Goal: Task Accomplishment & Management: Manage account settings

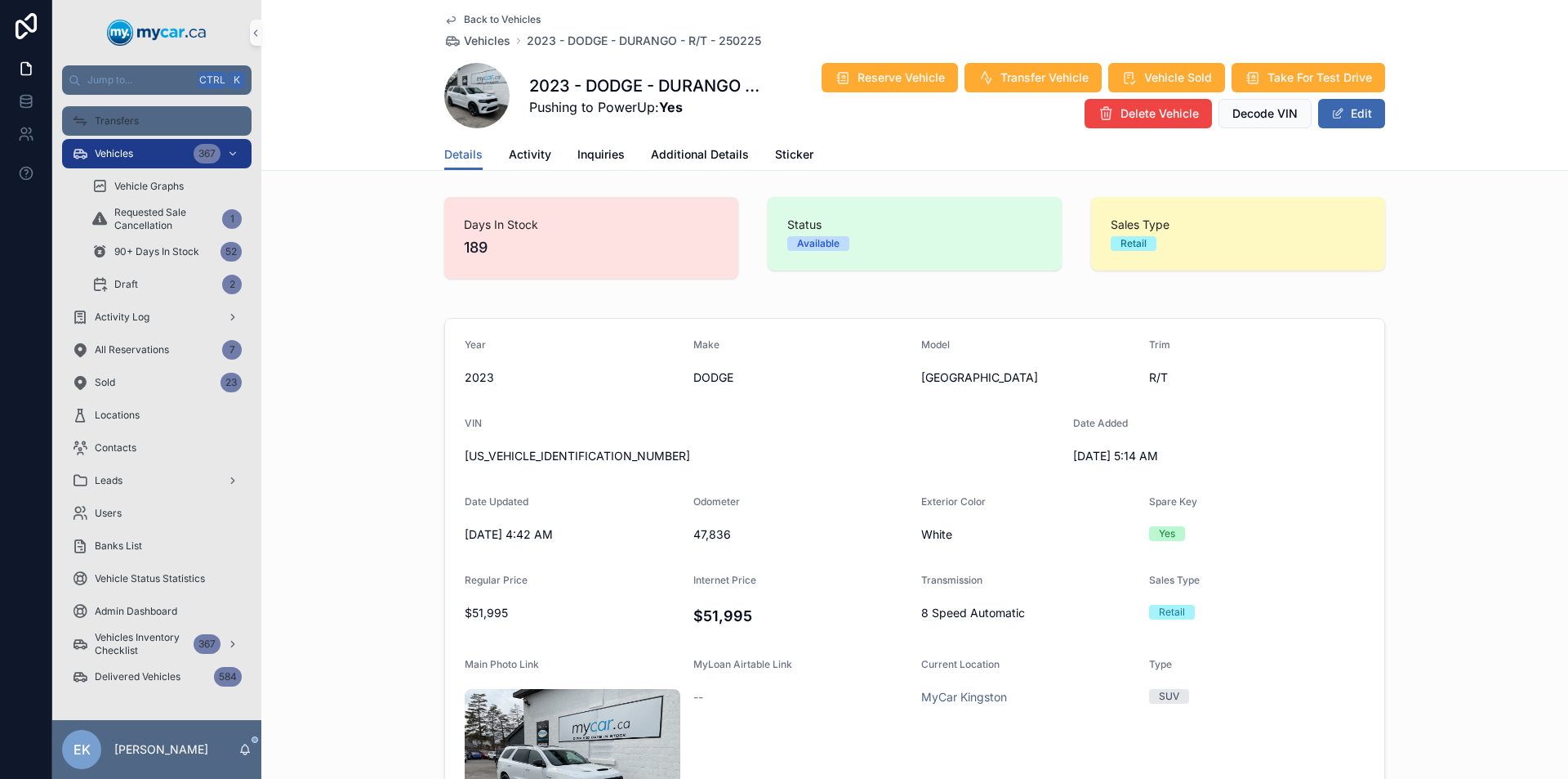
click at [137, 120] on span "Transfers" at bounding box center [117, 121] width 44 height 13
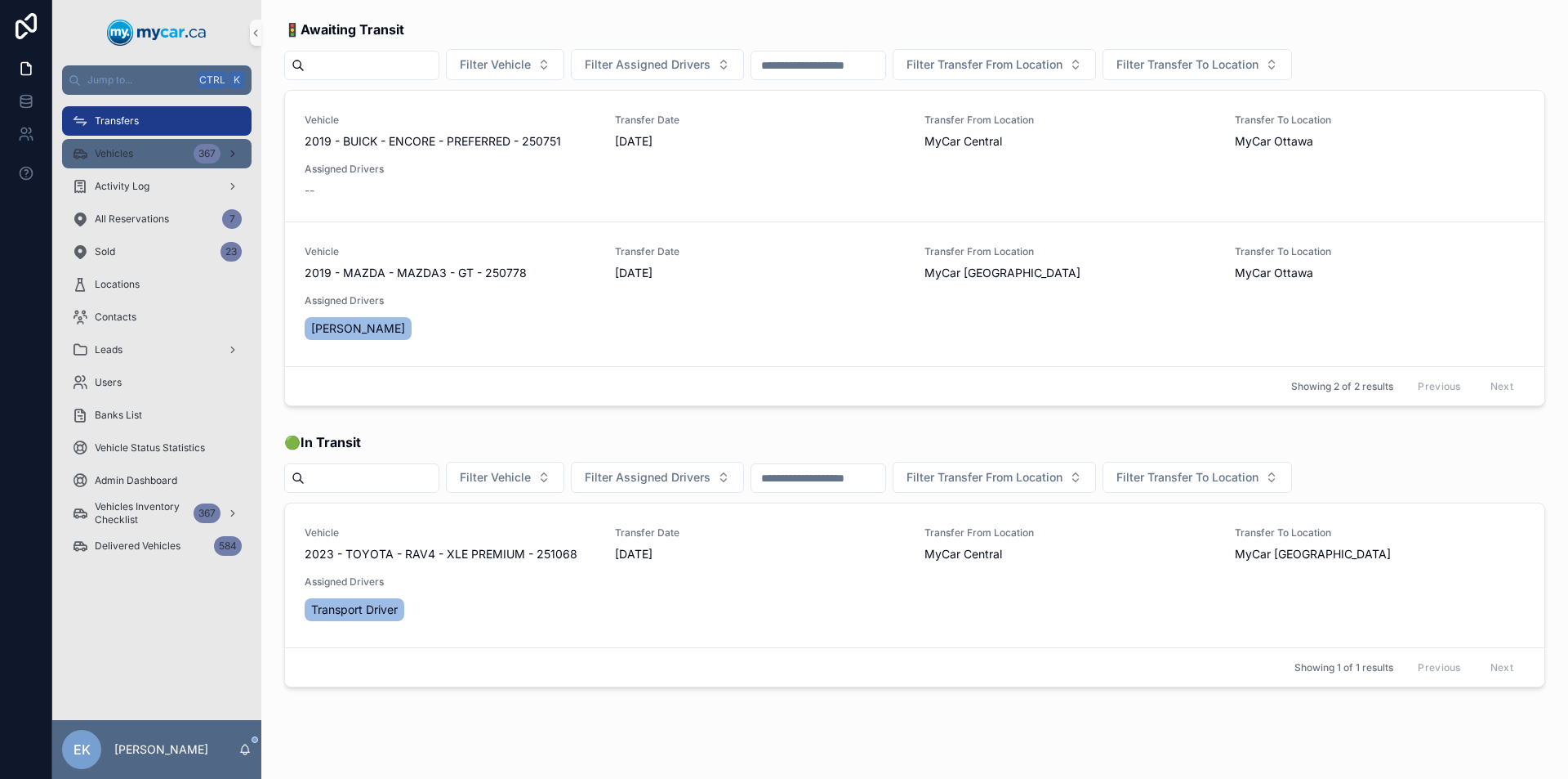
click at [154, 148] on div "Vehicles 367" at bounding box center [156, 154] width 170 height 26
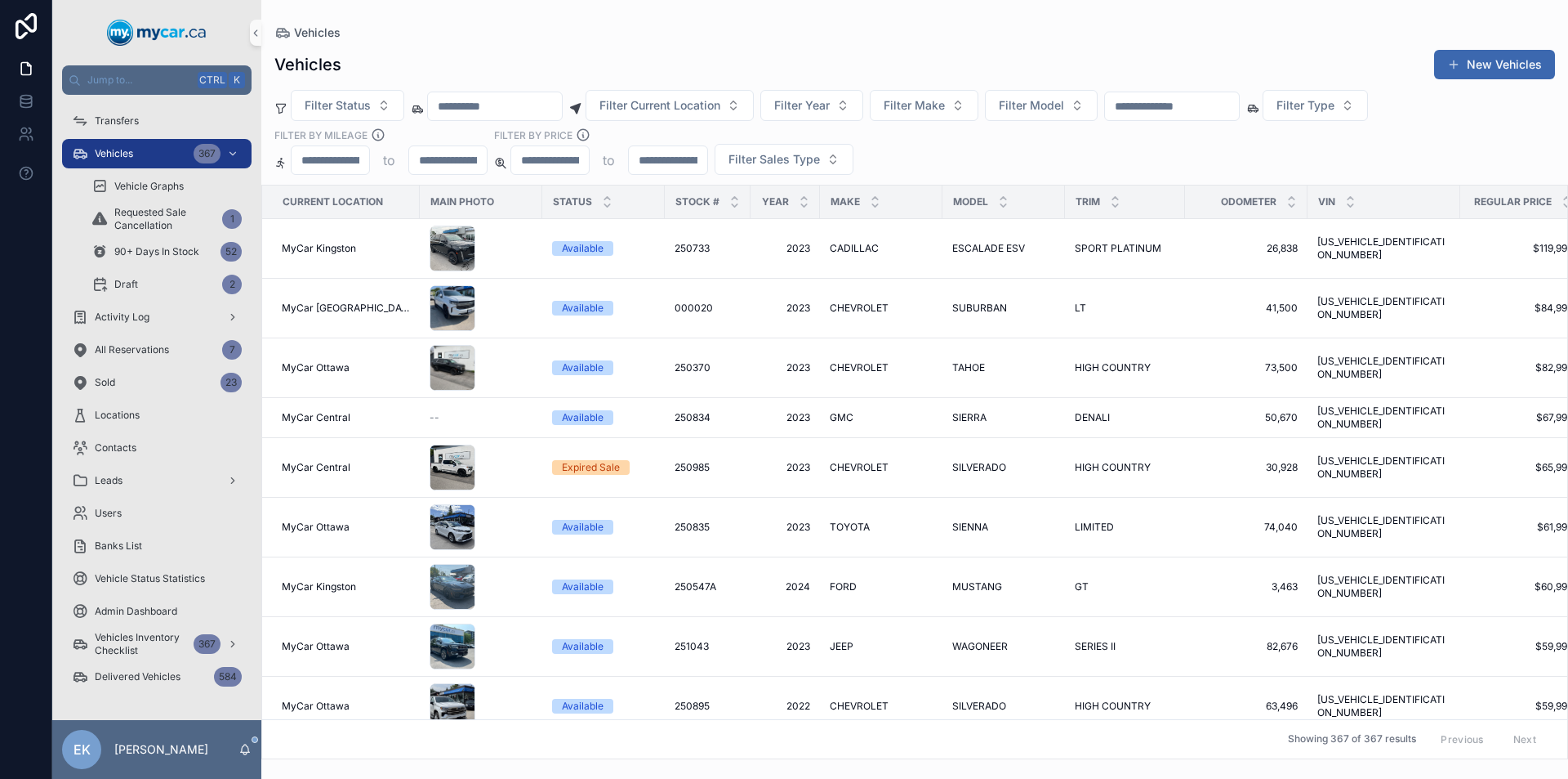
drag, startPoint x: 1188, startPoint y: 109, endPoint x: 1179, endPoint y: 104, distance: 10.3
click at [1188, 109] on input "scrollable content" at bounding box center [1172, 106] width 134 height 23
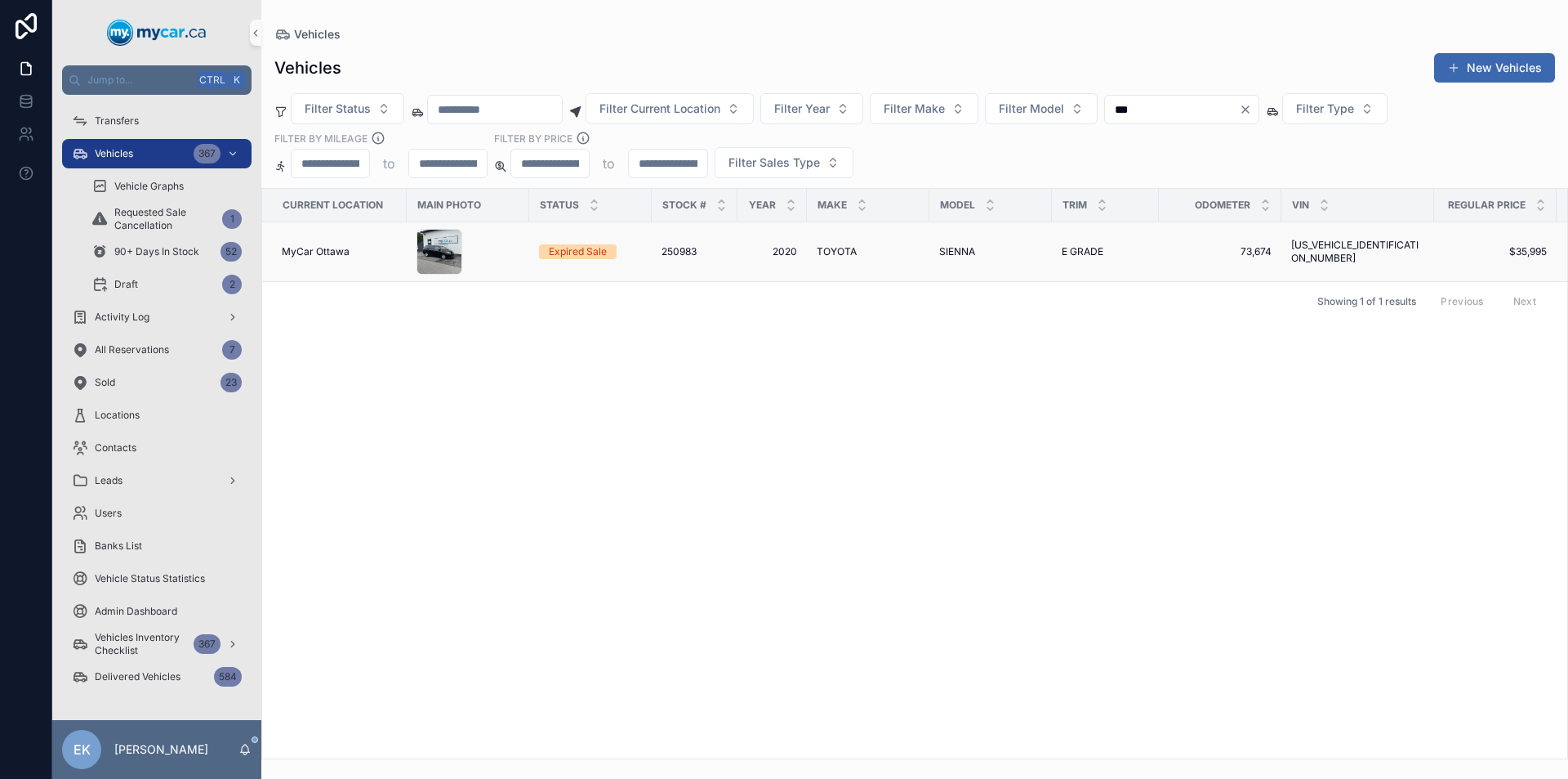
type input "***"
click at [843, 252] on span "TOYOTA" at bounding box center [836, 252] width 40 height 13
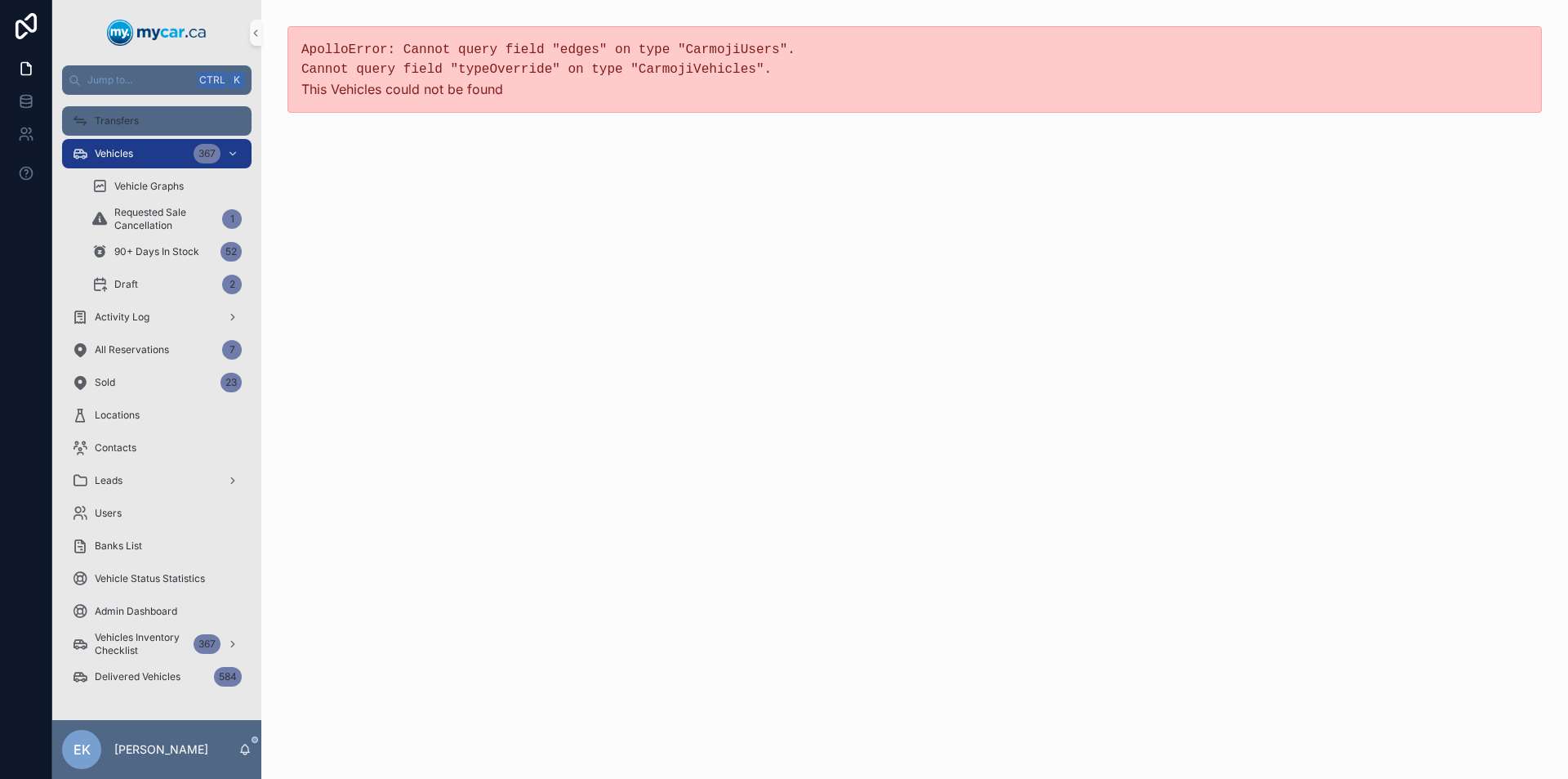
click at [112, 126] on span "Transfers" at bounding box center [117, 121] width 44 height 13
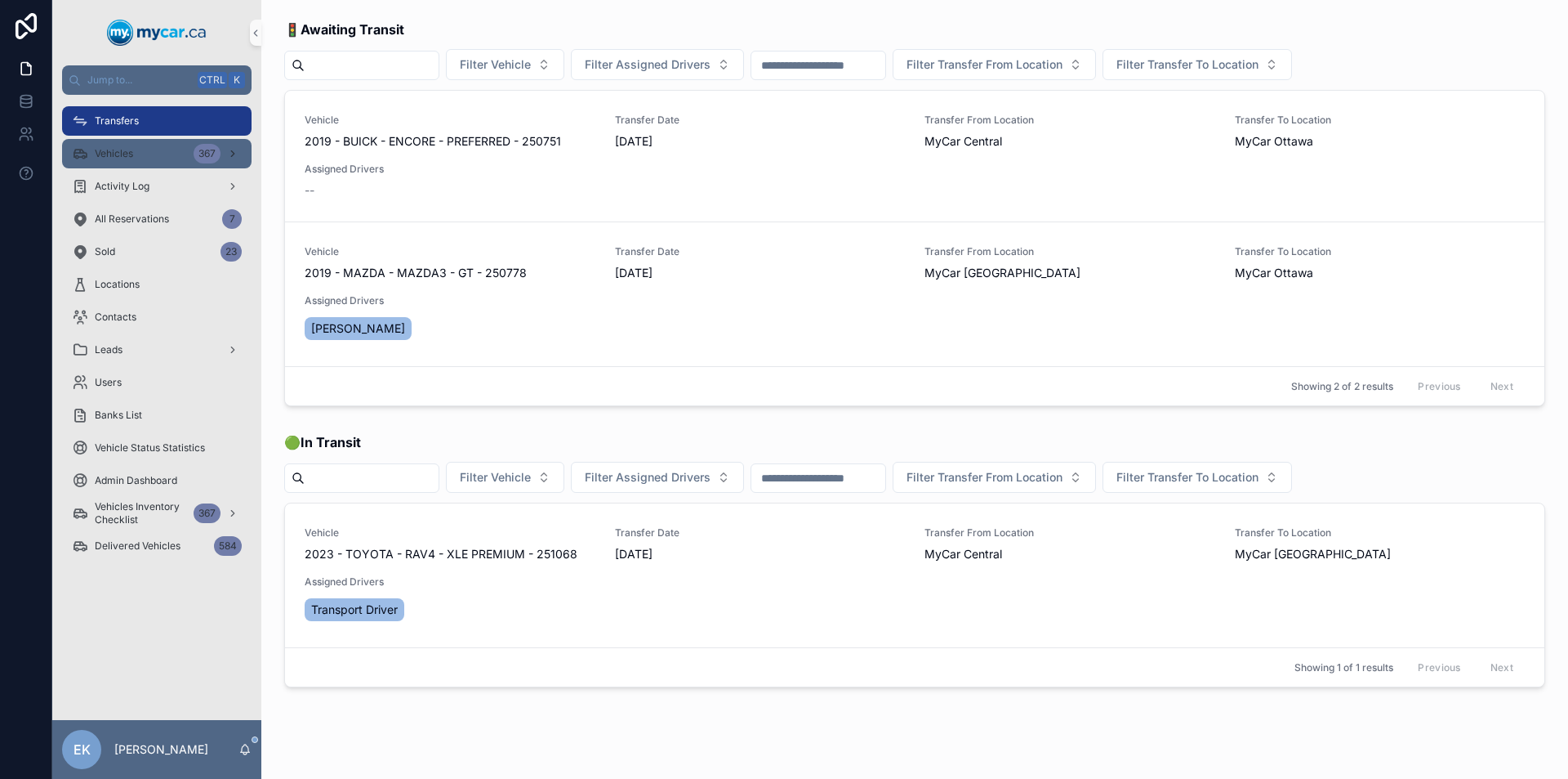
click at [138, 151] on div "Vehicles 367" at bounding box center [156, 154] width 170 height 26
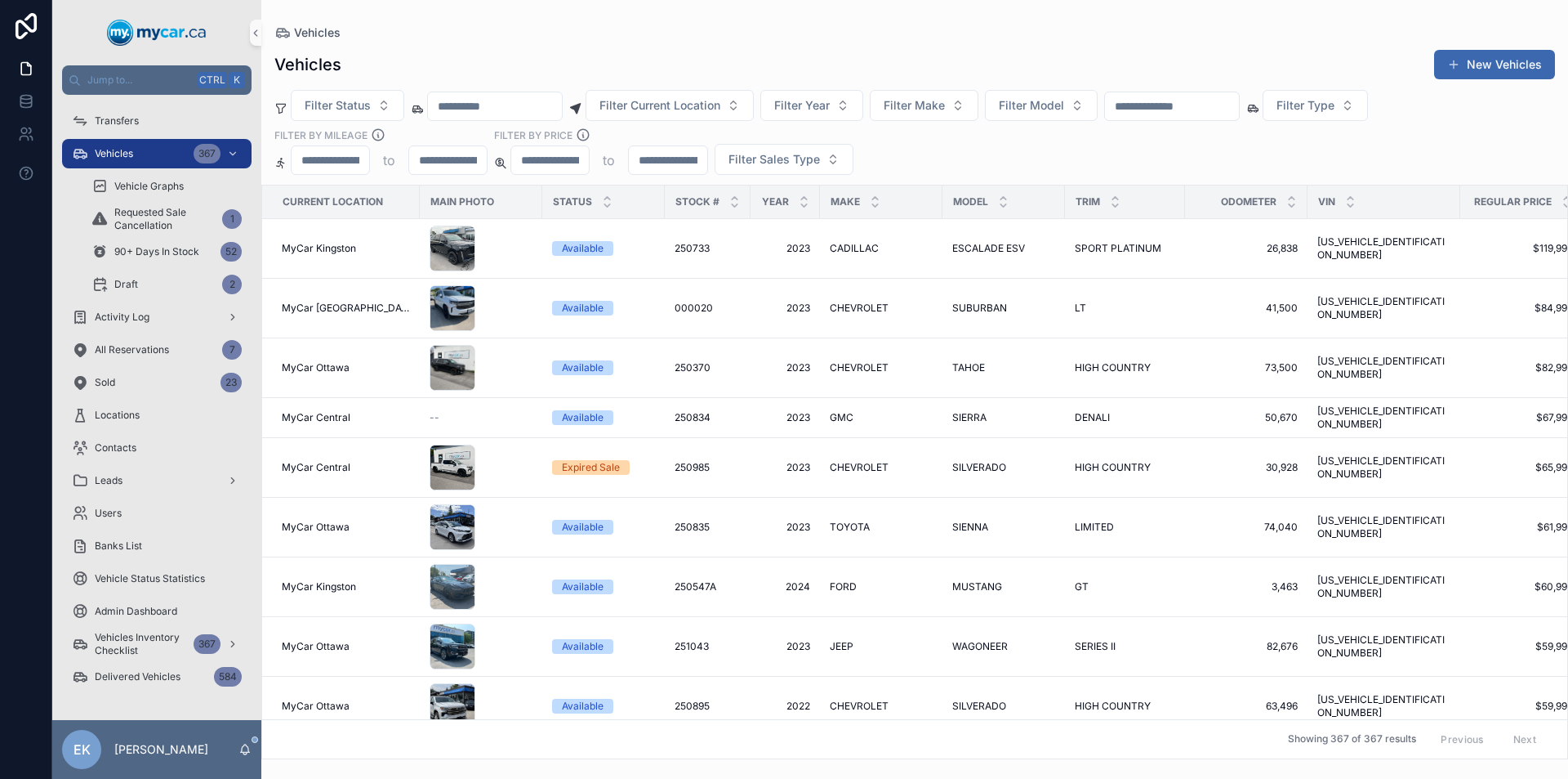
click at [1221, 106] on input "scrollable content" at bounding box center [1172, 106] width 134 height 23
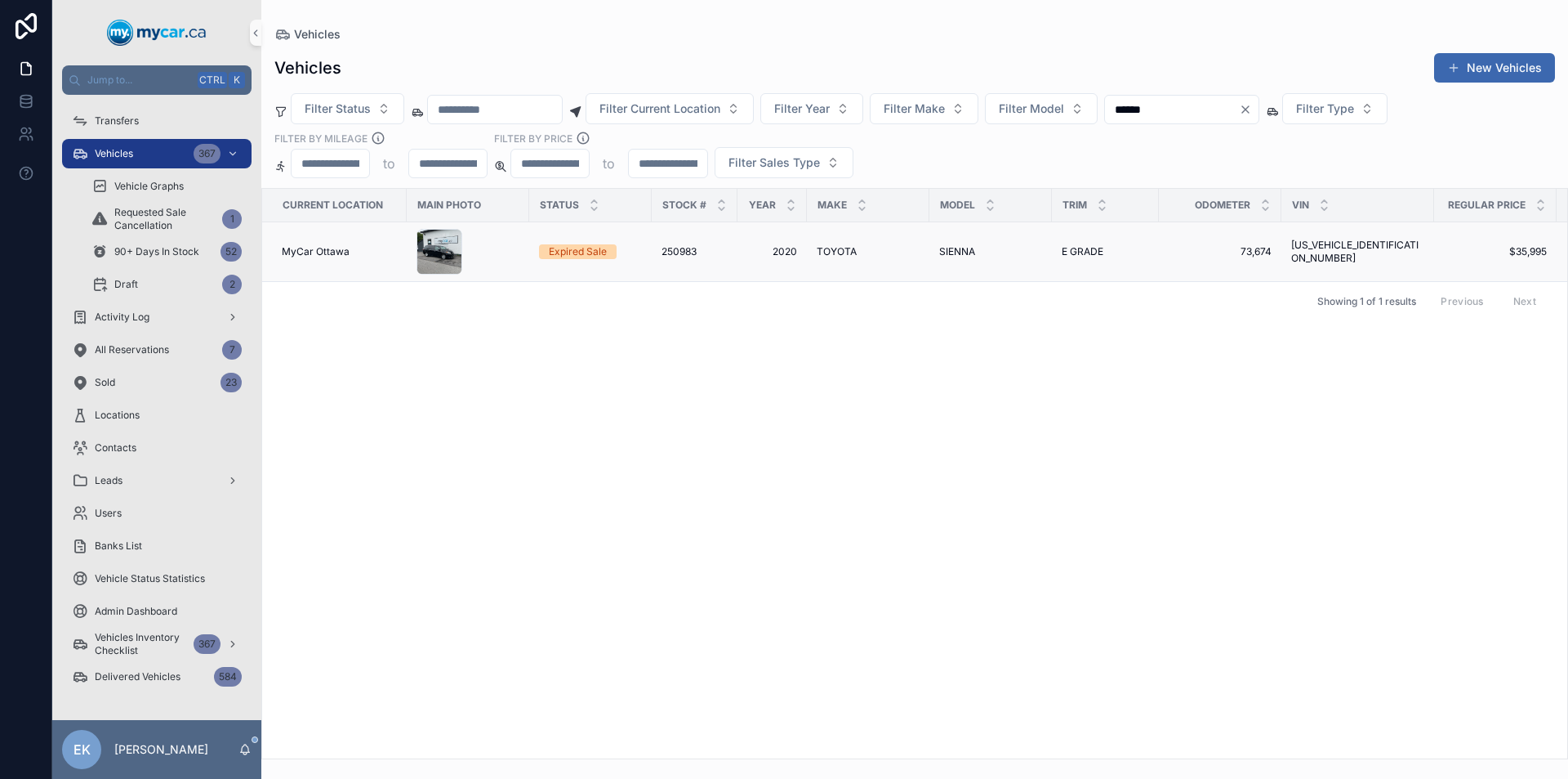
type input "******"
click at [841, 257] on span "TOYOTA" at bounding box center [836, 252] width 40 height 13
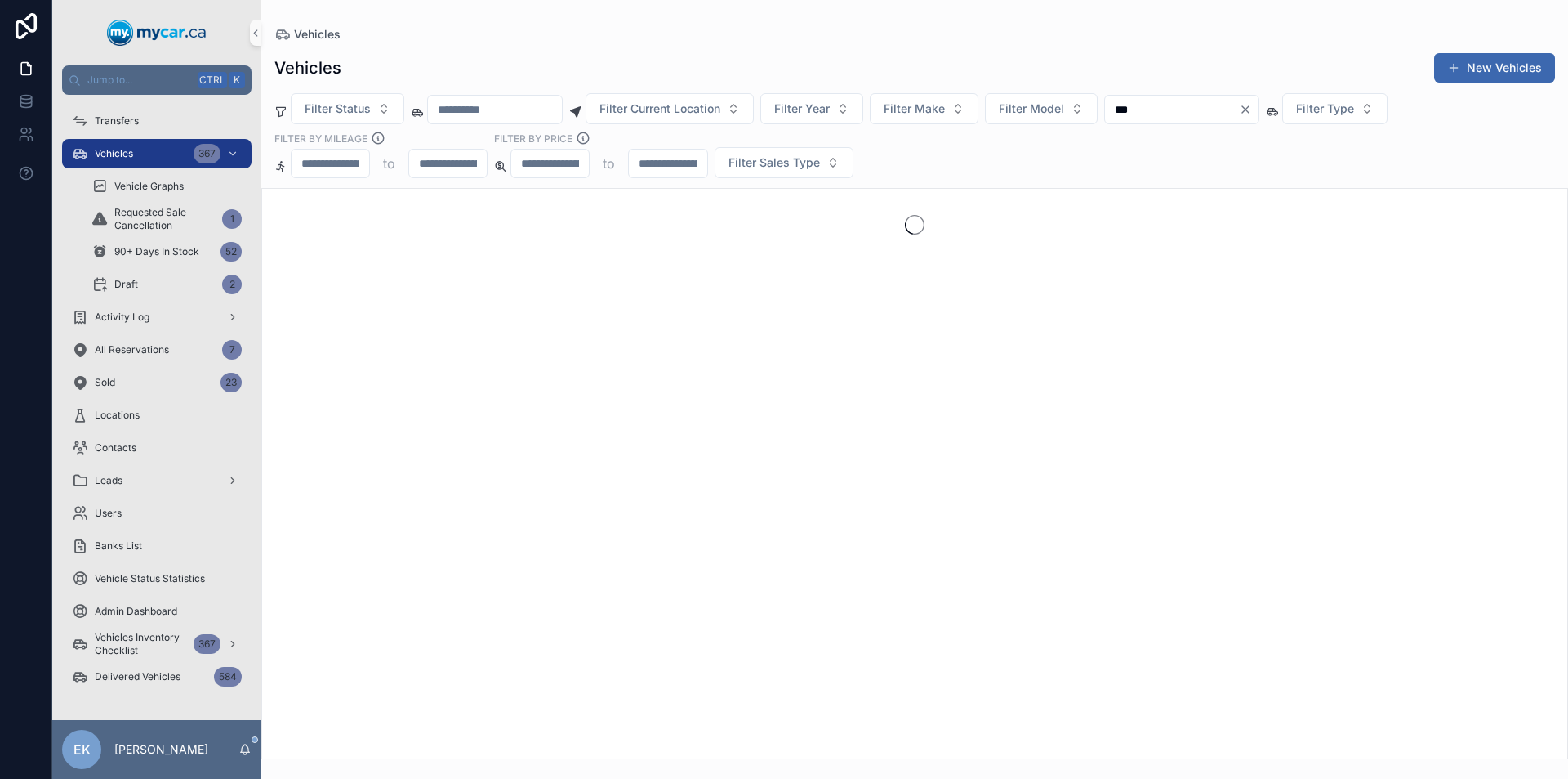
click at [1176, 109] on input "***" at bounding box center [1172, 110] width 134 height 23
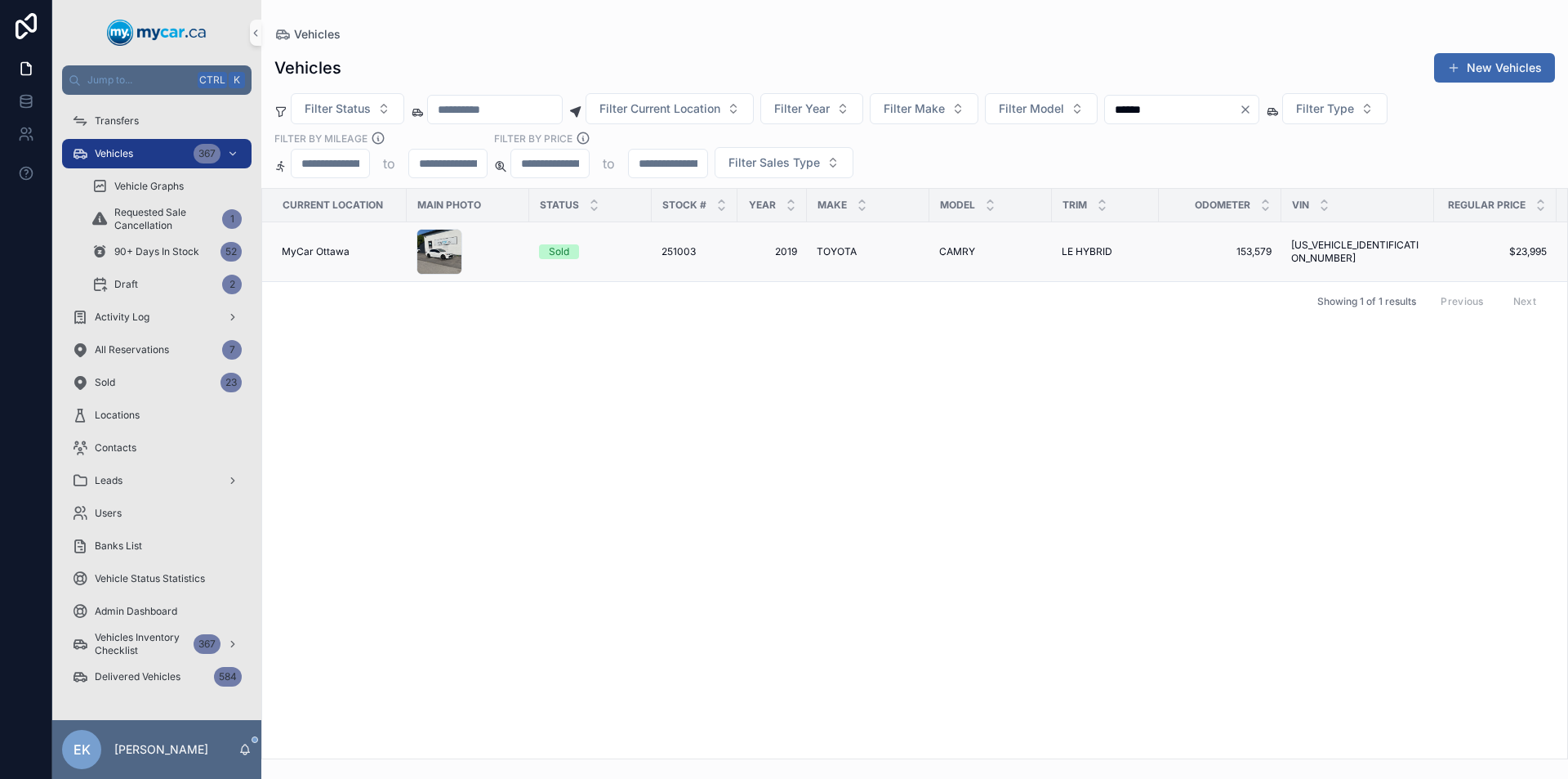
type input "******"
click at [827, 248] on span "TOYOTA" at bounding box center [836, 252] width 40 height 13
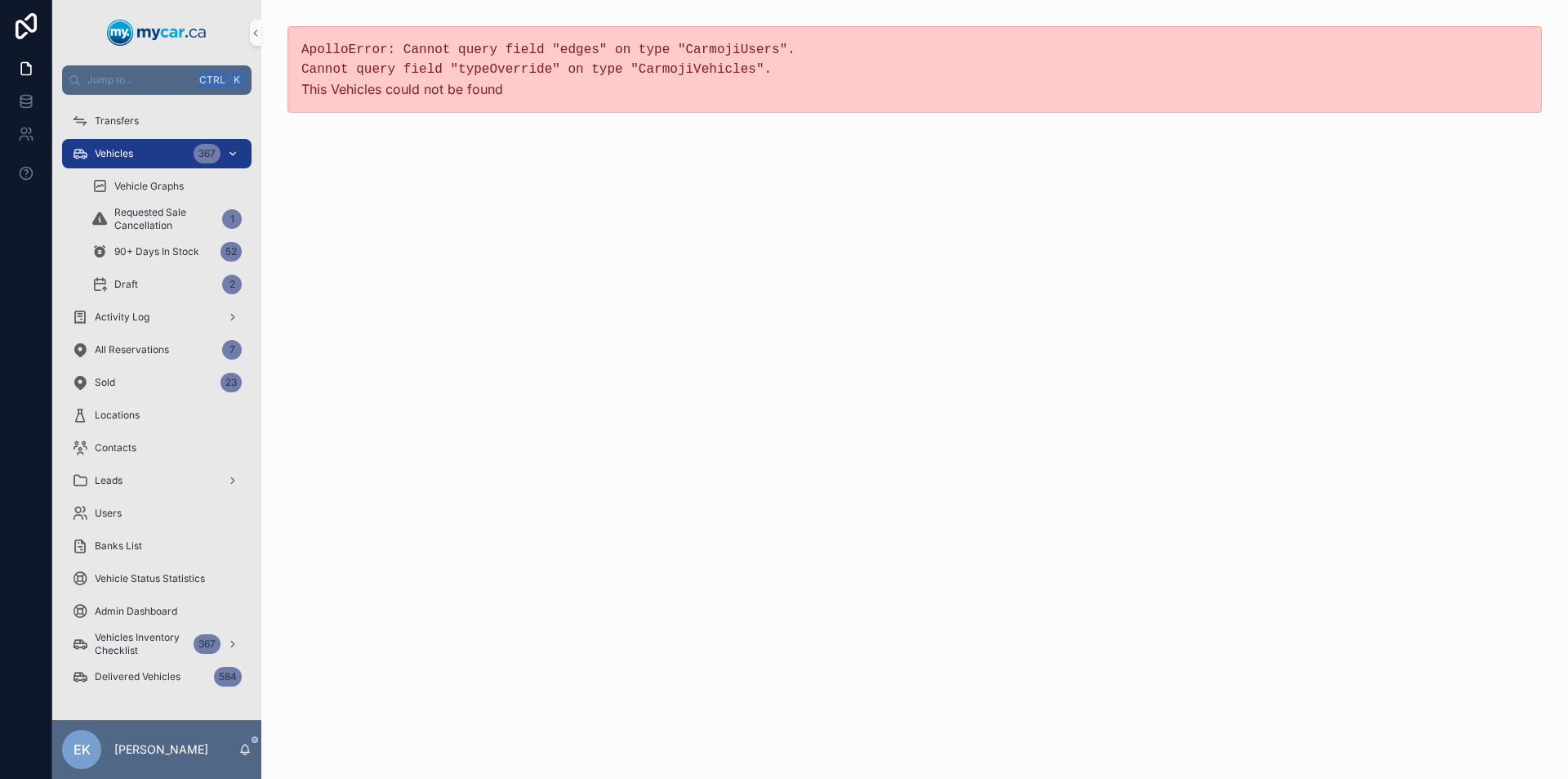
click at [139, 157] on div "Vehicles 367" at bounding box center [156, 154] width 170 height 26
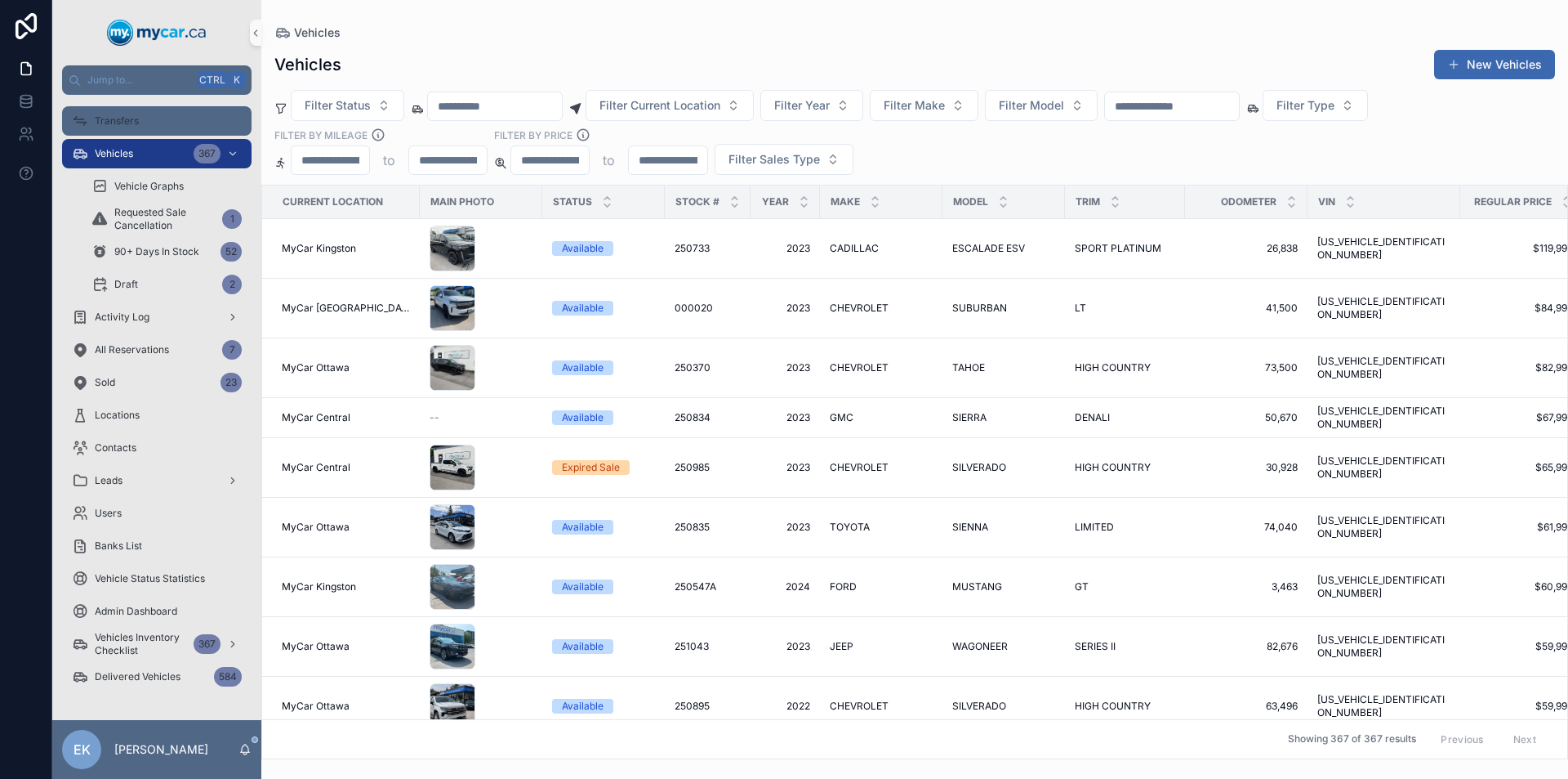
click at [117, 120] on span "Transfers" at bounding box center [117, 121] width 44 height 13
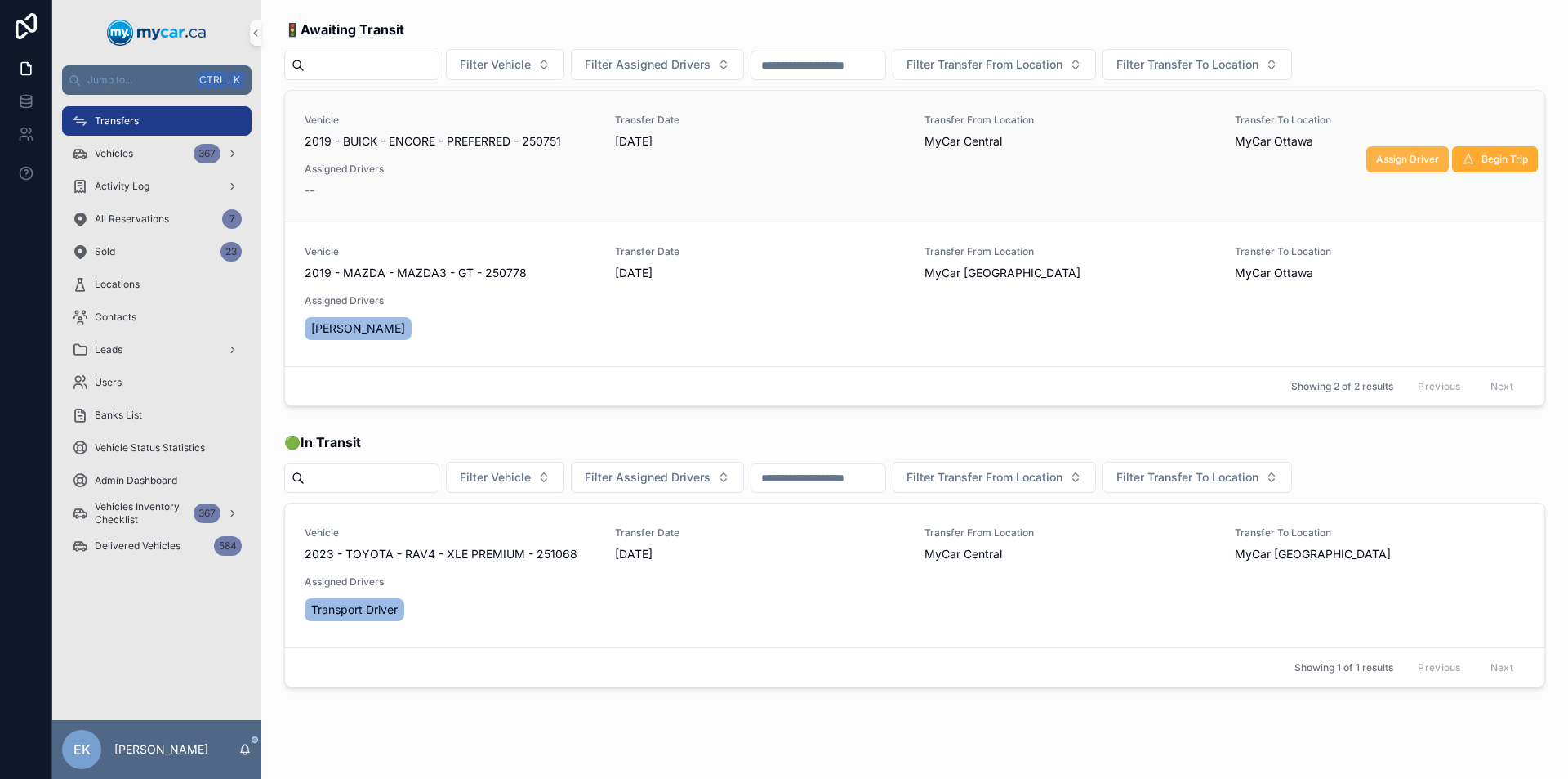
click at [1386, 160] on span "Assign Driver" at bounding box center [1407, 159] width 63 height 13
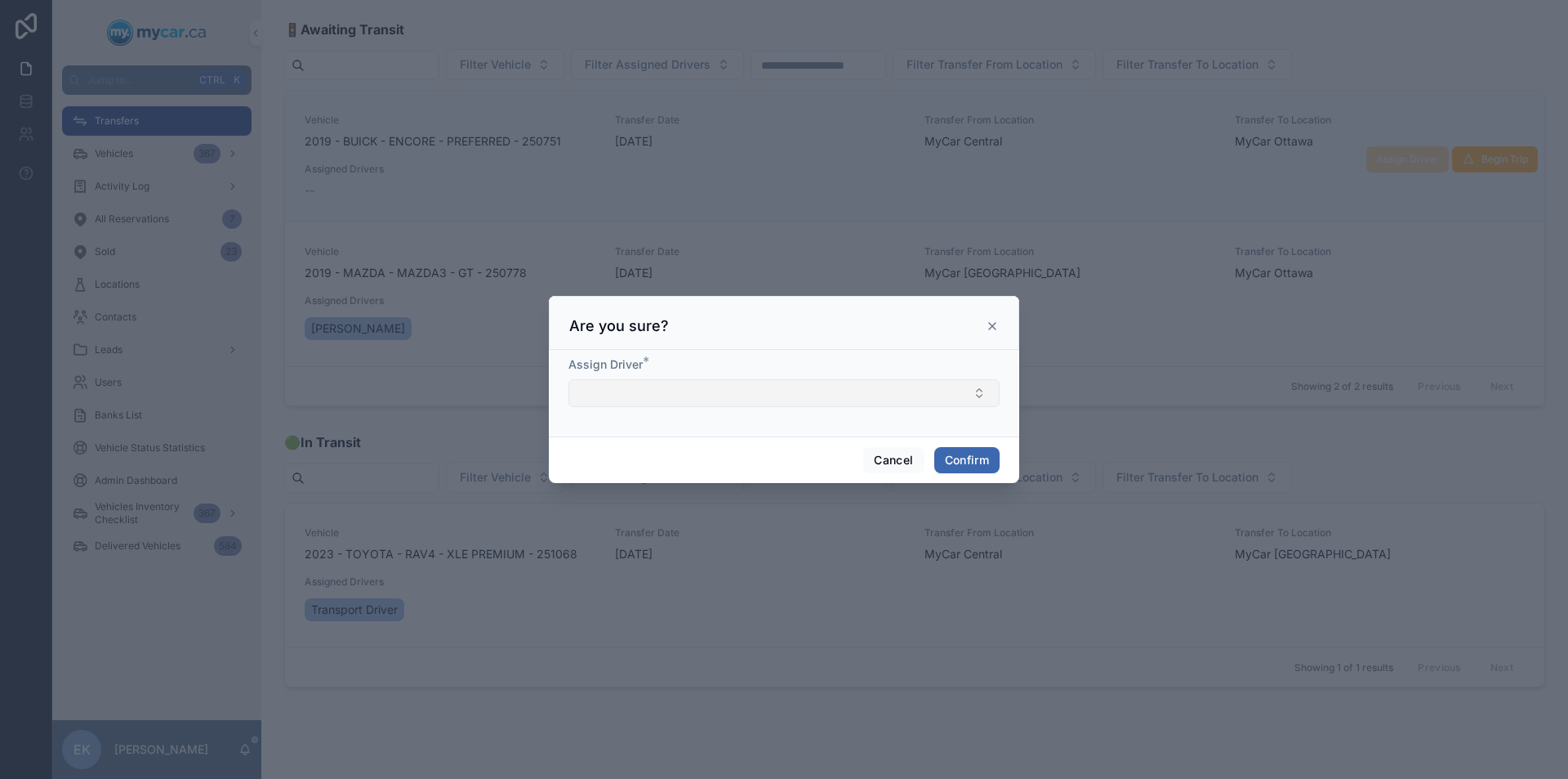
click at [861, 390] on button "Select Button" at bounding box center [784, 392] width 432 height 27
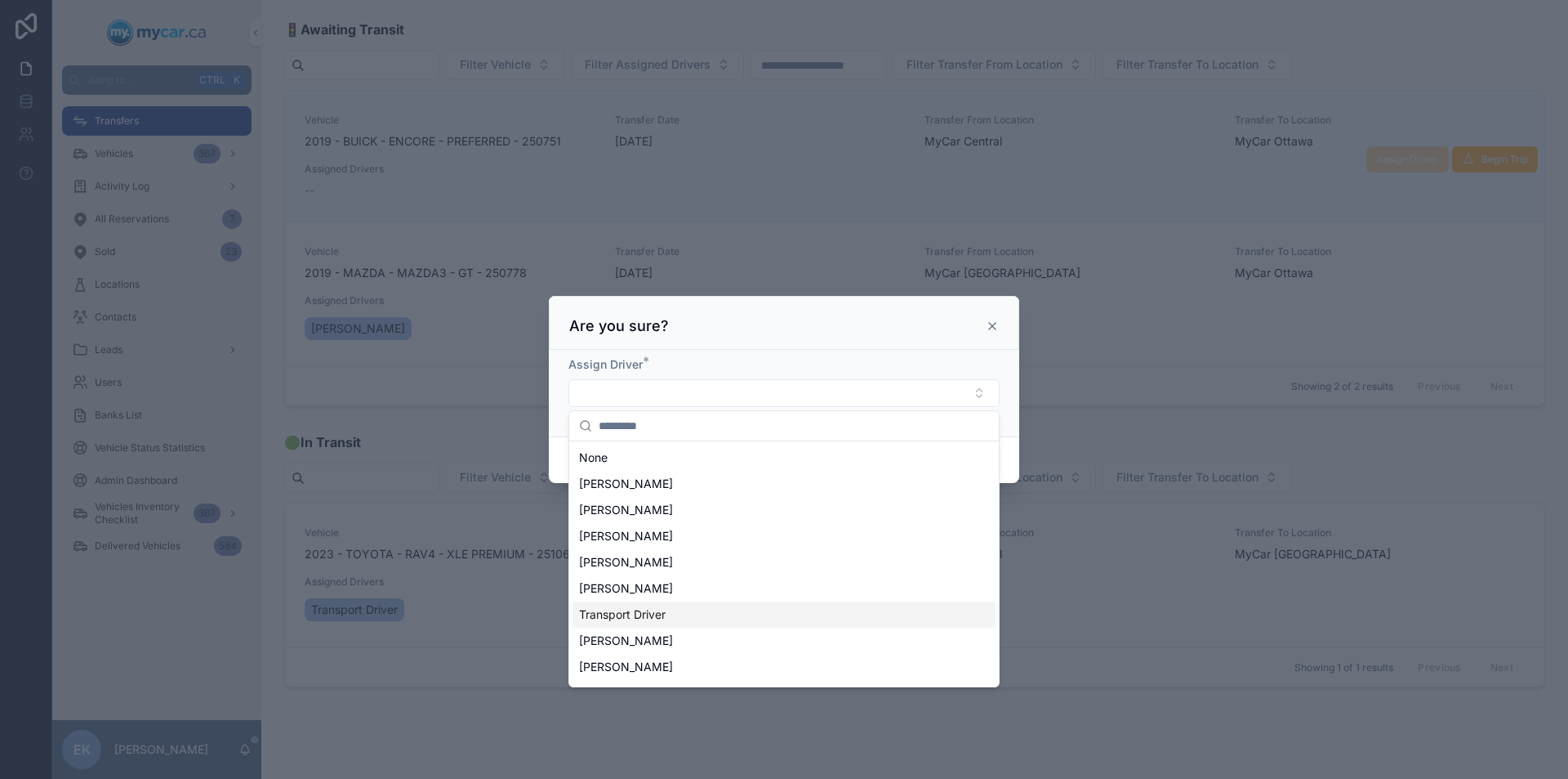
click at [629, 617] on span "Transport Driver" at bounding box center [622, 615] width 87 height 17
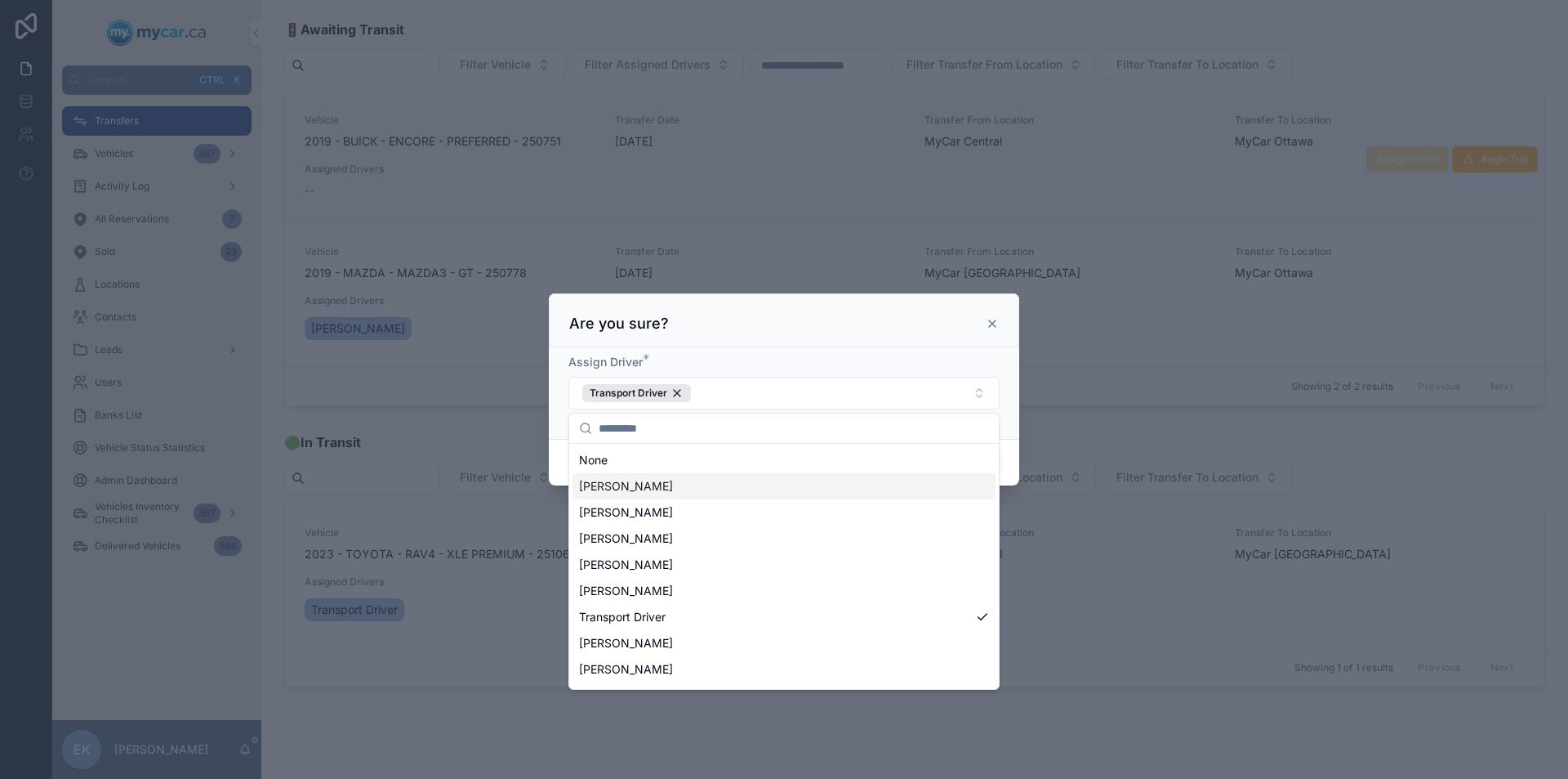
click at [1008, 368] on div "Assign Driver * Transport Driver" at bounding box center [784, 393] width 471 height 92
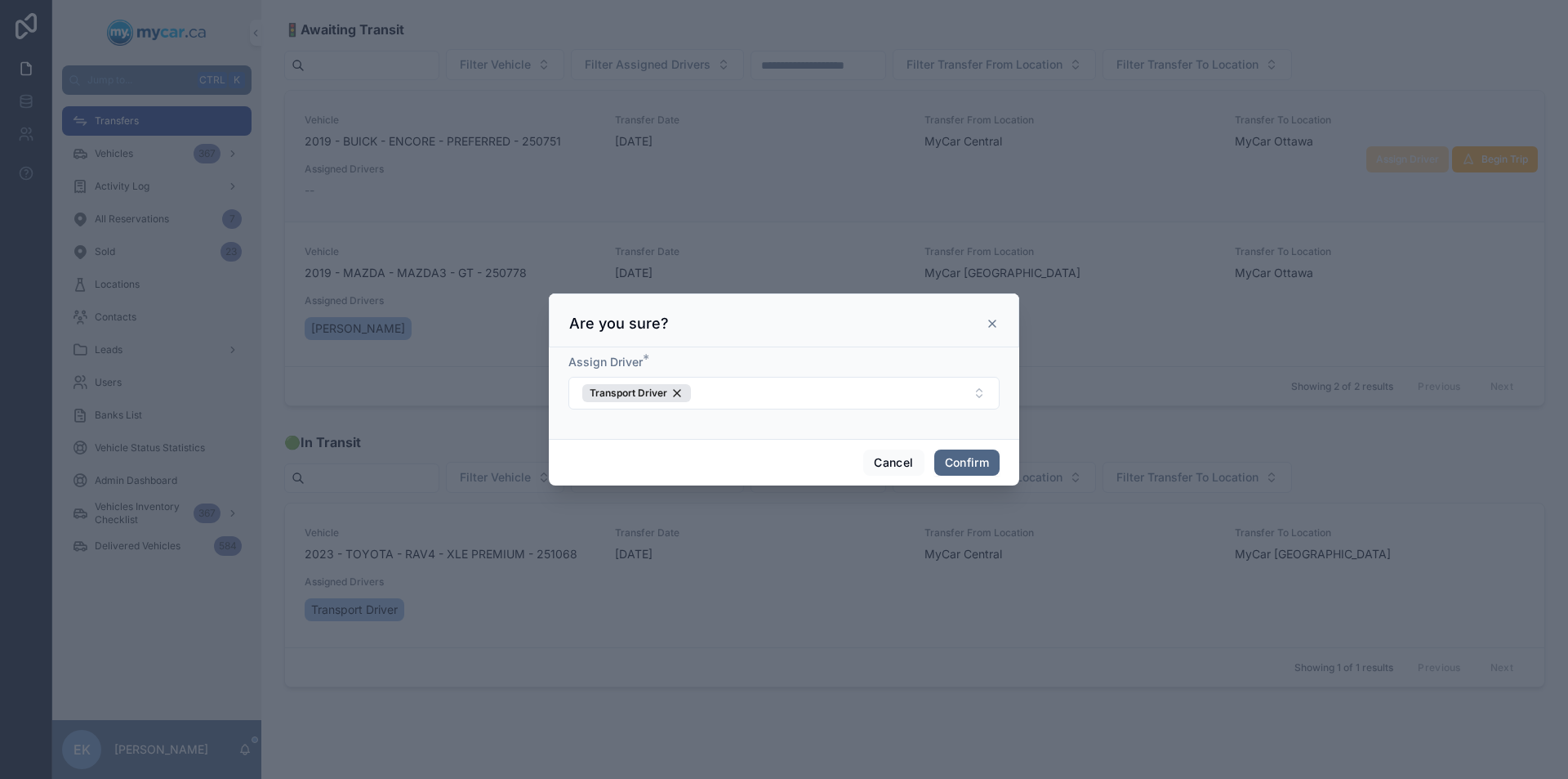
click at [964, 462] on button "Confirm" at bounding box center [967, 463] width 65 height 26
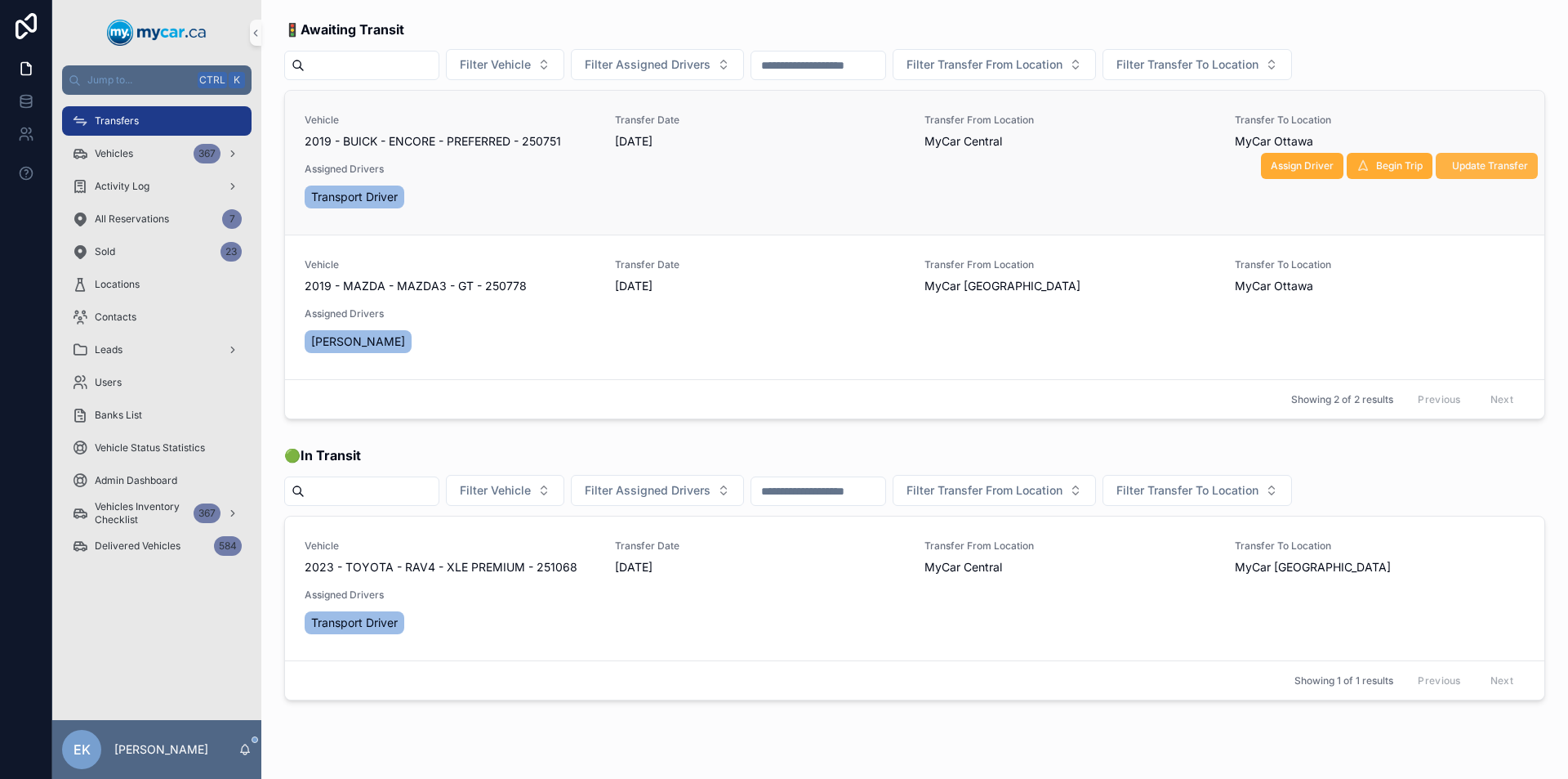
click at [1464, 163] on span "Update Transfer" at bounding box center [1490, 165] width 76 height 13
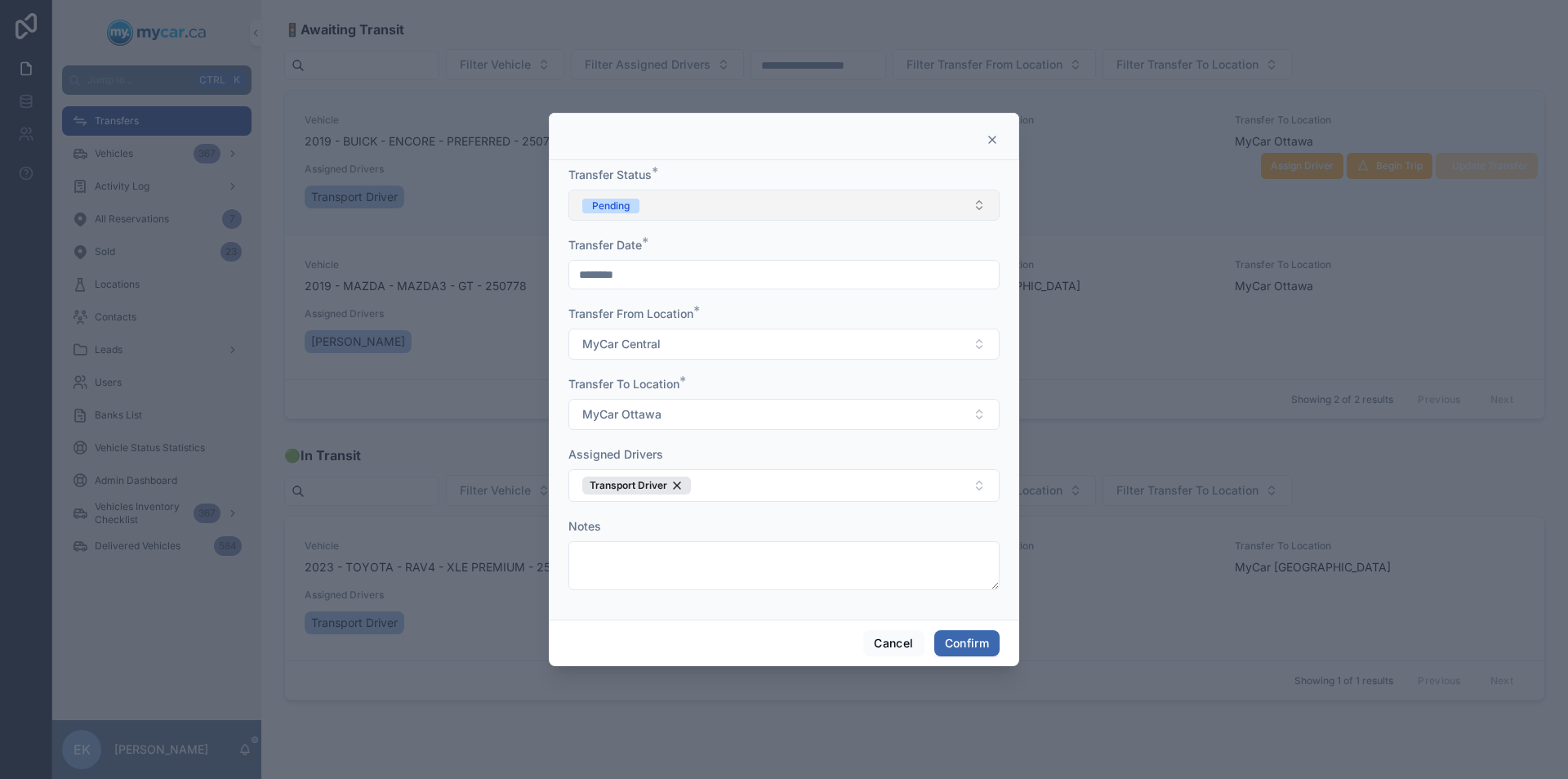
click at [940, 208] on button "Pending" at bounding box center [784, 205] width 432 height 31
click at [626, 317] on div "Completed" at bounding box center [614, 319] width 50 height 15
click at [973, 646] on button "Confirm" at bounding box center [967, 643] width 65 height 26
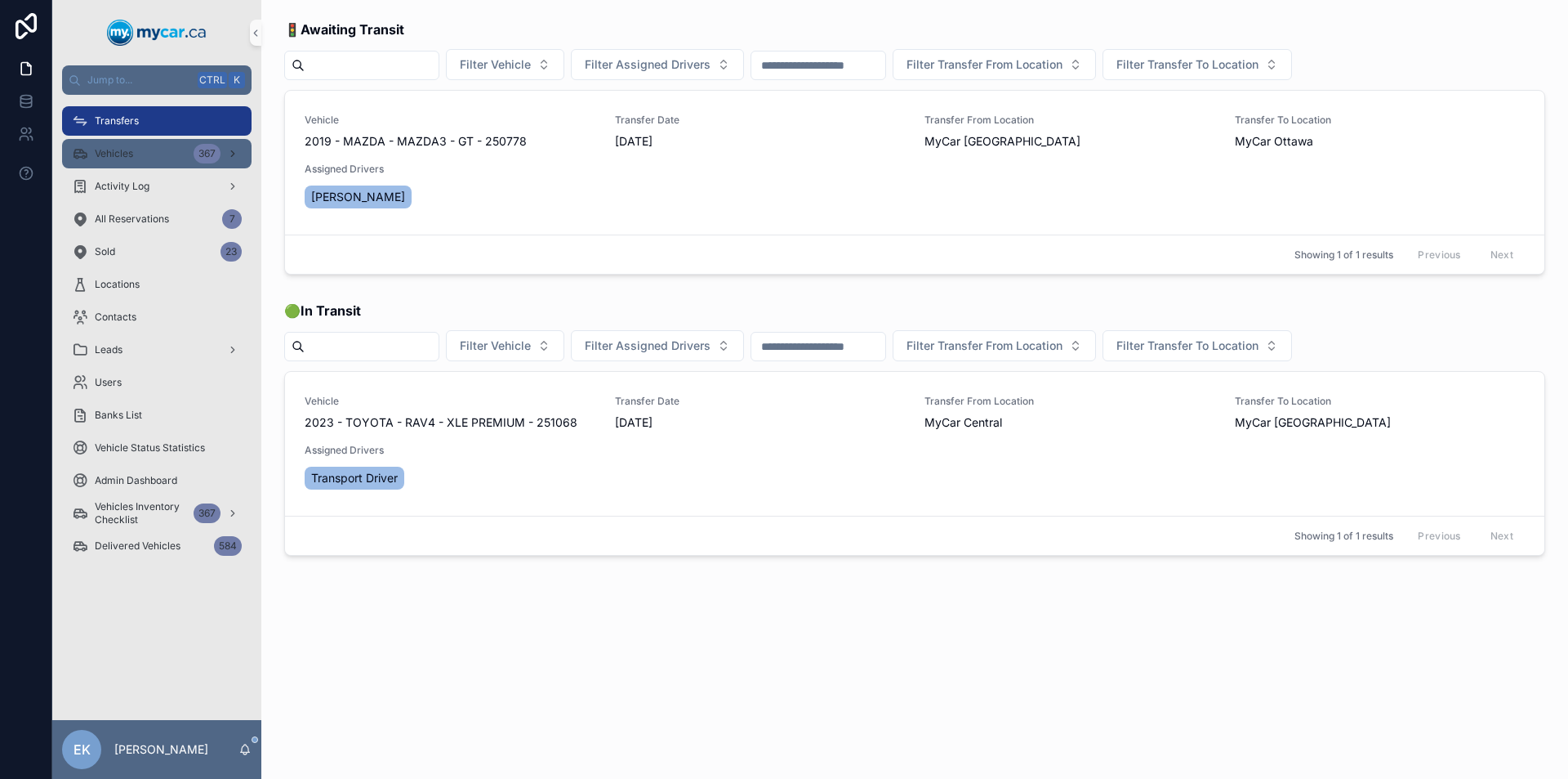
click at [196, 152] on div "367" at bounding box center [207, 154] width 27 height 19
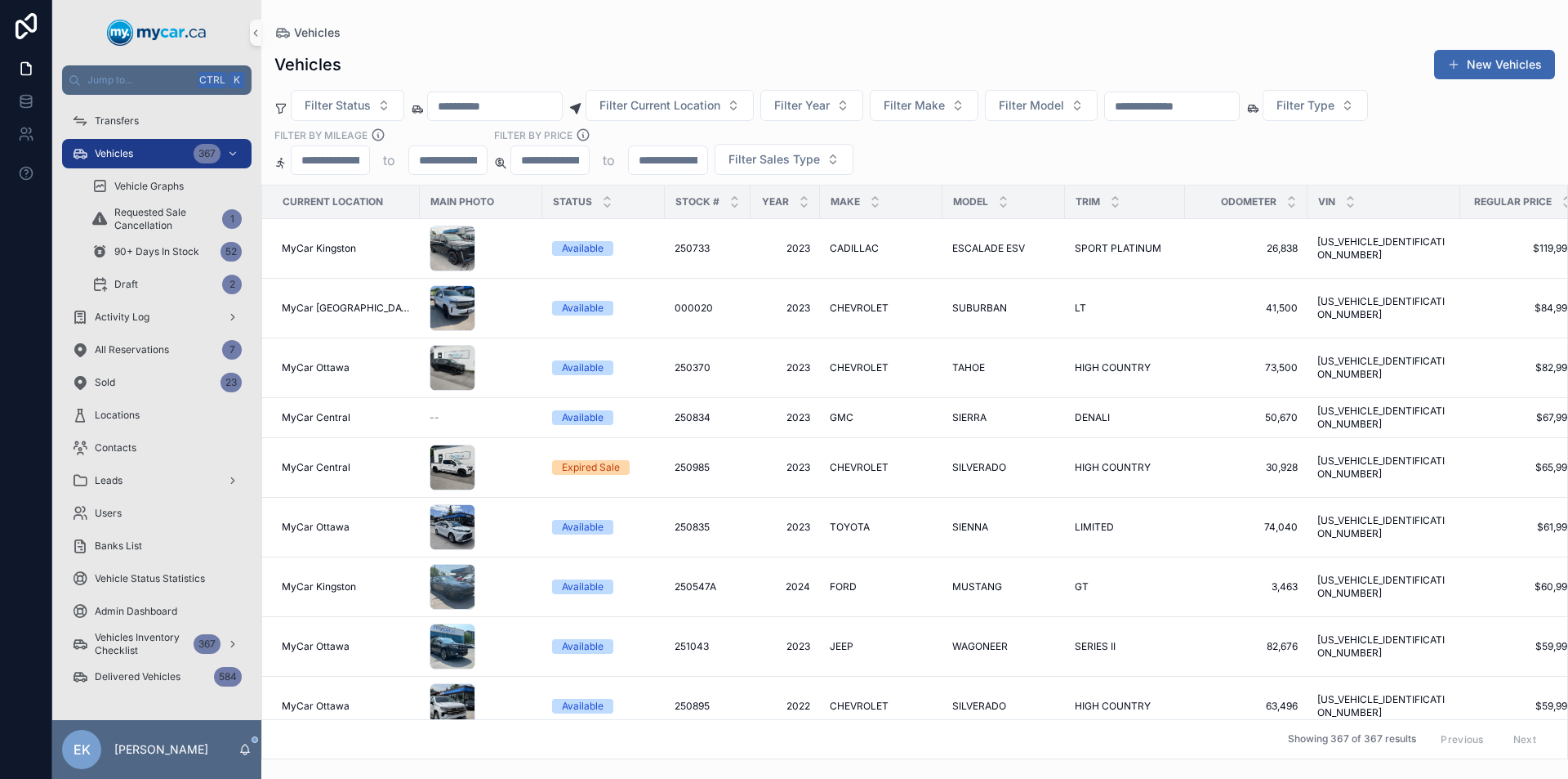
click at [1185, 103] on input "scrollable content" at bounding box center [1172, 106] width 134 height 23
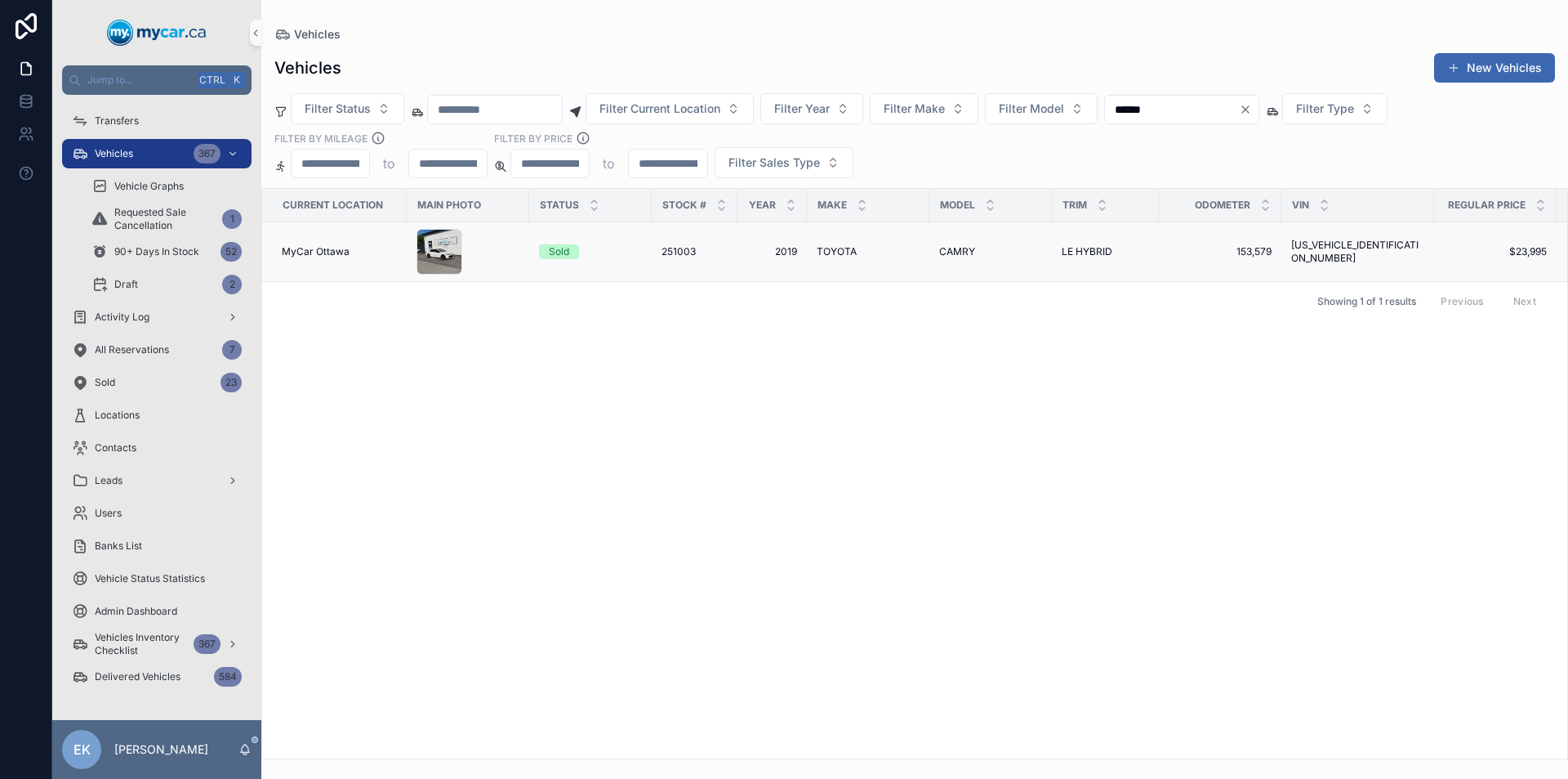
type input "******"
click at [831, 249] on span "TOYOTA" at bounding box center [836, 252] width 40 height 13
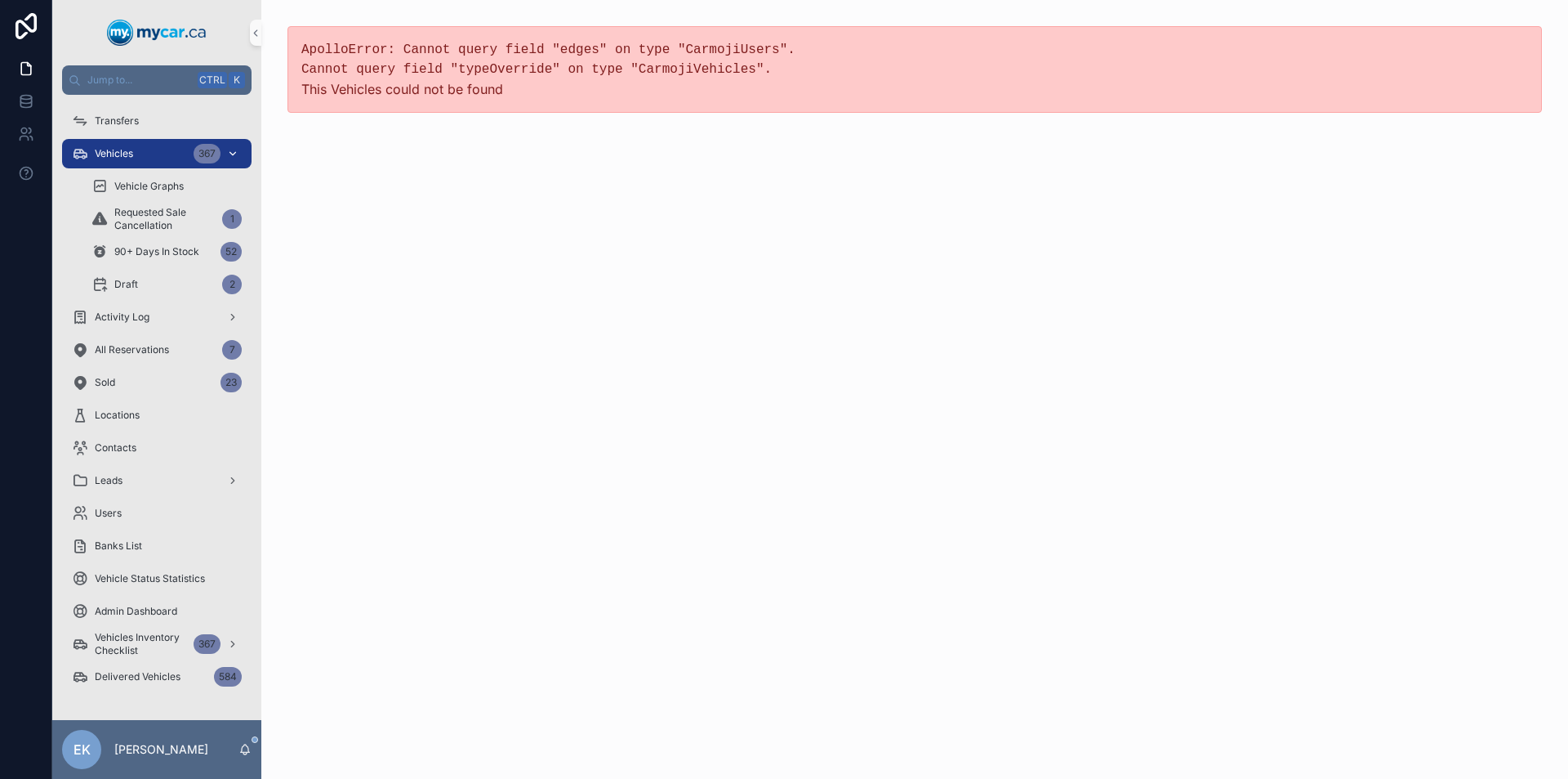
click at [162, 159] on div "Vehicles 367" at bounding box center [156, 154] width 170 height 26
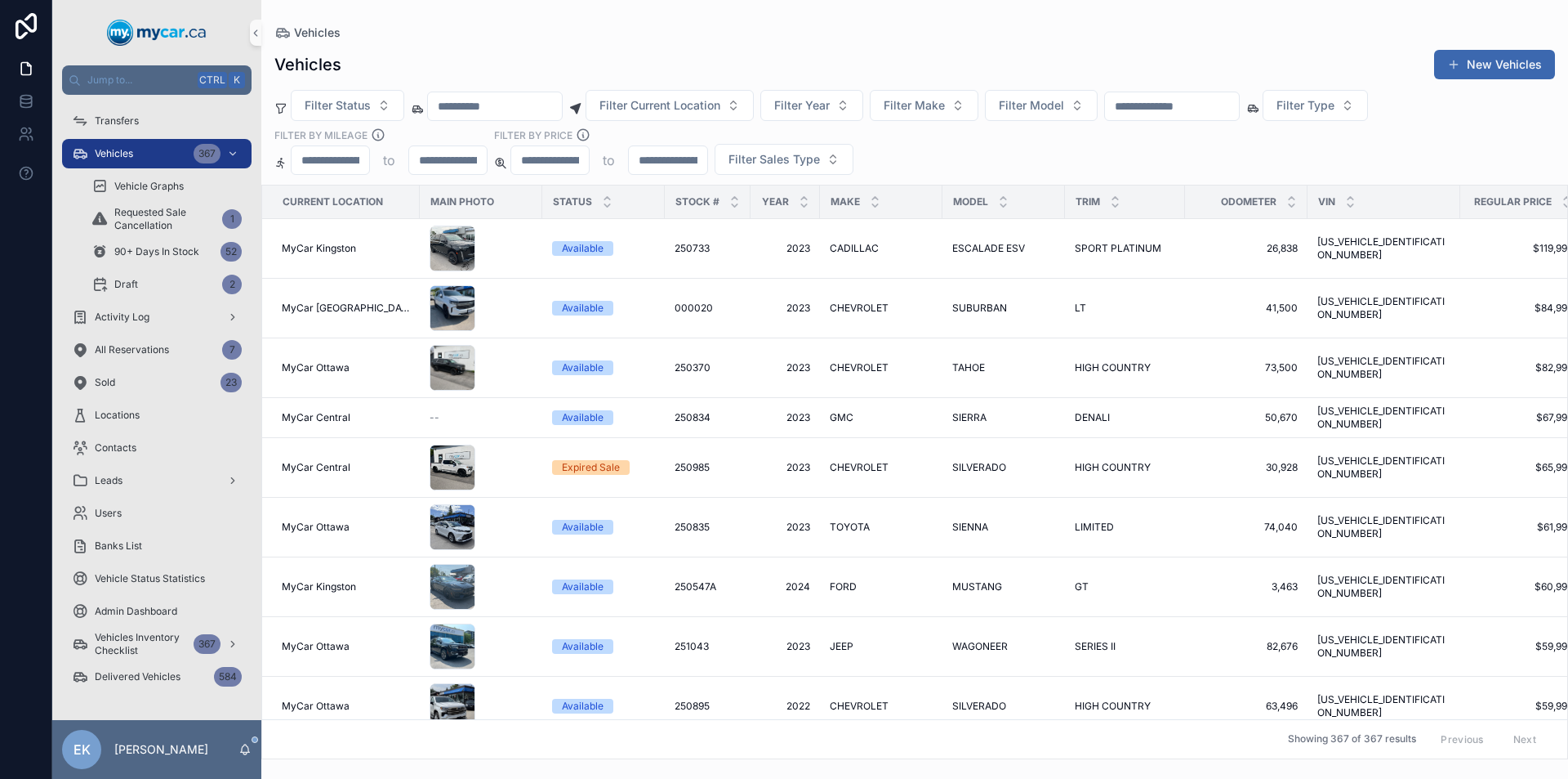
click at [1181, 104] on input "scrollable content" at bounding box center [1172, 106] width 134 height 23
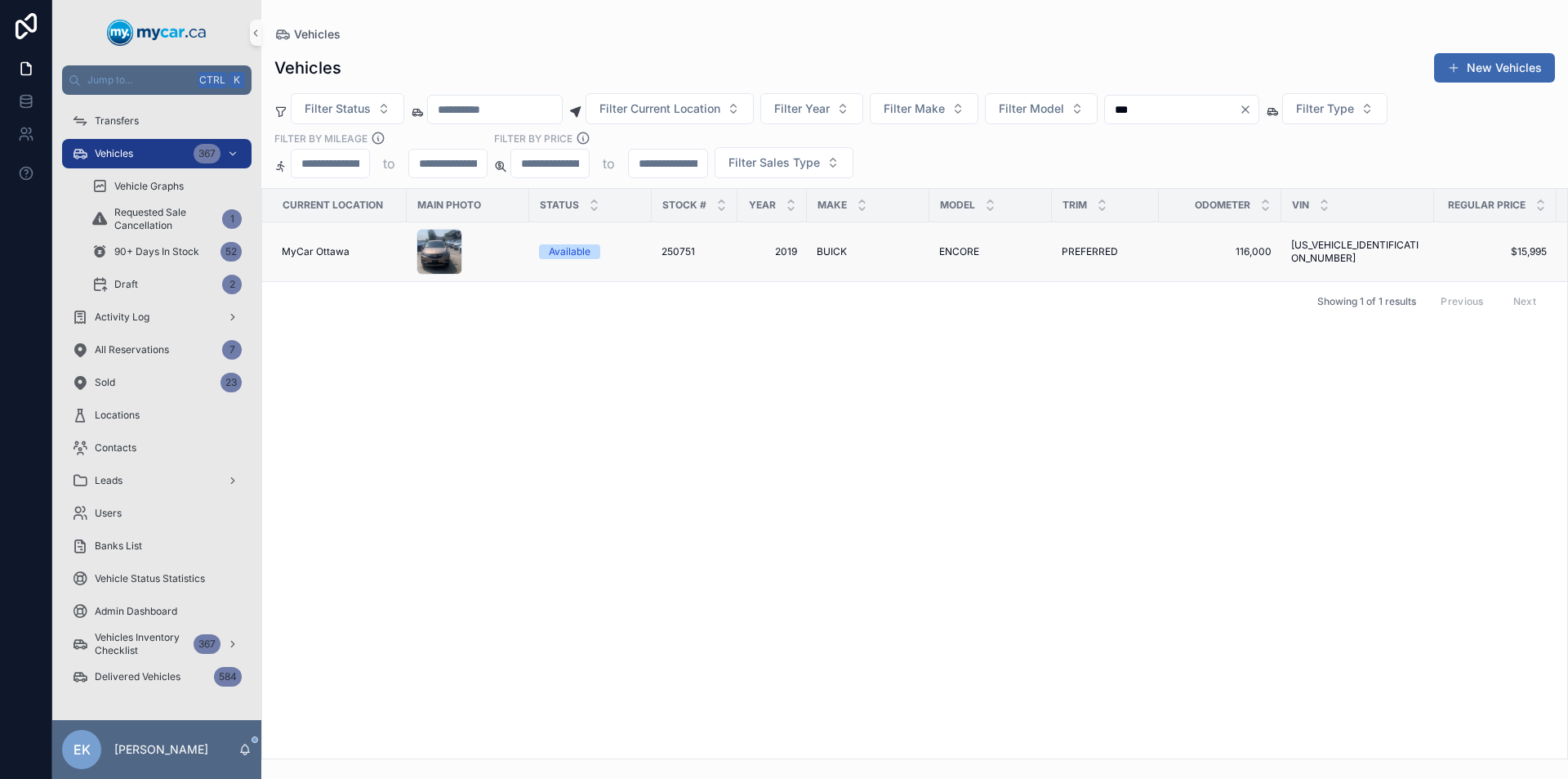
type input "***"
click at [958, 248] on span "ENCORE" at bounding box center [959, 252] width 40 height 13
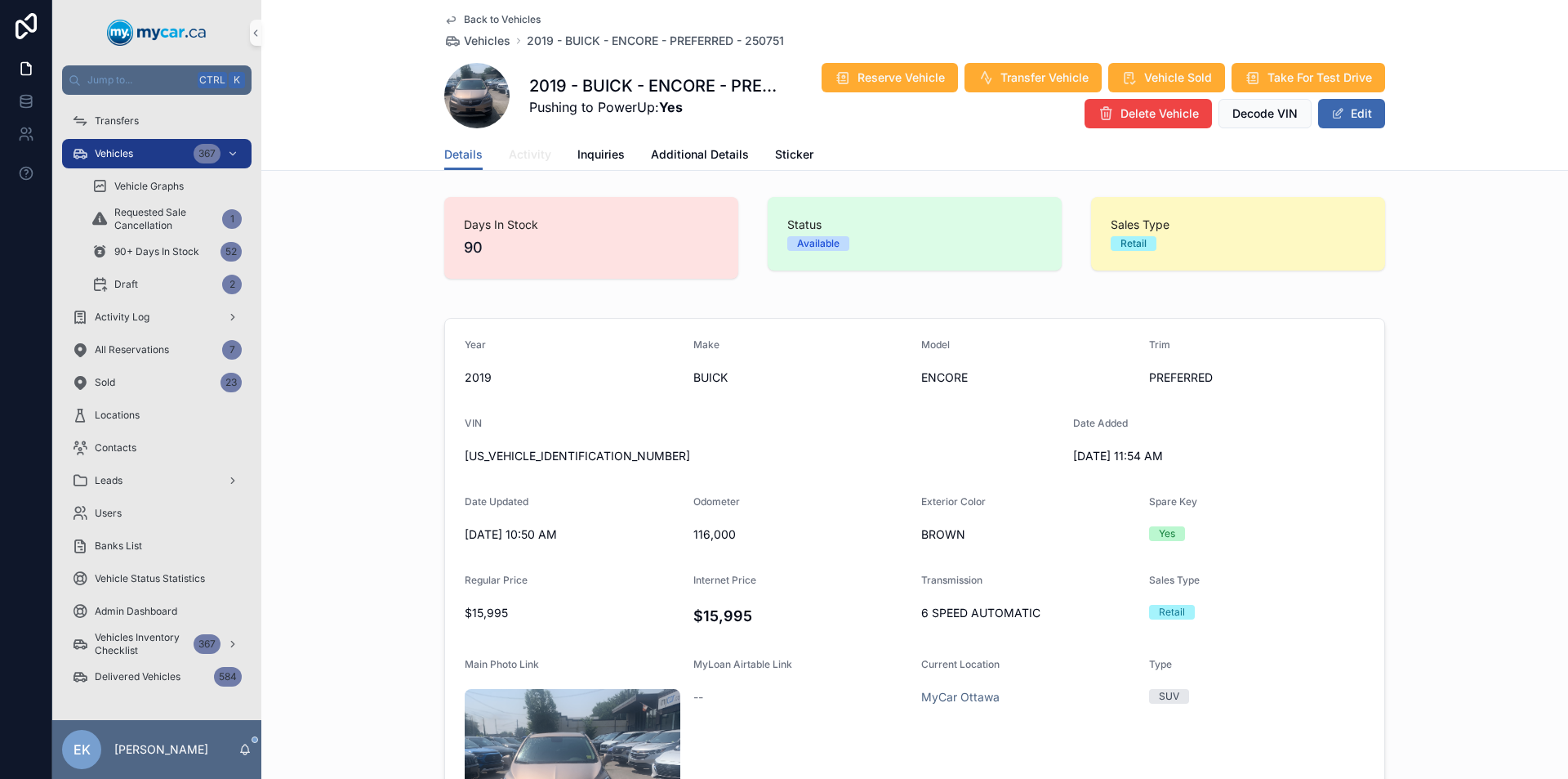
click at [532, 152] on span "Activity" at bounding box center [530, 155] width 42 height 17
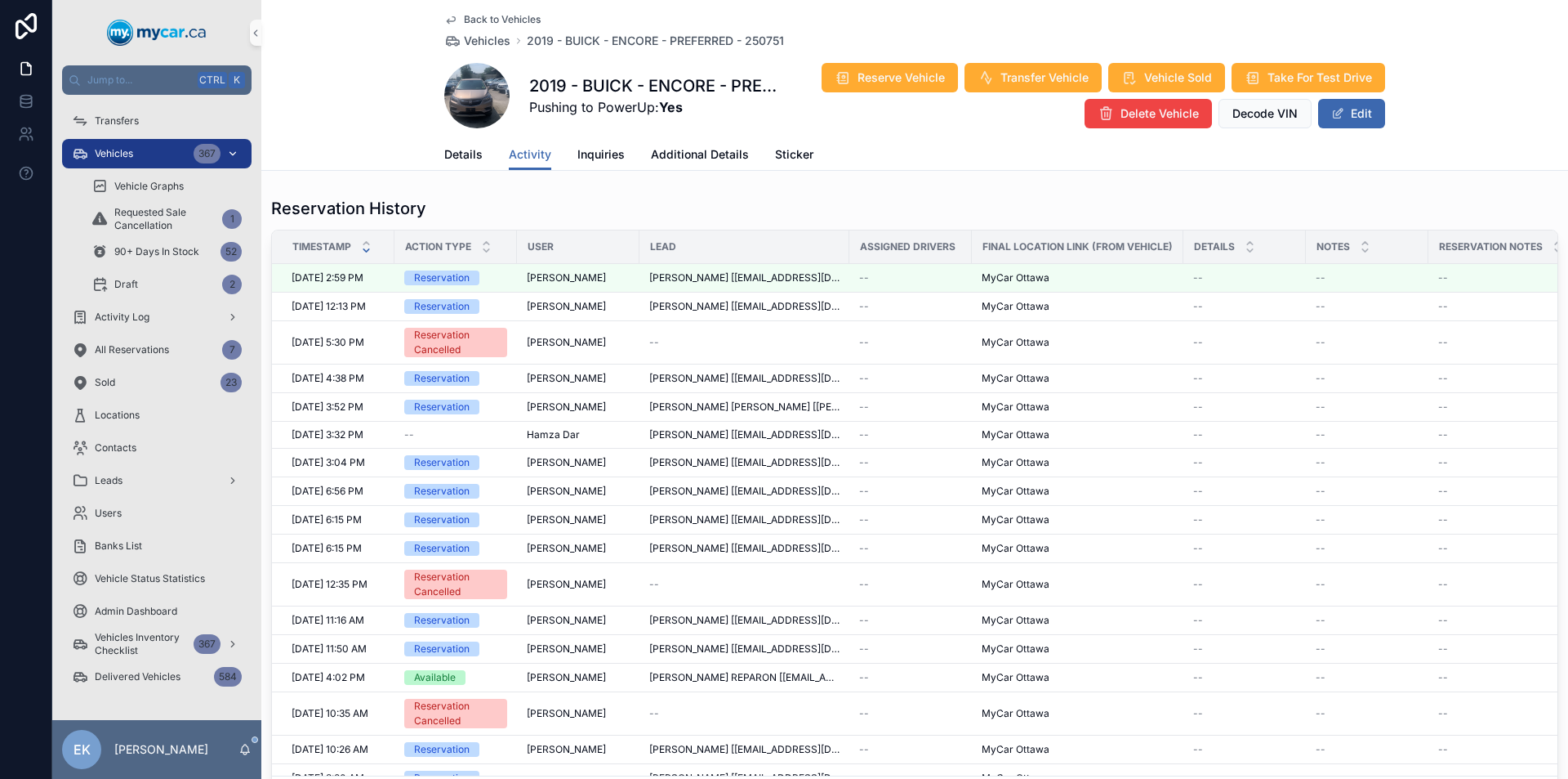
click at [224, 152] on div "367" at bounding box center [217, 154] width 49 height 26
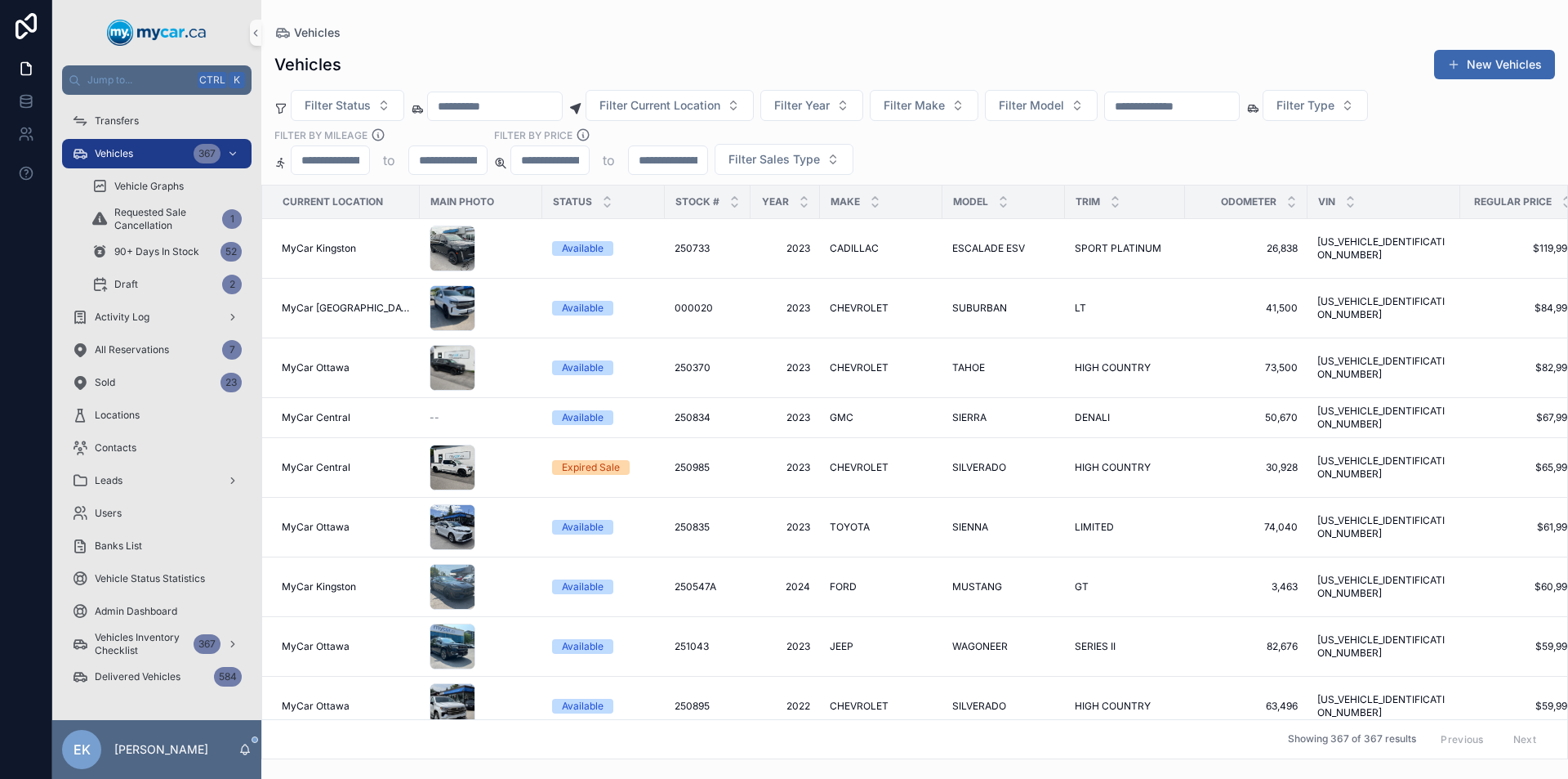
click at [1179, 110] on input "scrollable content" at bounding box center [1172, 106] width 134 height 23
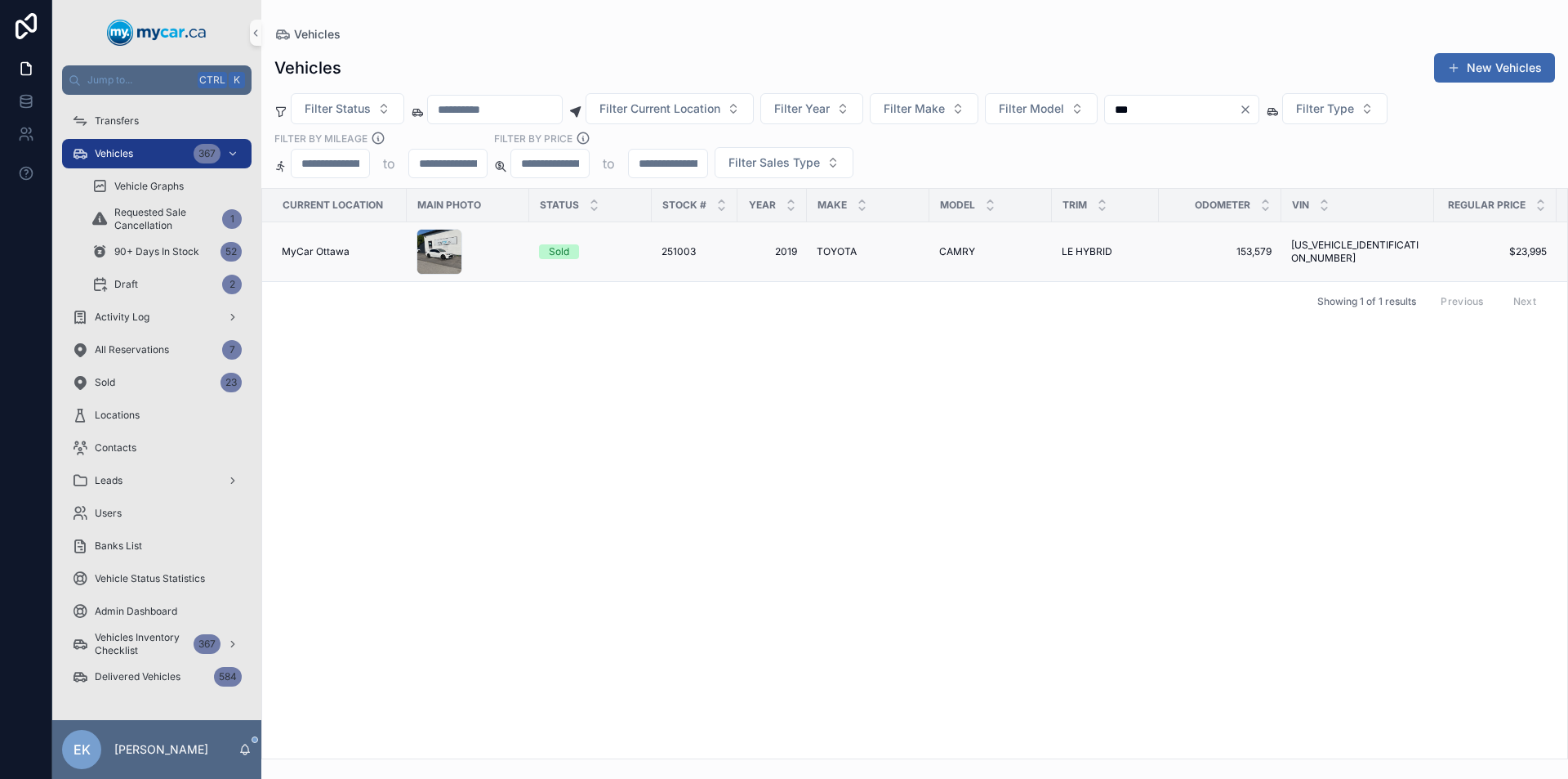
type input "***"
click at [786, 249] on span "2019" at bounding box center [773, 252] width 49 height 13
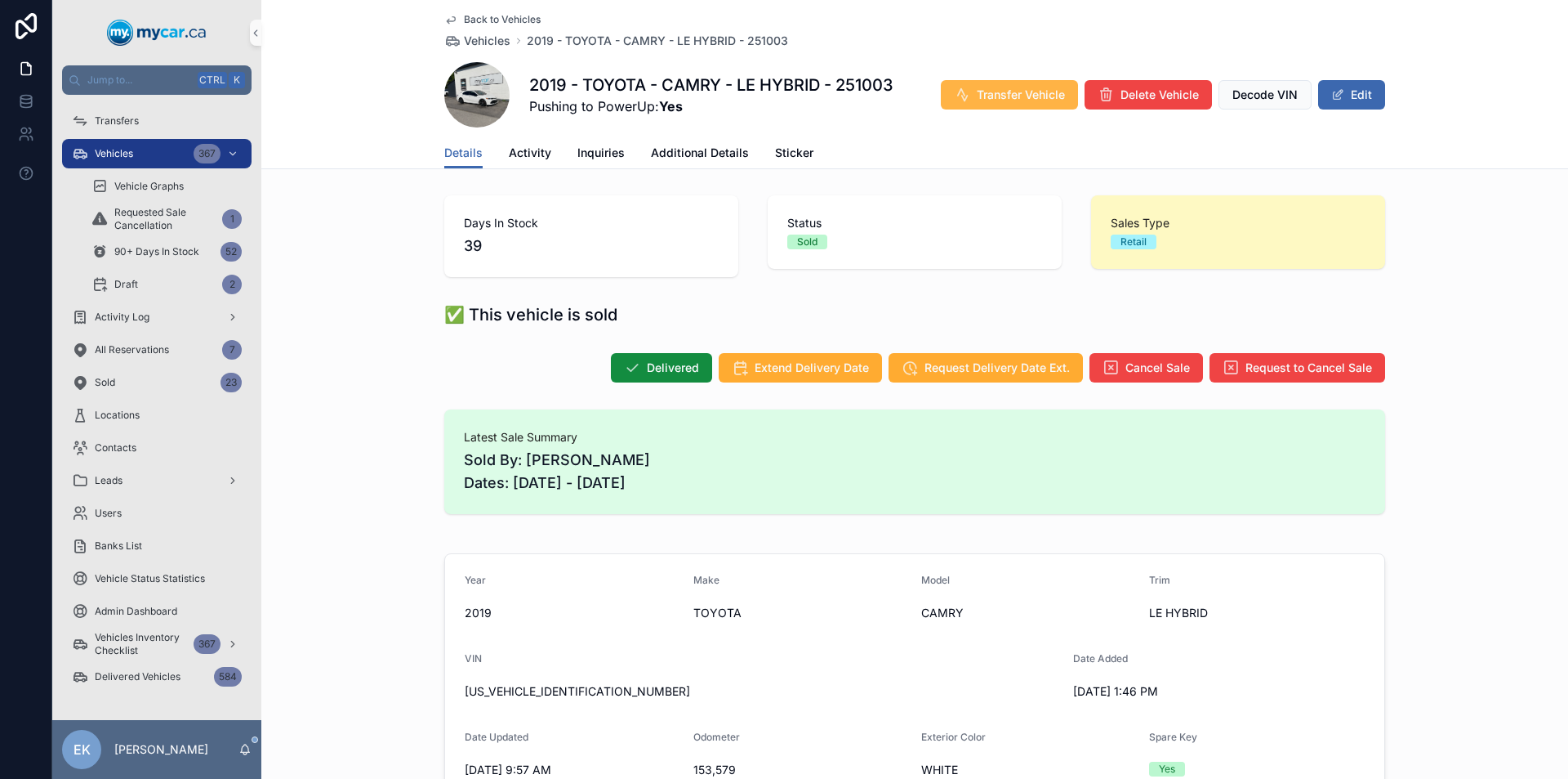
click at [997, 91] on span "Transfer Vehicle" at bounding box center [1021, 95] width 88 height 17
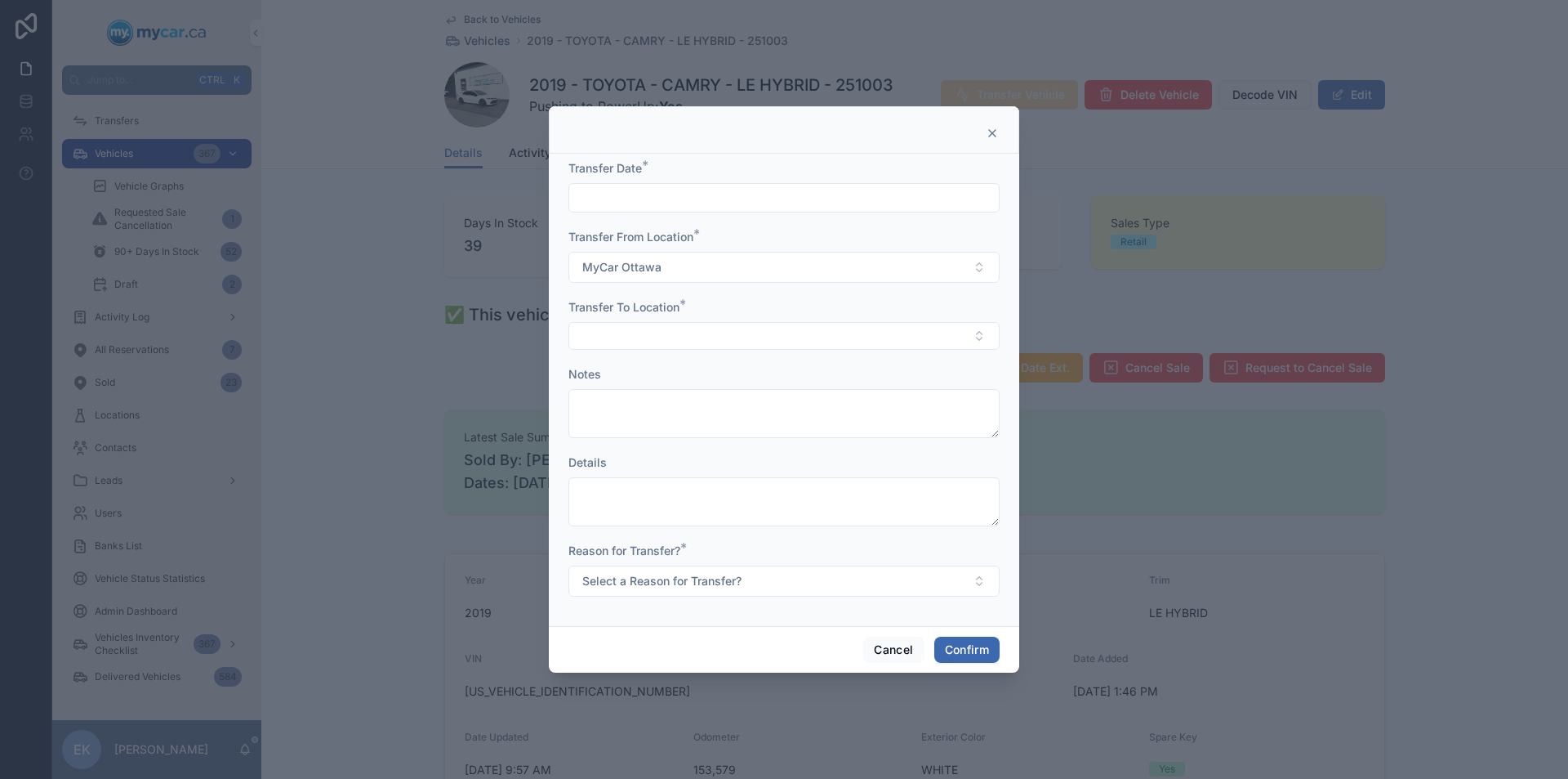
click at [730, 206] on input "text" at bounding box center [784, 198] width 430 height 23
click at [751, 333] on button "2" at bounding box center [754, 333] width 29 height 29
type input "********"
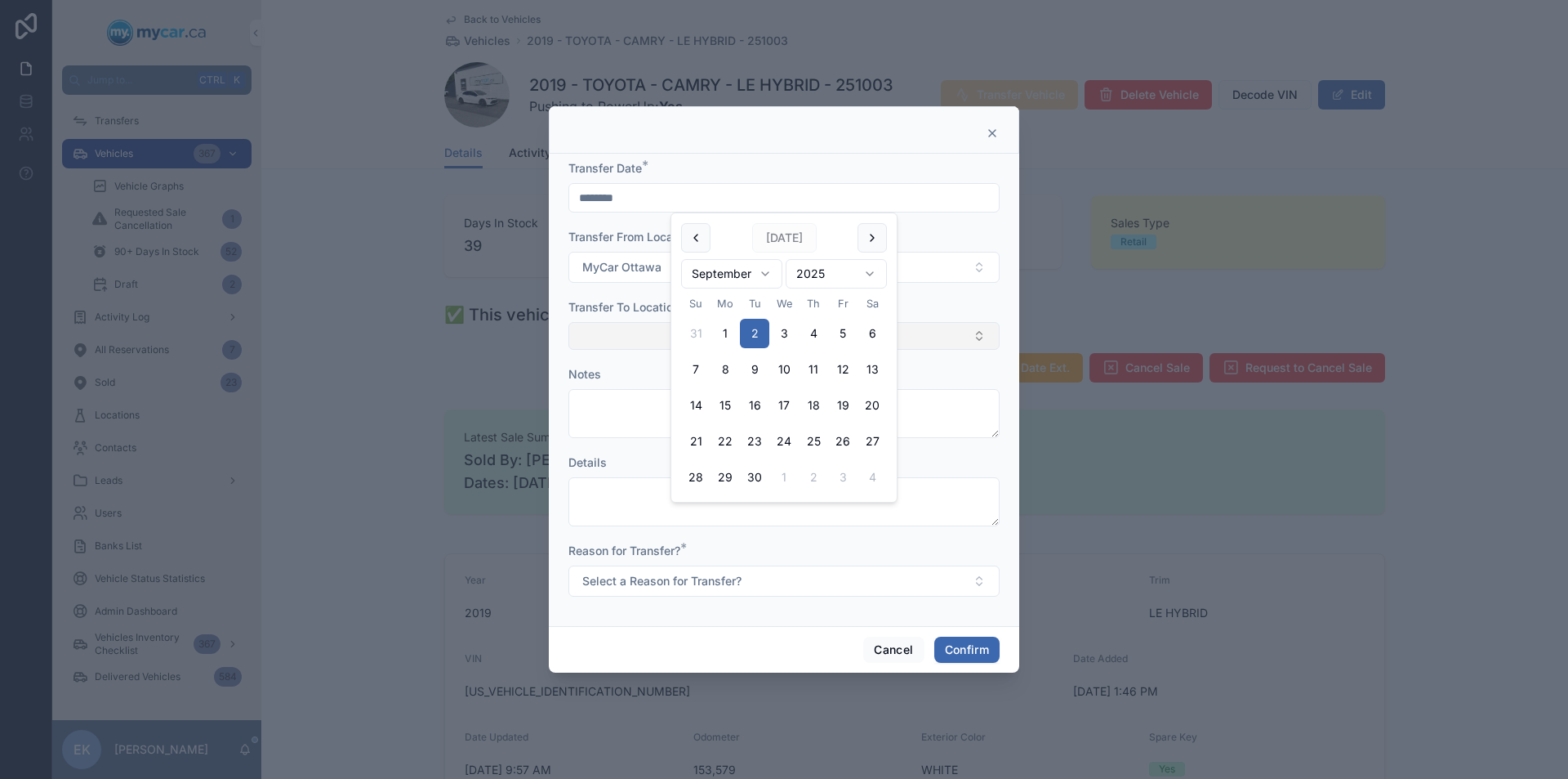
click at [622, 337] on button "Select Button" at bounding box center [784, 336] width 432 height 27
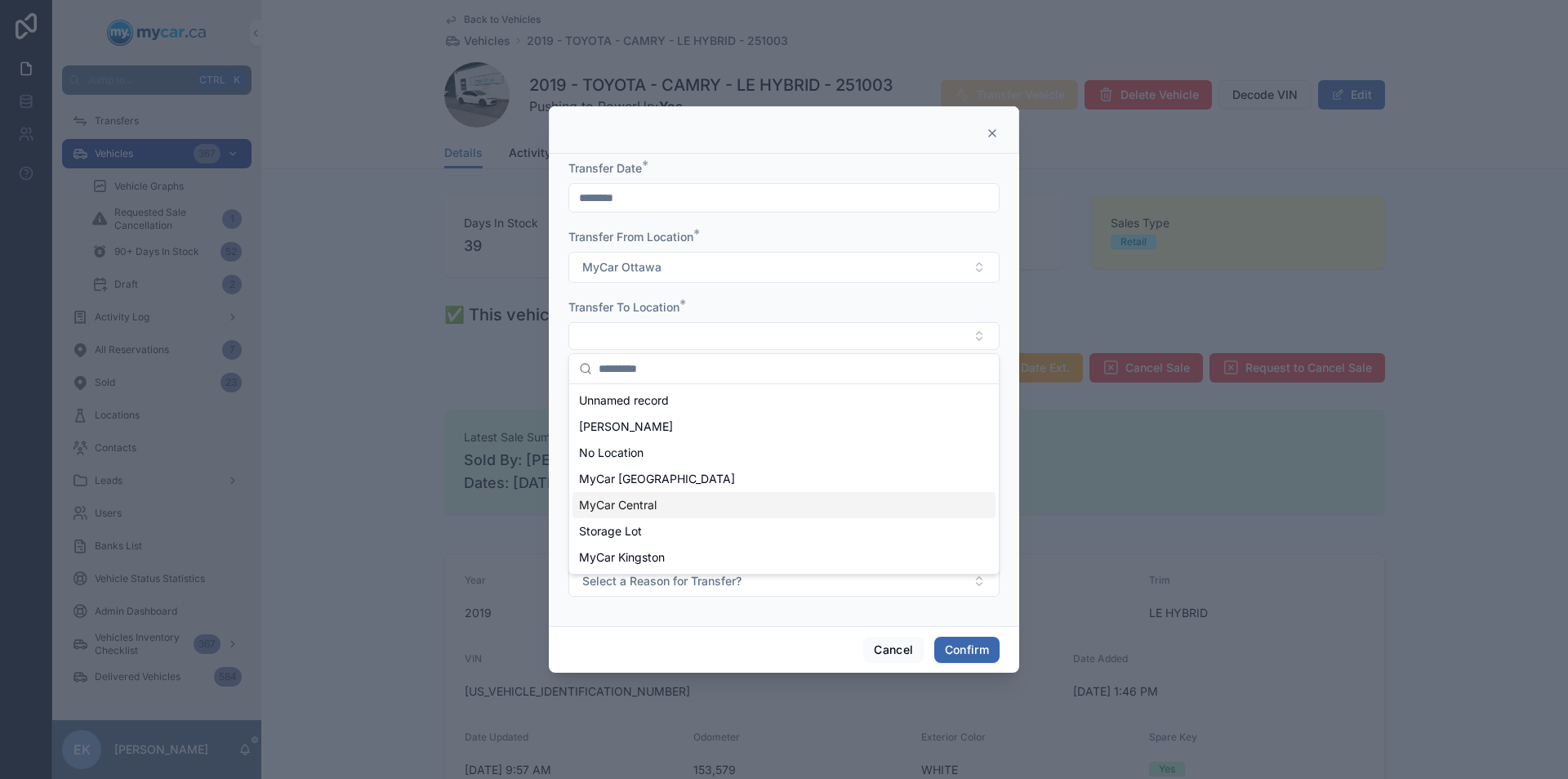
click at [631, 508] on span "MyCar Central" at bounding box center [618, 505] width 78 height 17
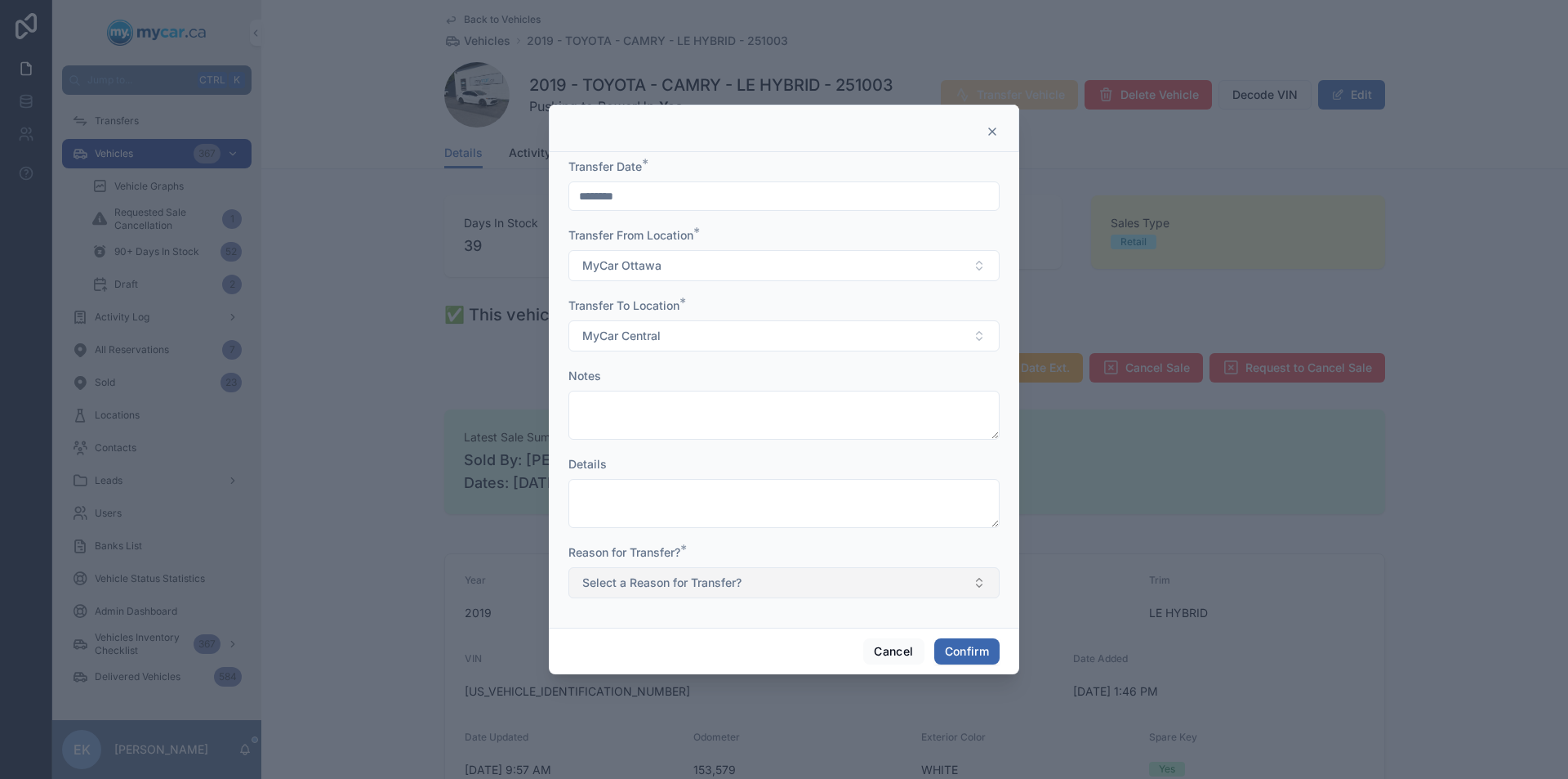
click at [976, 580] on button "Select a Reason for Transfer?" at bounding box center [784, 582] width 432 height 31
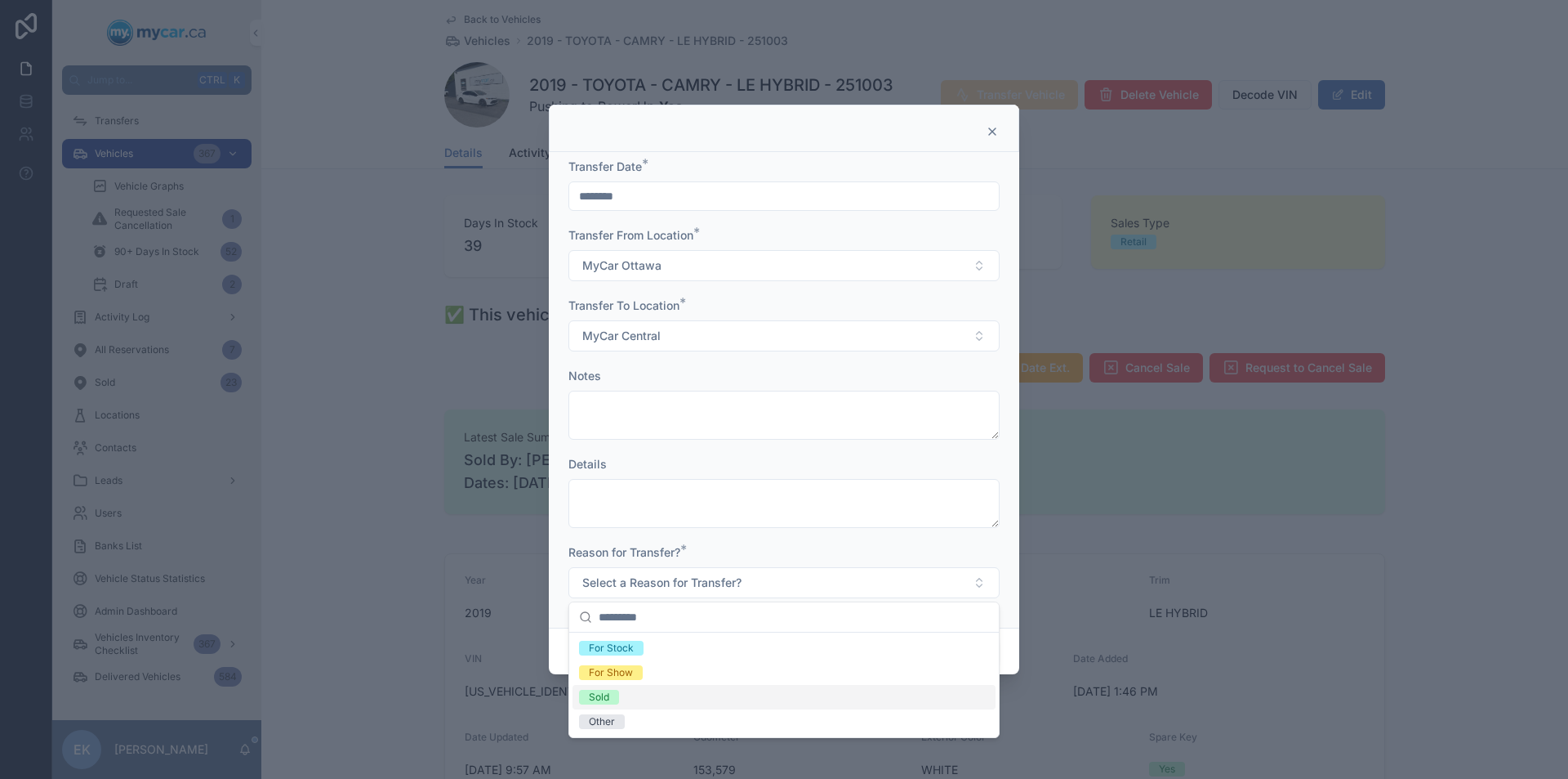
click at [601, 697] on div "Sold" at bounding box center [599, 697] width 20 height 15
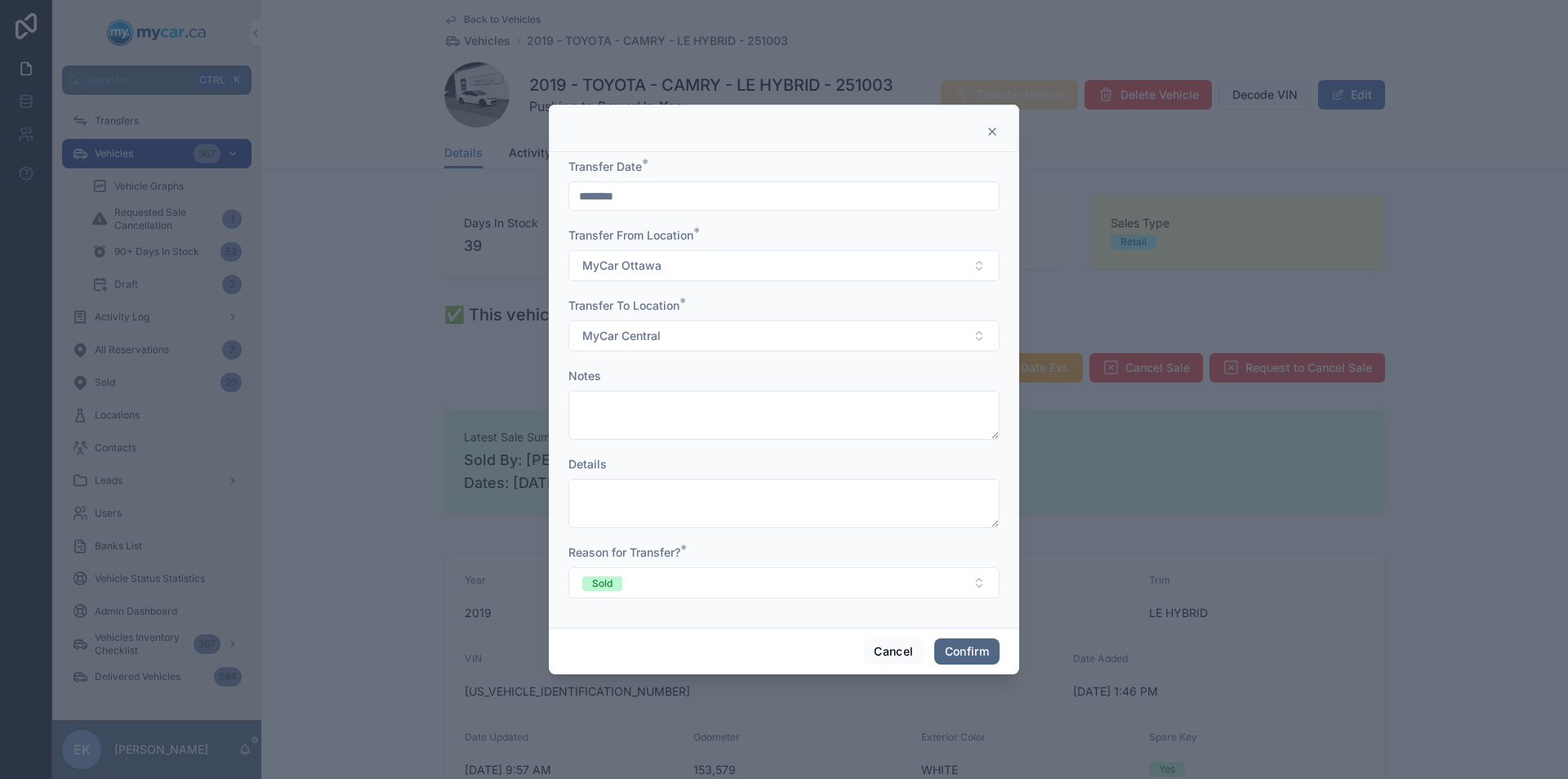
click at [954, 649] on button "Confirm" at bounding box center [967, 652] width 65 height 26
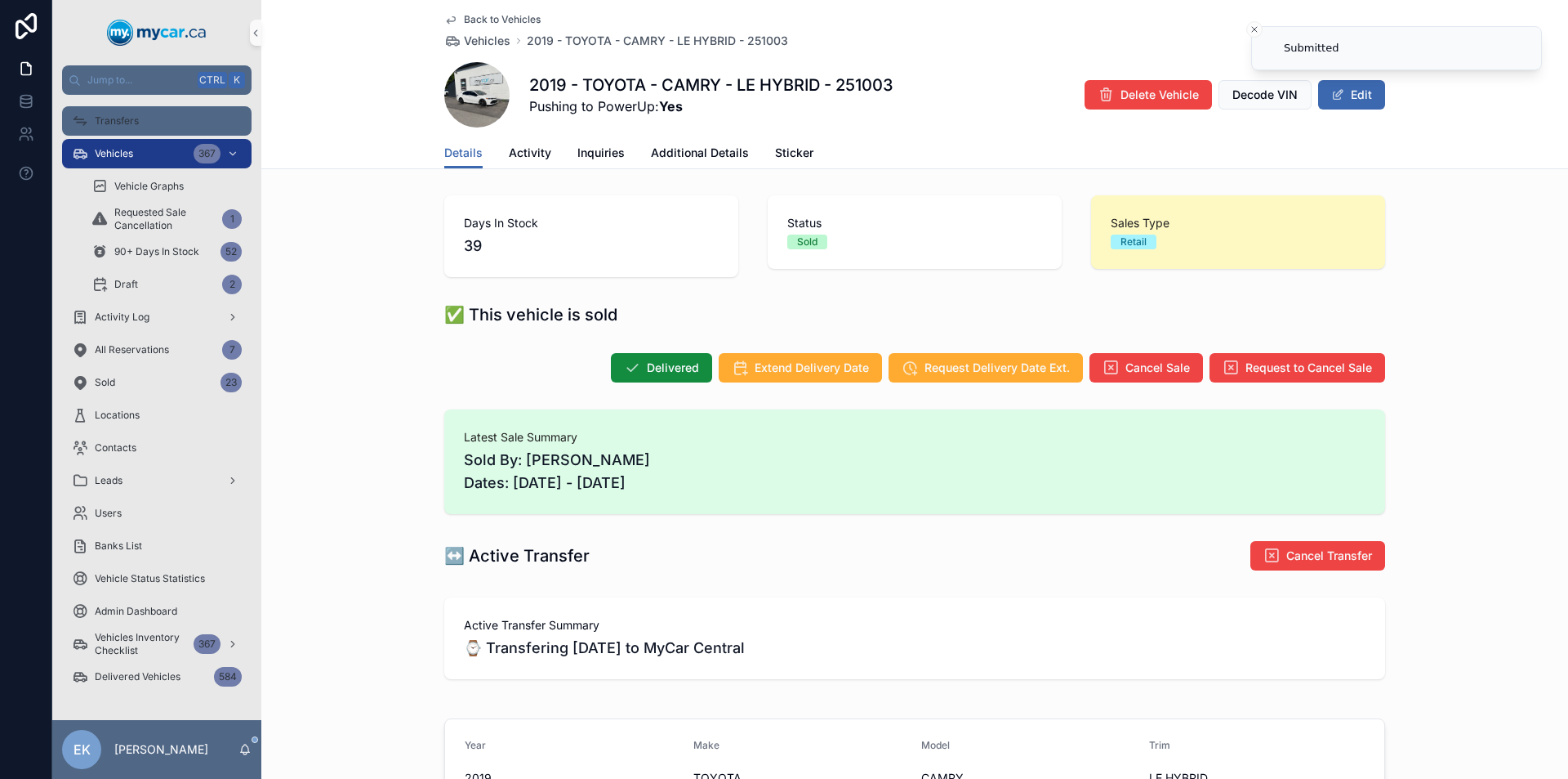
click at [135, 125] on span "Transfers" at bounding box center [117, 121] width 44 height 13
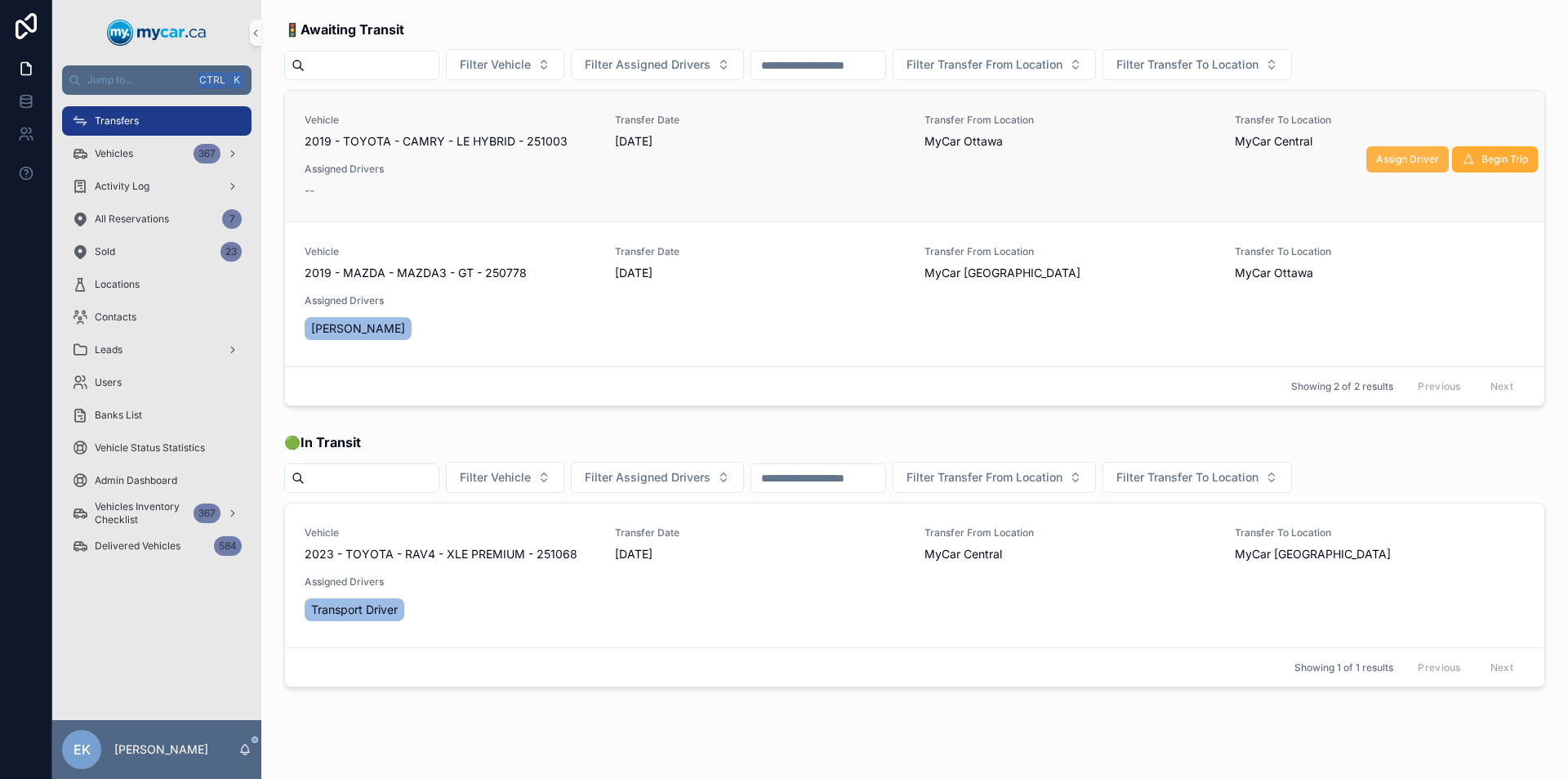
click at [1400, 158] on span "Assign Driver" at bounding box center [1407, 159] width 63 height 13
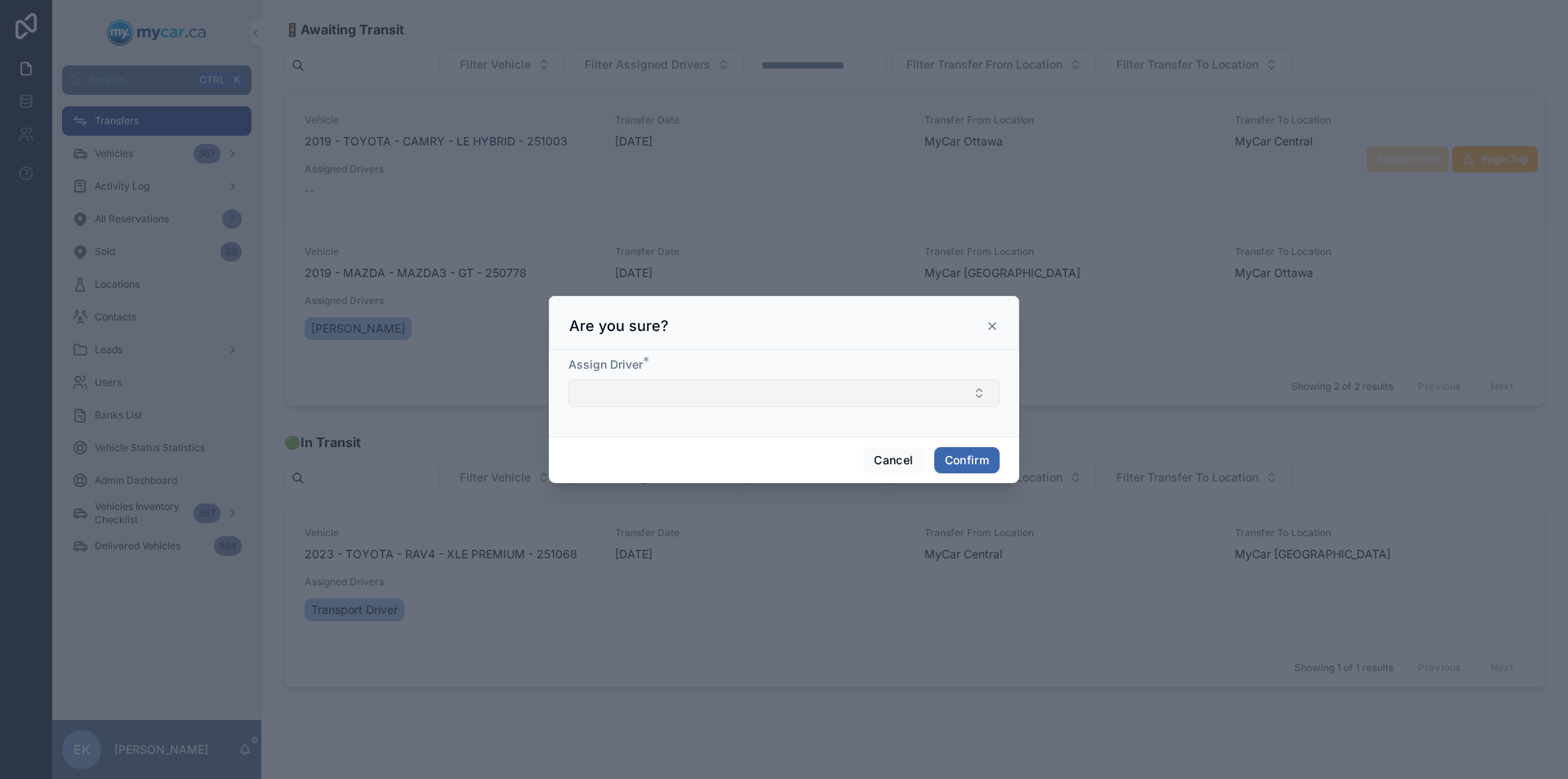
click at [767, 395] on button "Select Button" at bounding box center [784, 392] width 432 height 27
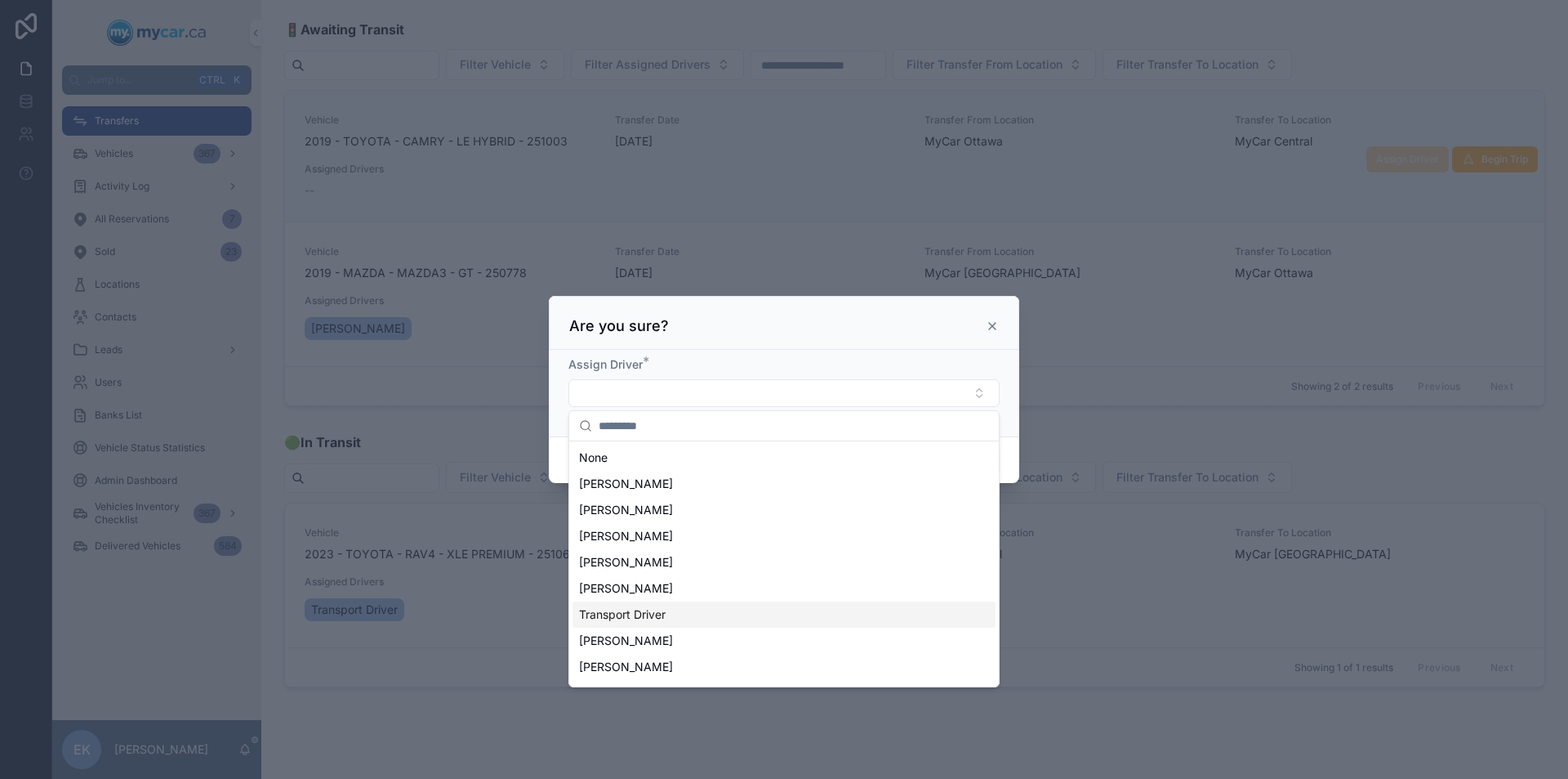
click at [633, 616] on span "Transport Driver" at bounding box center [622, 615] width 87 height 17
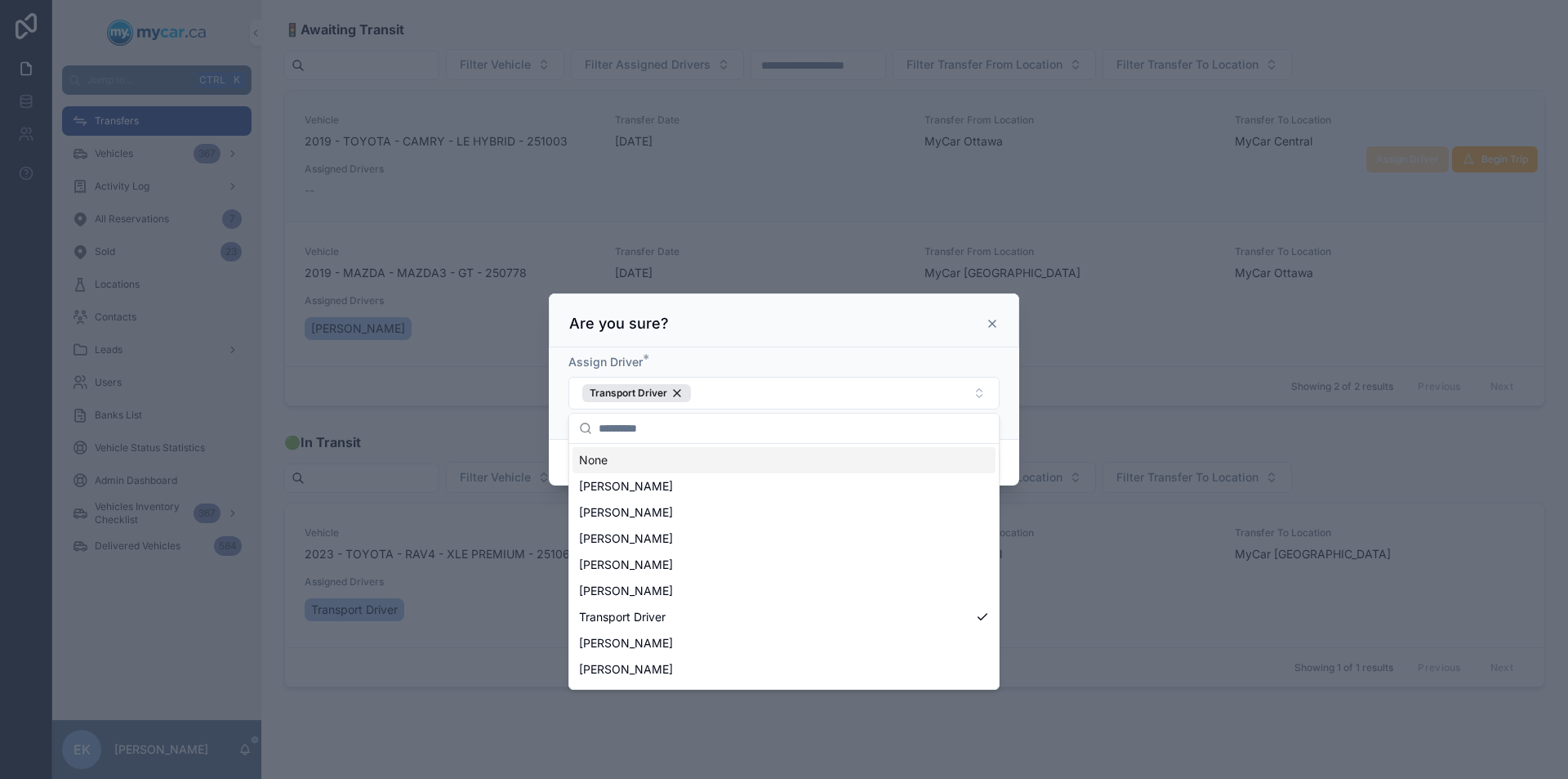
click at [989, 366] on div "Assign Driver *" at bounding box center [784, 362] width 432 height 17
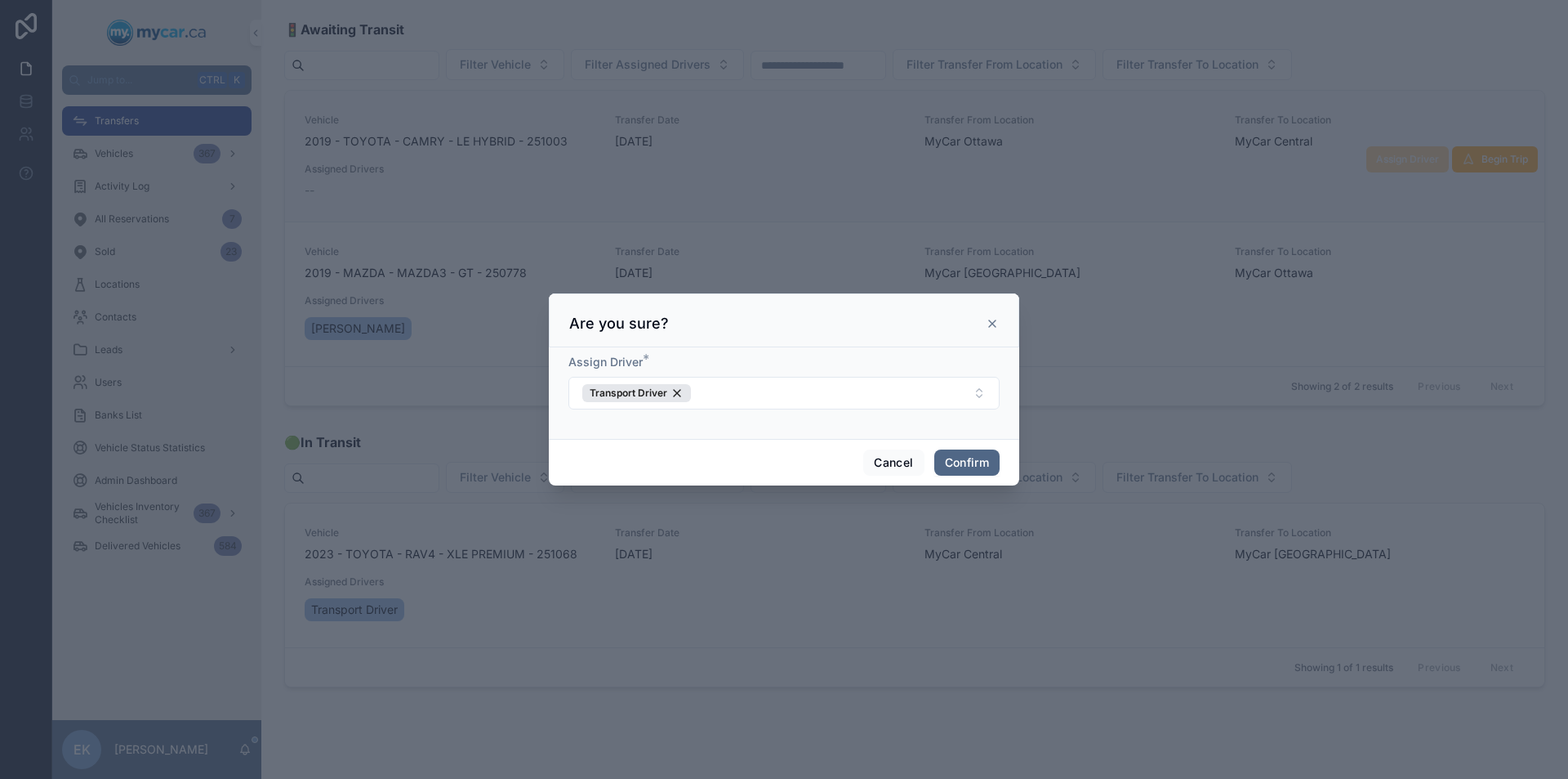
click at [958, 462] on button "Confirm" at bounding box center [967, 463] width 65 height 26
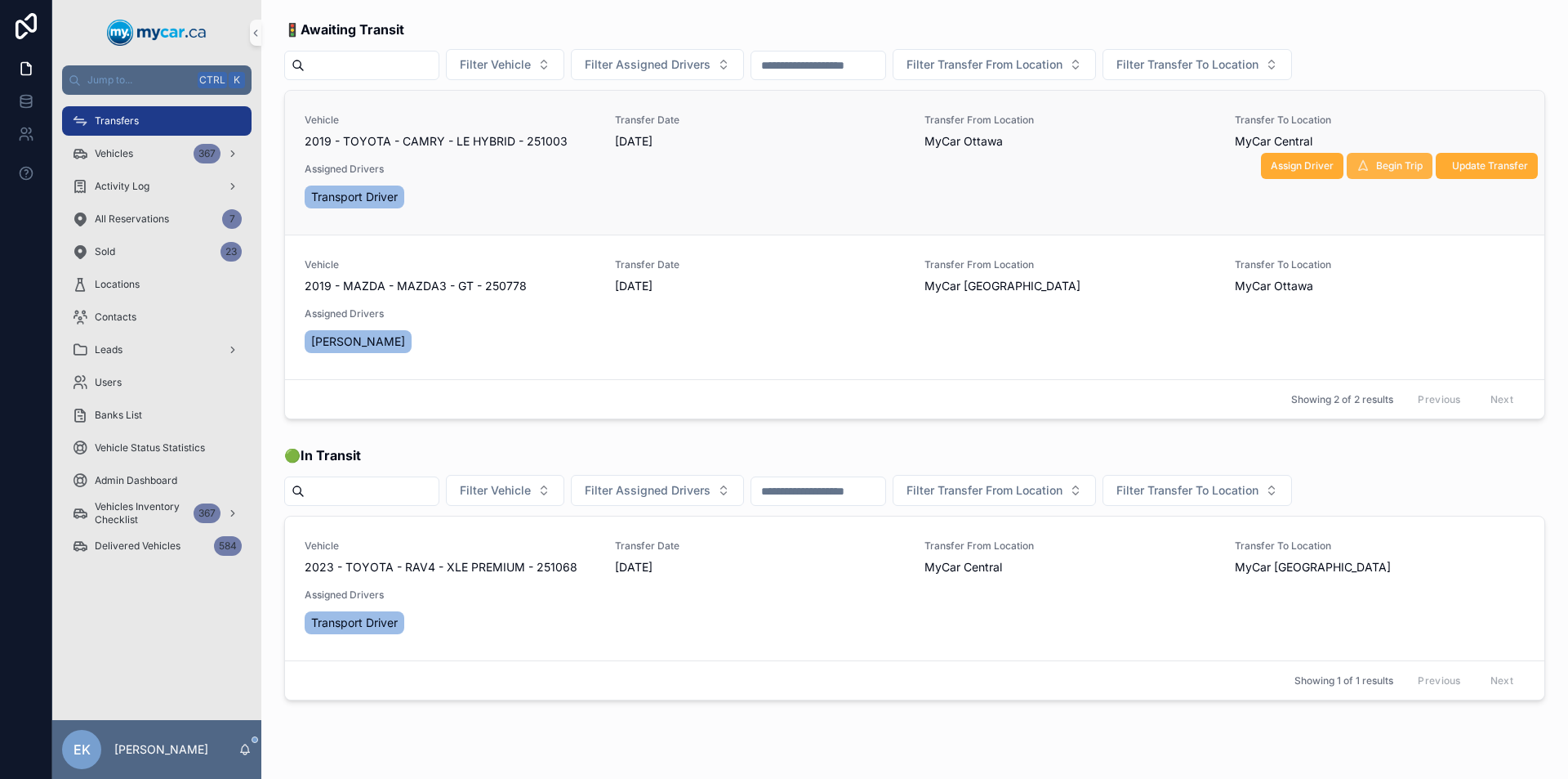
click at [1372, 158] on button "Begin Trip" at bounding box center [1390, 166] width 86 height 26
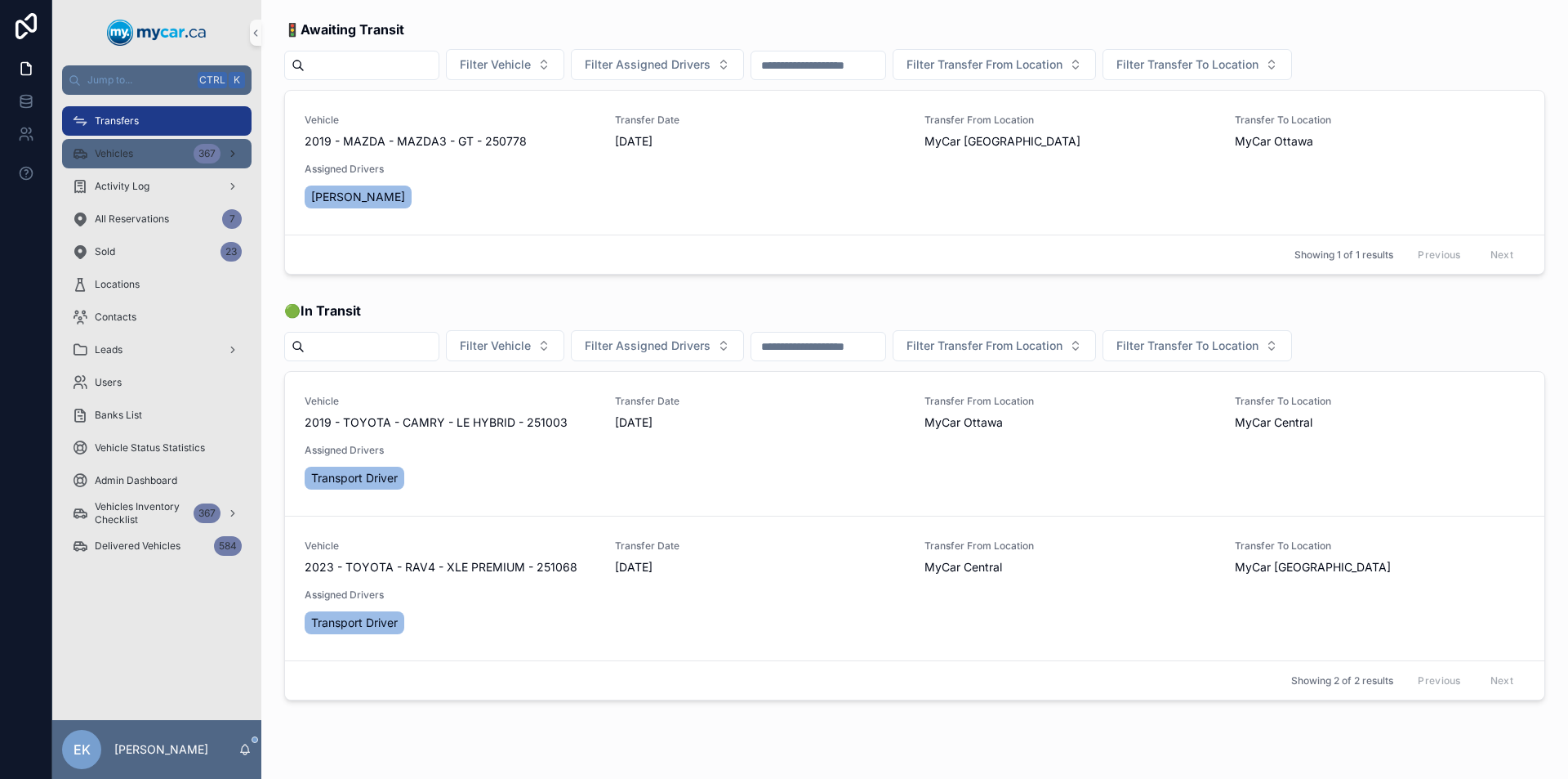
click at [147, 149] on div "Vehicles 367" at bounding box center [156, 154] width 170 height 26
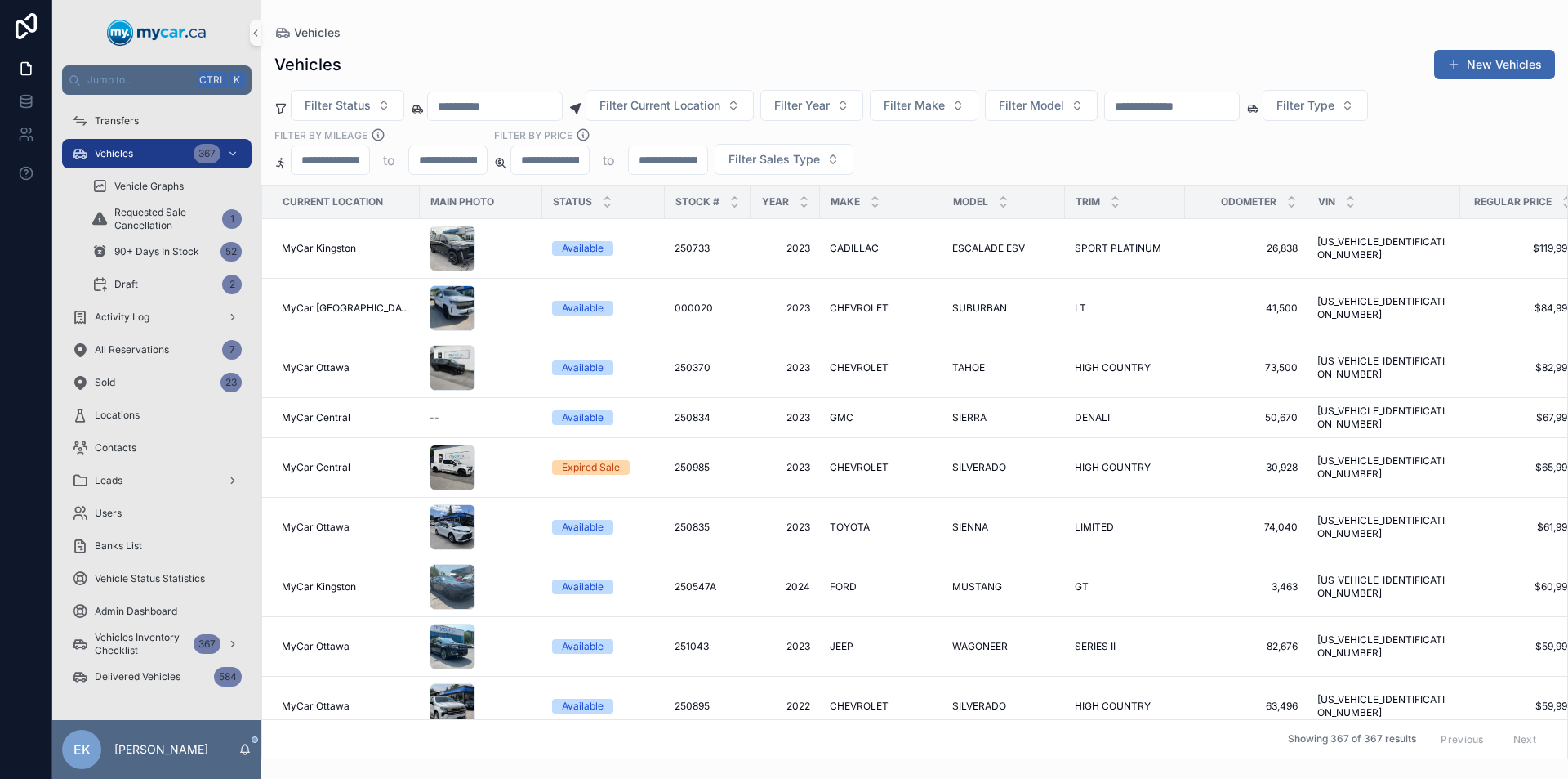
click at [1188, 115] on input "scrollable content" at bounding box center [1172, 106] width 134 height 23
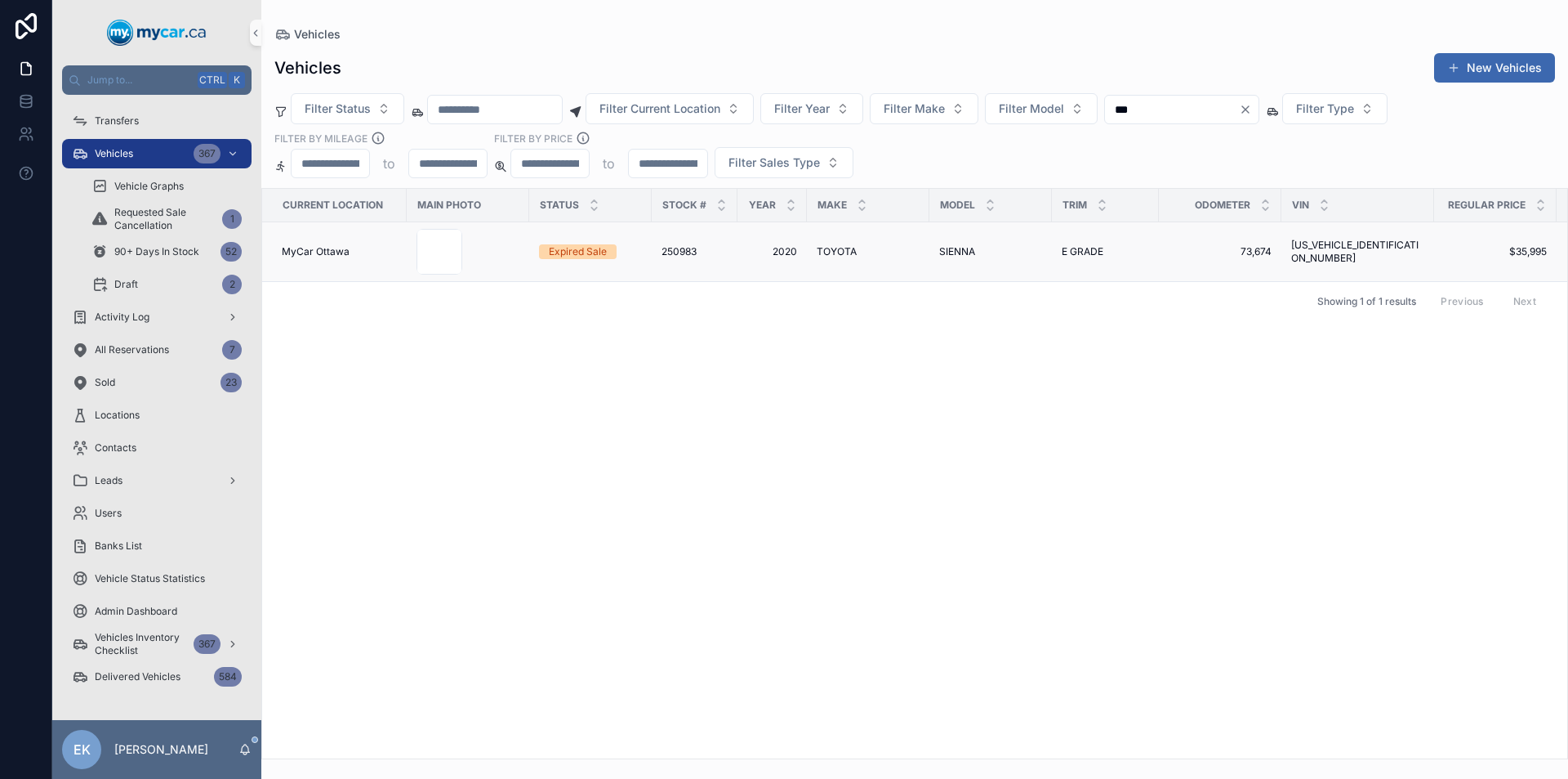
type input "***"
click at [958, 249] on span "SIENNA" at bounding box center [957, 252] width 36 height 13
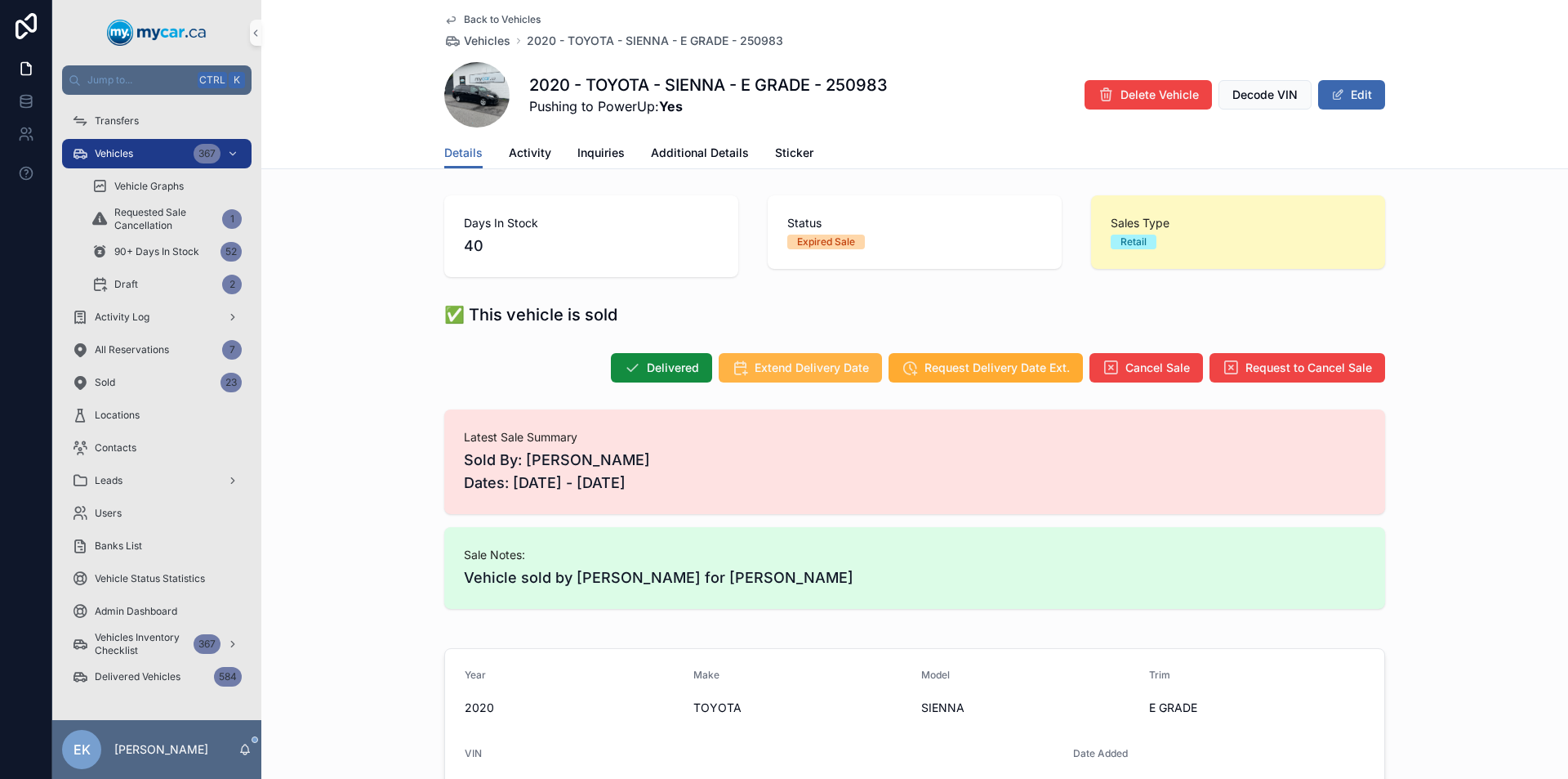
click at [825, 367] on span "Extend Delivery Date" at bounding box center [812, 367] width 115 height 17
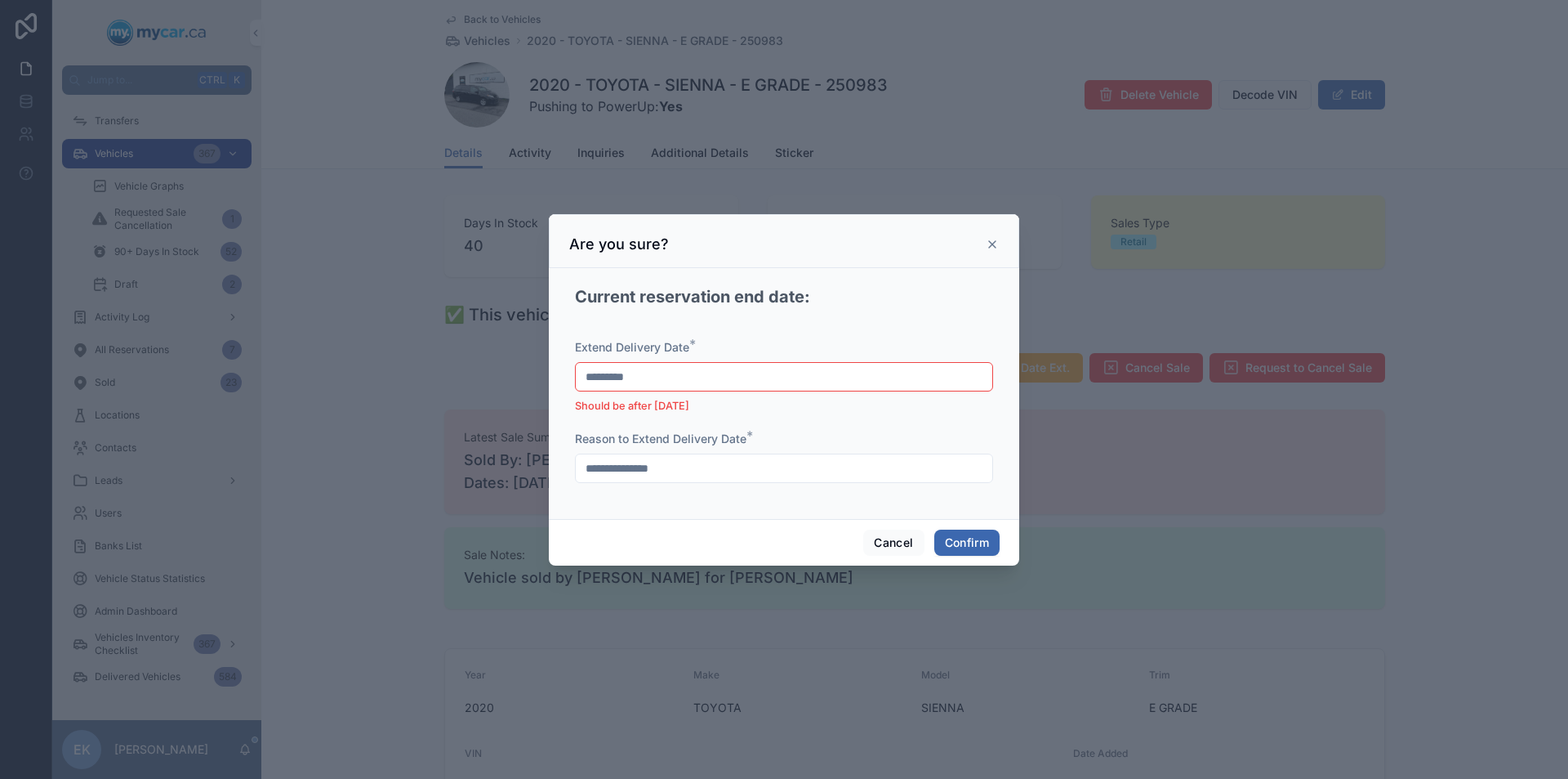
click at [785, 381] on input "*********" at bounding box center [784, 377] width 417 height 23
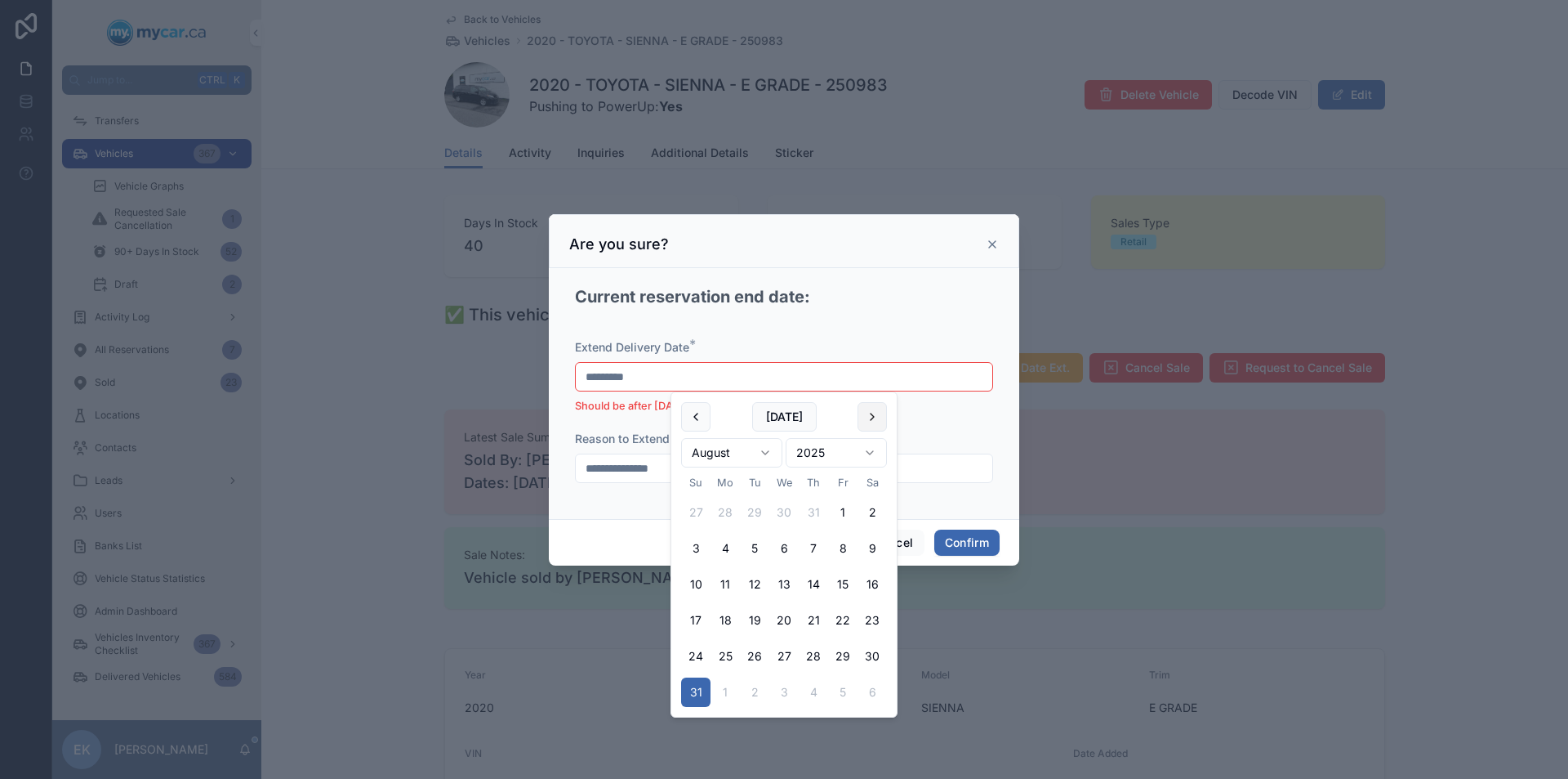
click at [876, 419] on button at bounding box center [871, 416] width 29 height 29
click at [757, 510] on button "2" at bounding box center [754, 511] width 29 height 29
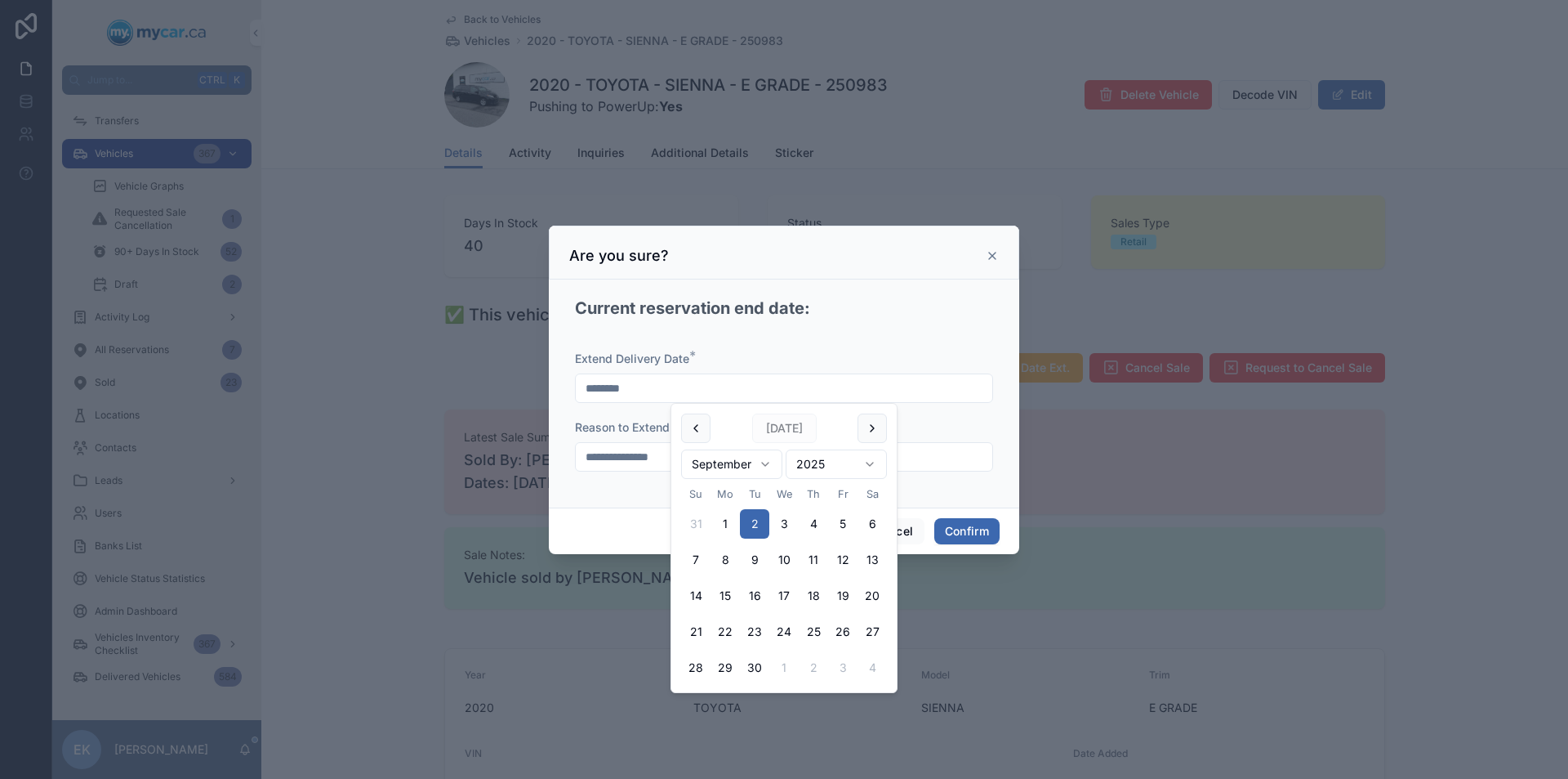
type input "********"
click at [999, 431] on div "**********" at bounding box center [784, 390] width 432 height 209
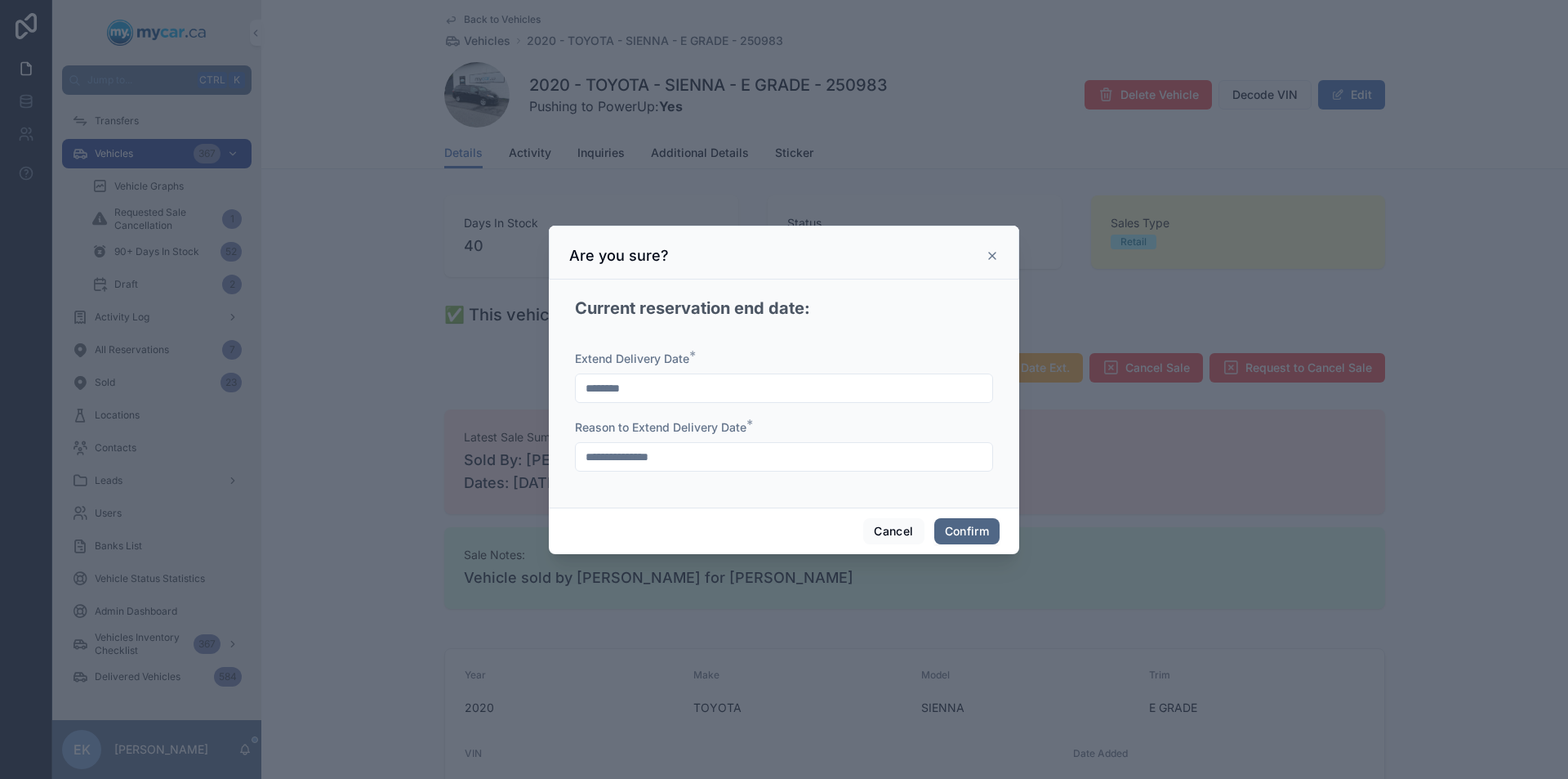
click at [953, 533] on button "Confirm" at bounding box center [967, 532] width 65 height 26
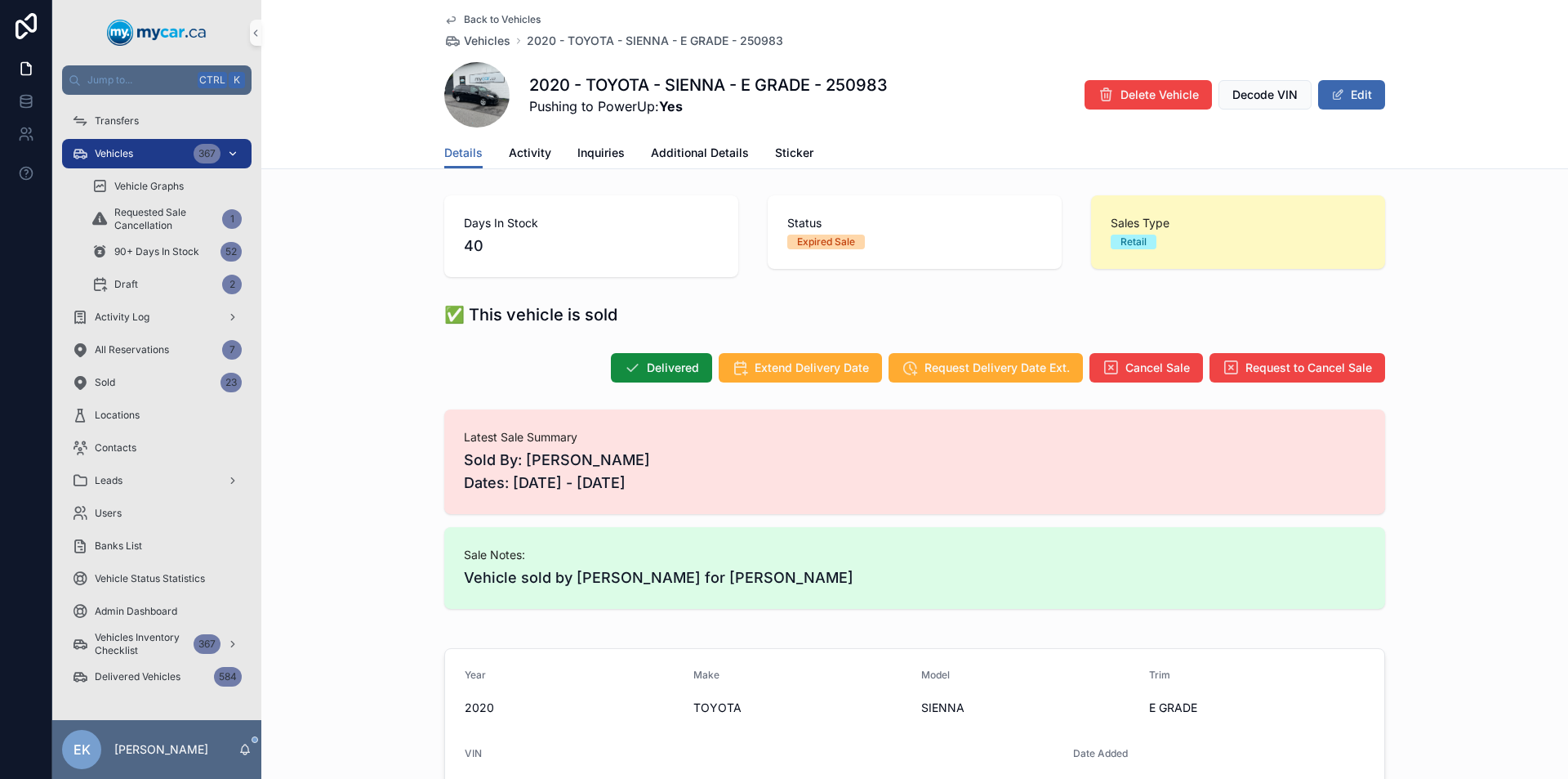
click at [177, 147] on div "Vehicles 367" at bounding box center [156, 154] width 170 height 26
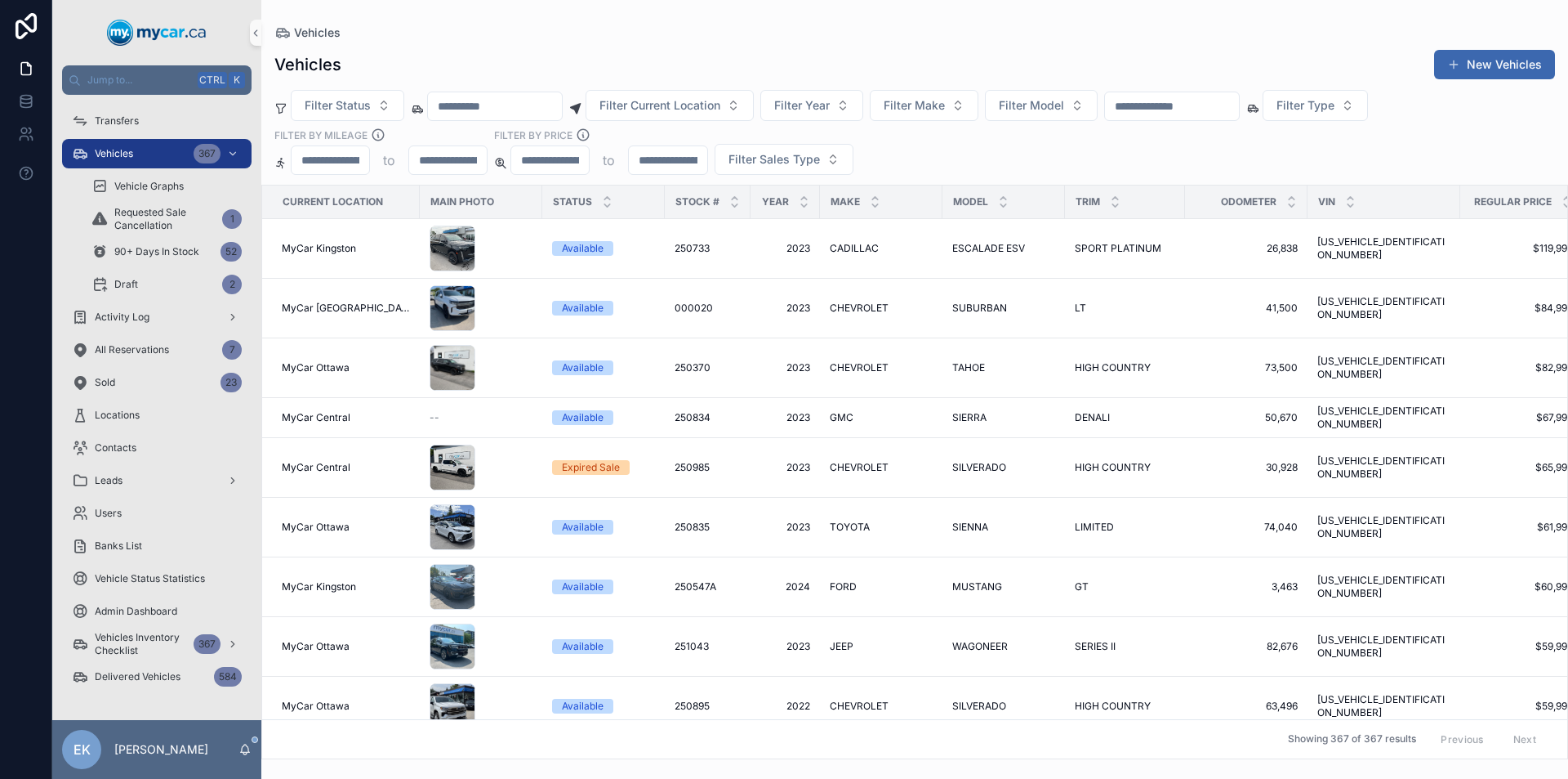
click at [1228, 103] on input "scrollable content" at bounding box center [1172, 106] width 134 height 23
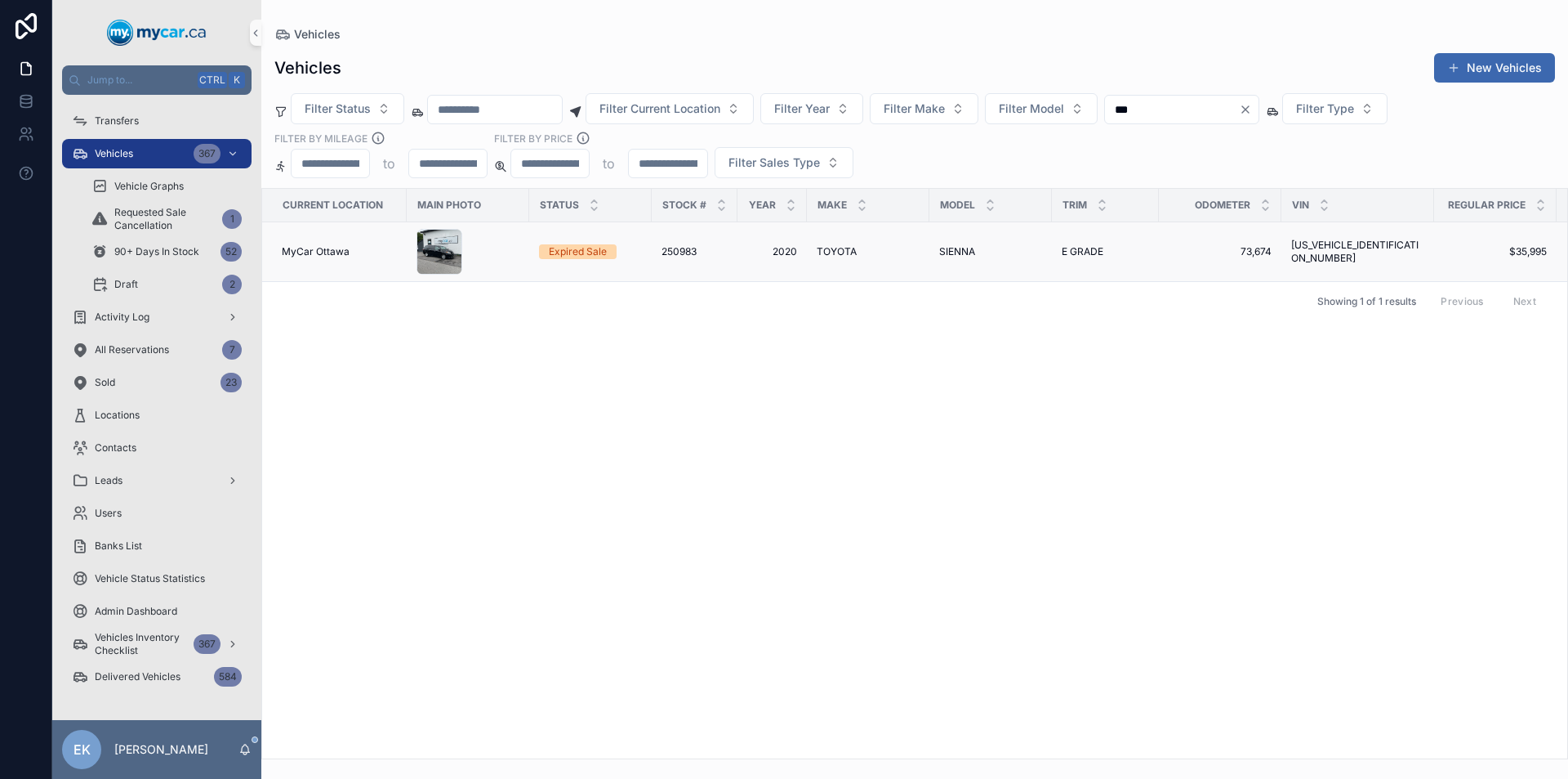
type input "***"
click at [1071, 250] on span "E GRADE" at bounding box center [1082, 252] width 41 height 13
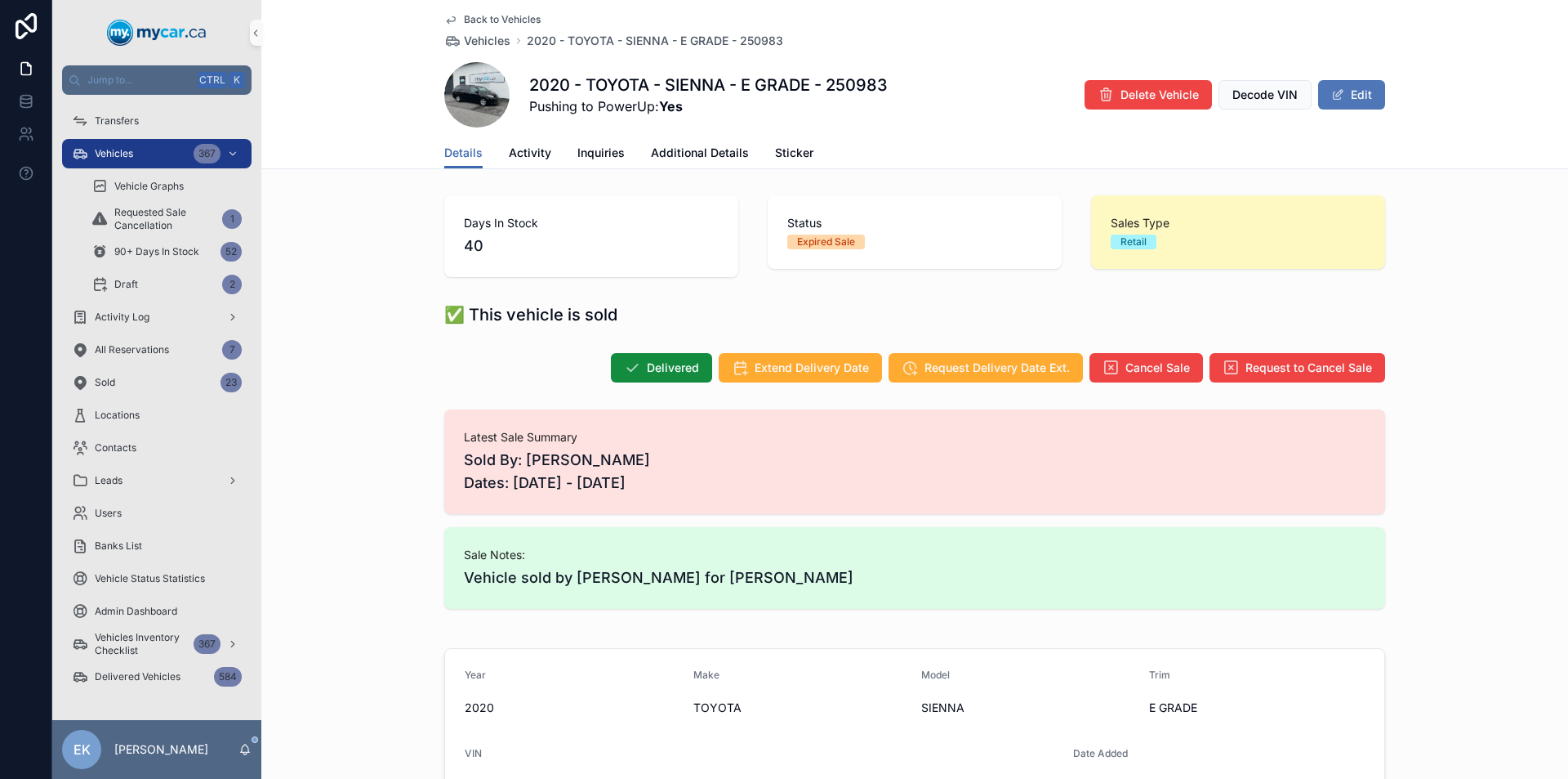
click at [1339, 85] on button "Edit" at bounding box center [1352, 95] width 67 height 29
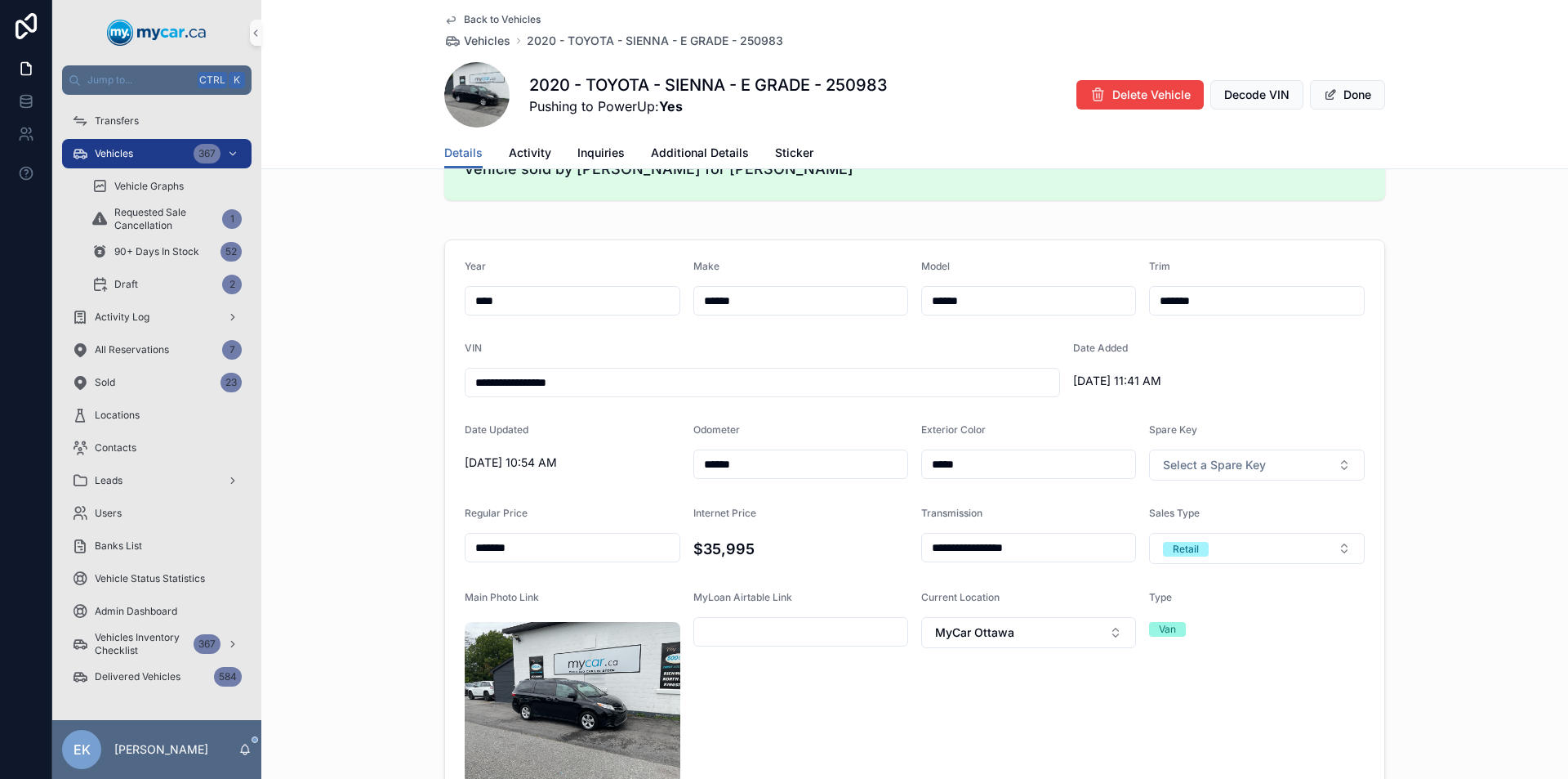
scroll to position [654, 0]
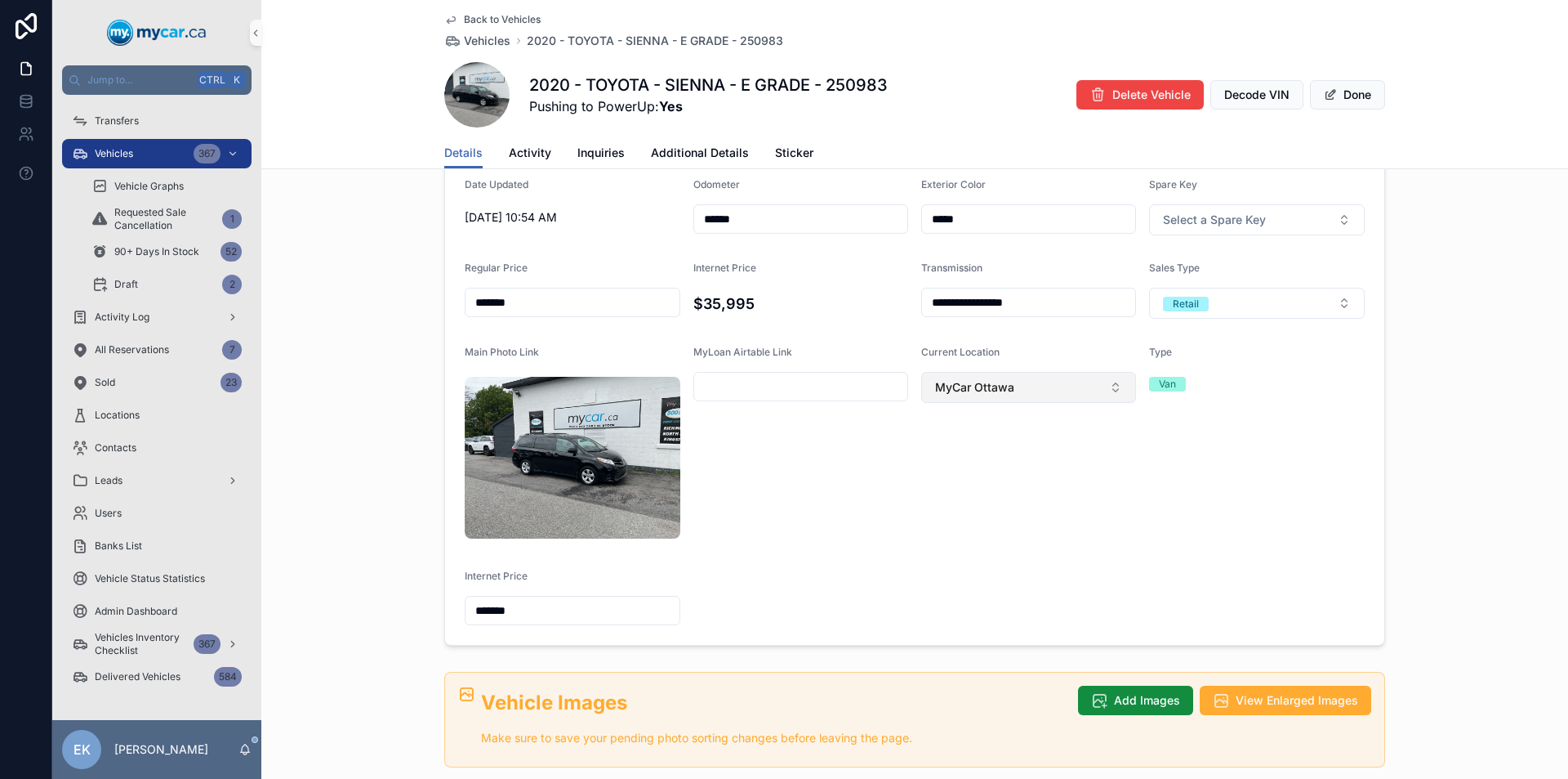
click at [1109, 388] on button "MyCar Ottawa" at bounding box center [1029, 387] width 215 height 31
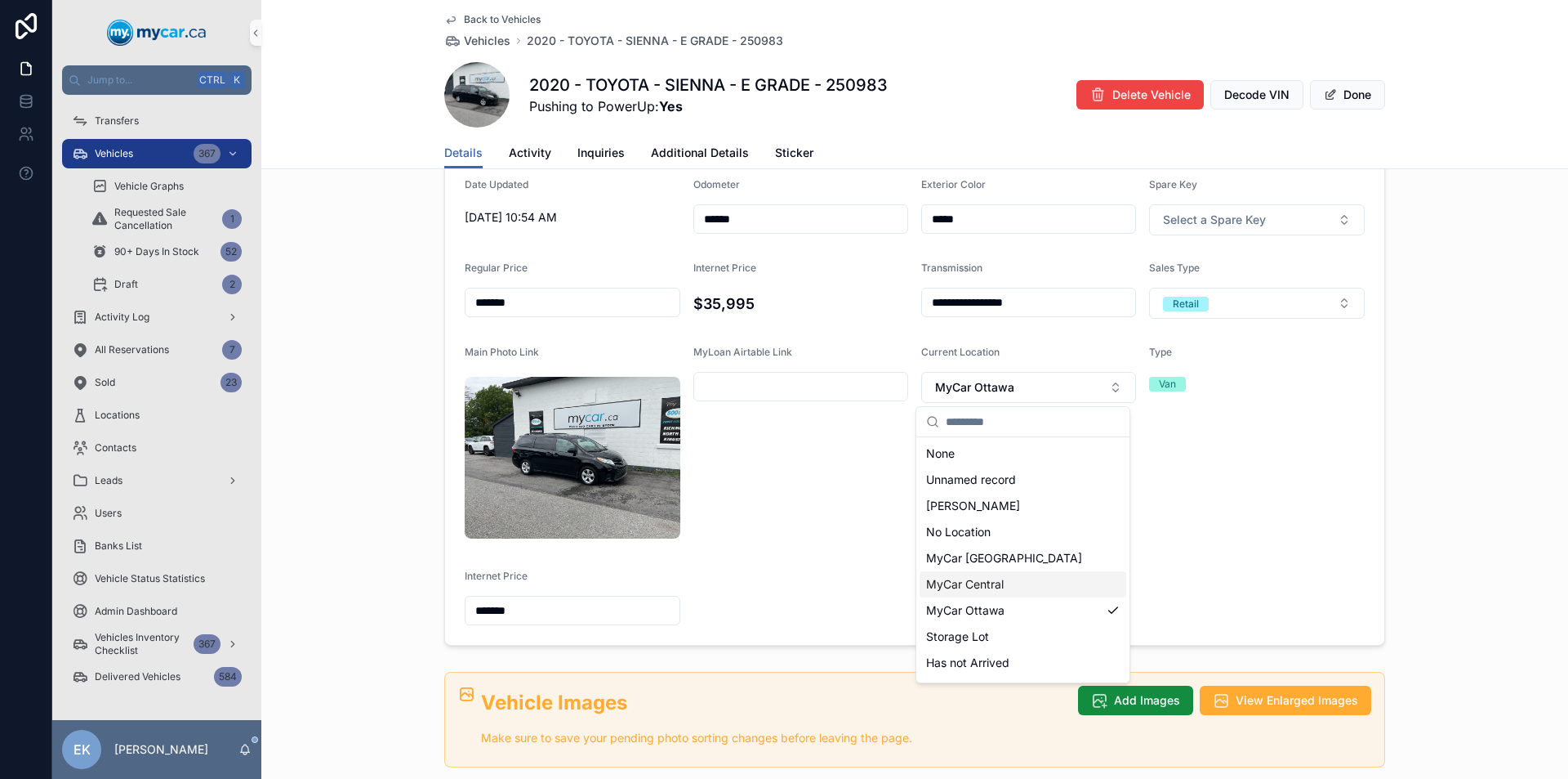
click at [987, 584] on span "MyCar Central" at bounding box center [965, 584] width 78 height 17
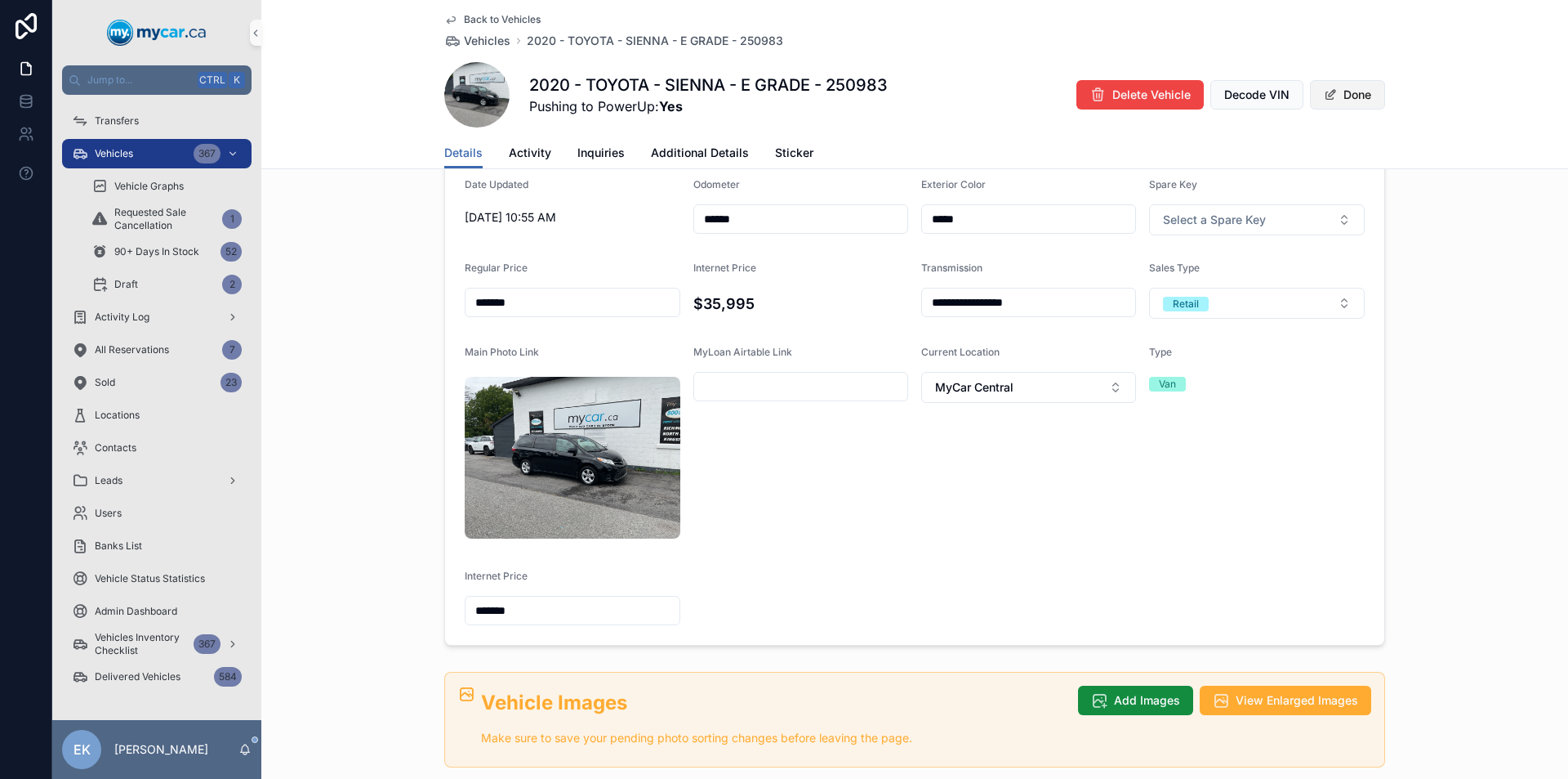
click at [1336, 99] on button "Done" at bounding box center [1347, 95] width 75 height 29
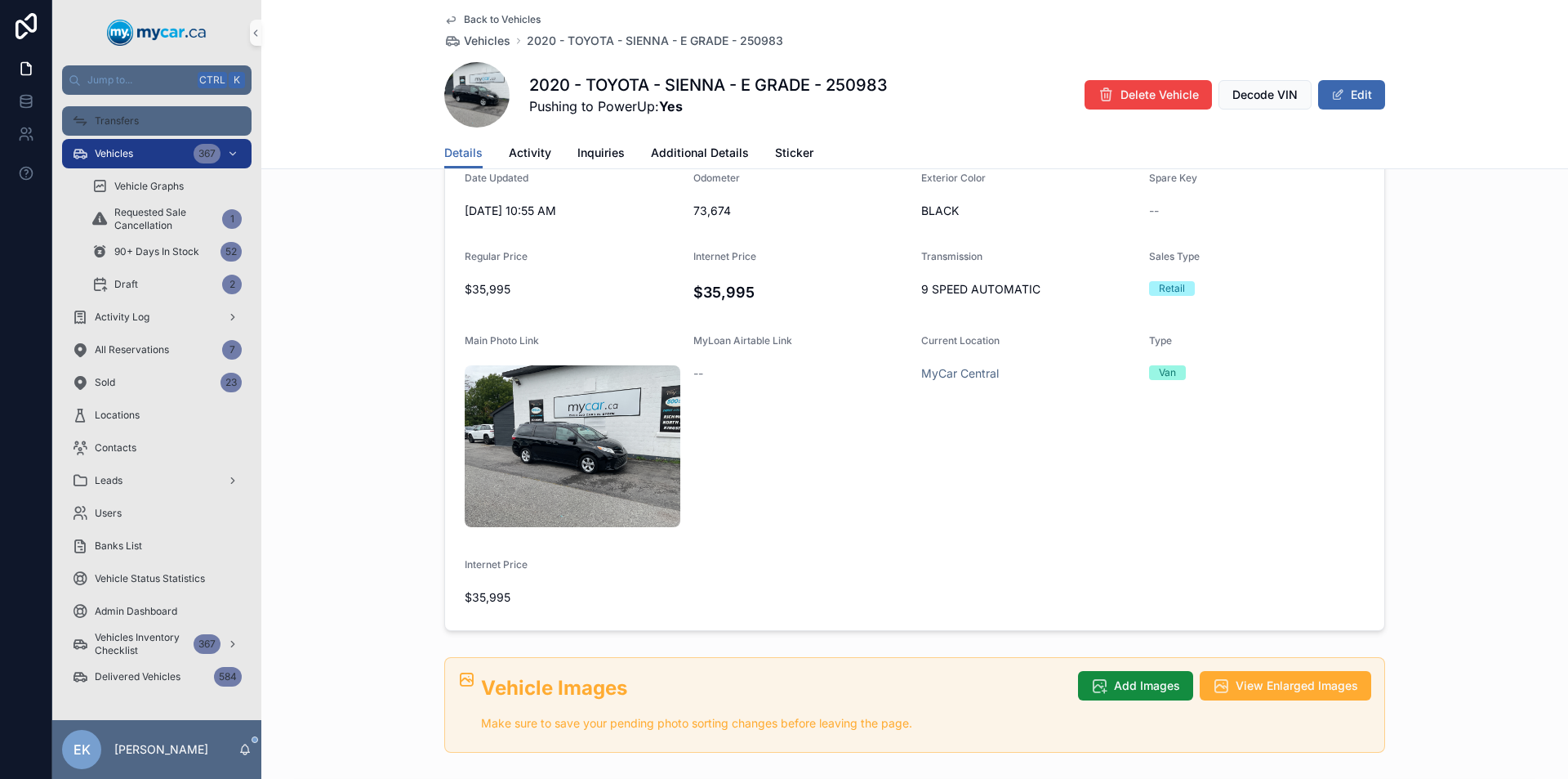
click at [131, 124] on span "Transfers" at bounding box center [117, 121] width 44 height 13
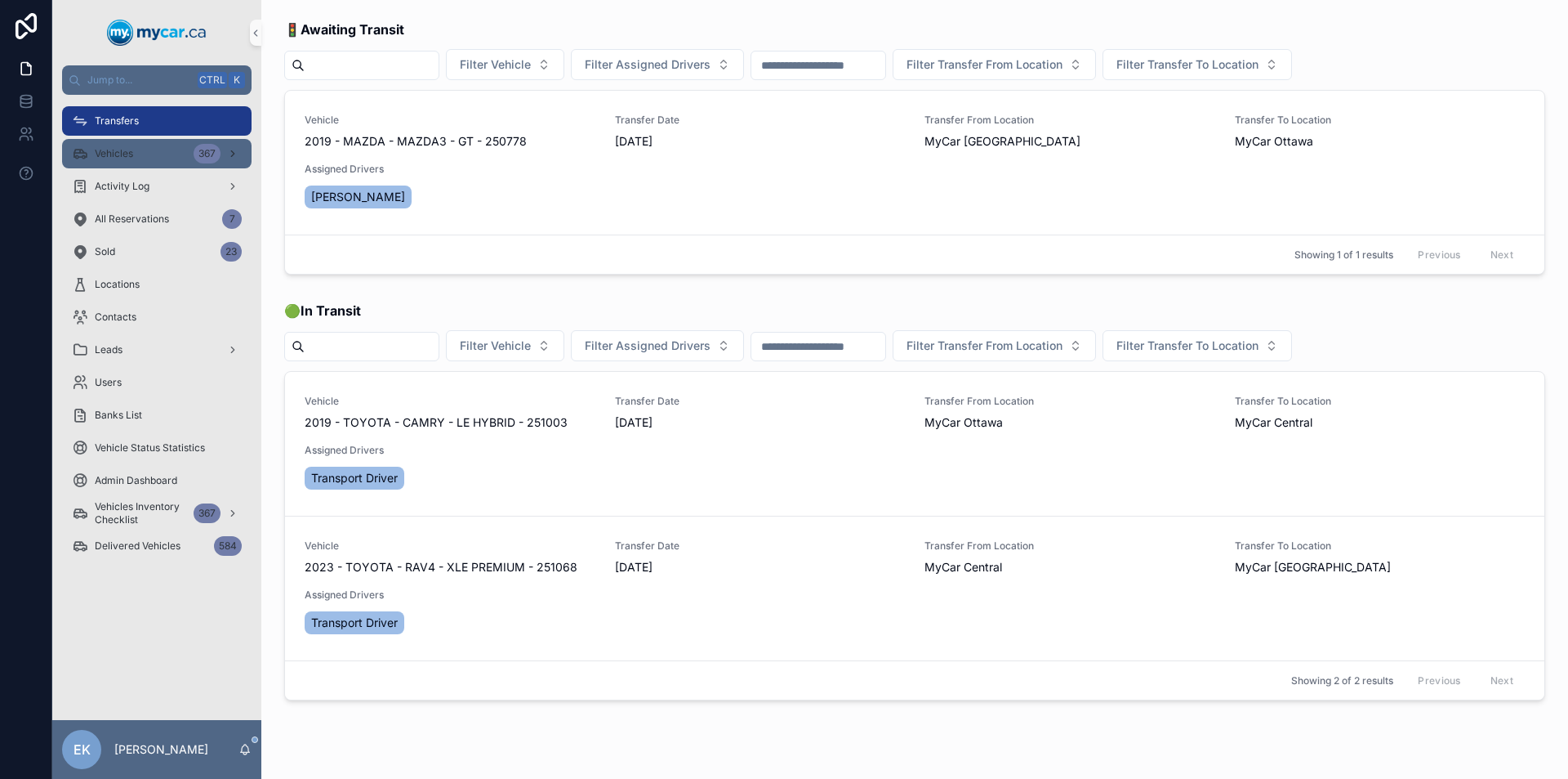
click at [179, 158] on div "Vehicles 367" at bounding box center [156, 154] width 170 height 26
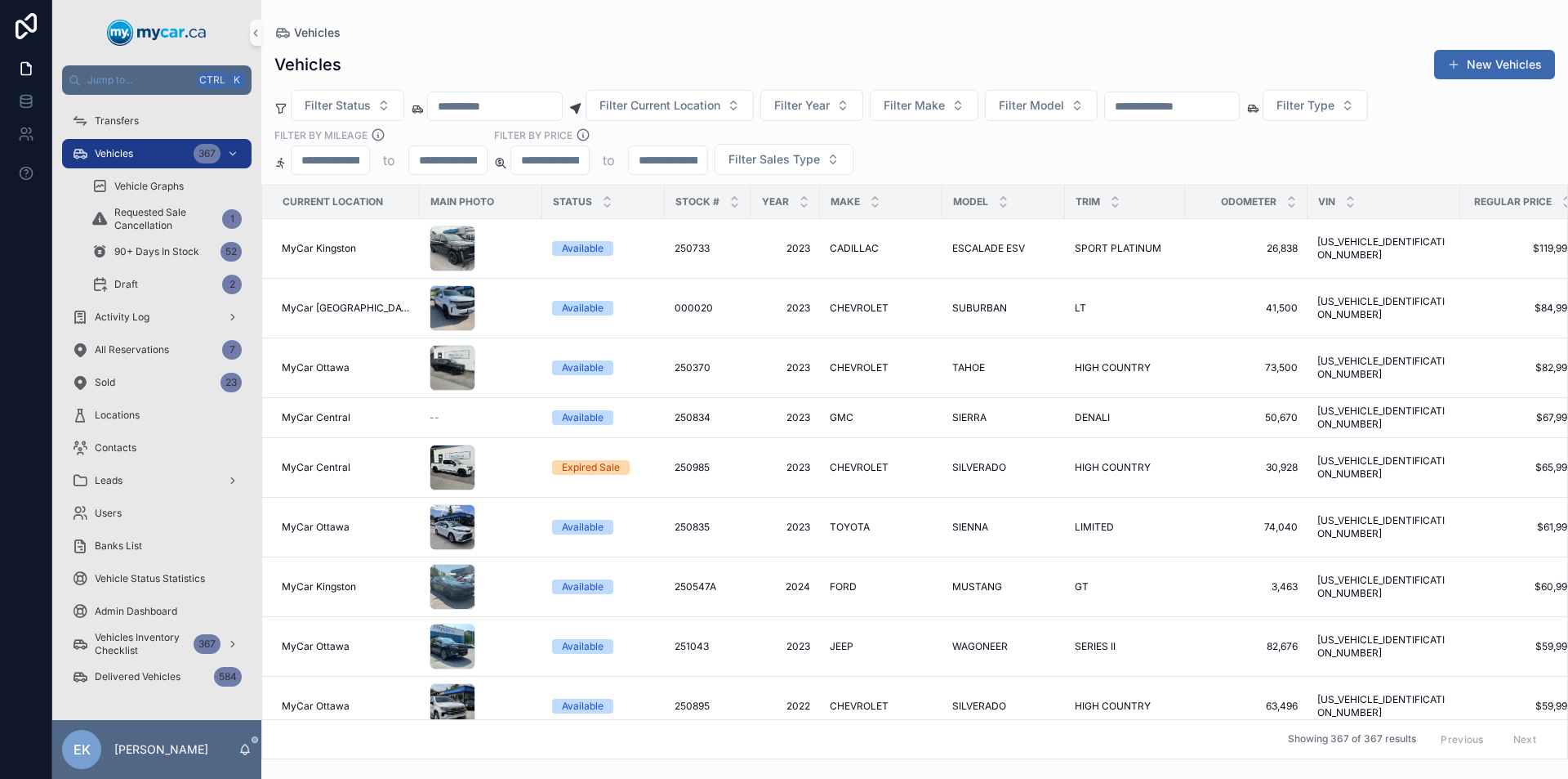
click at [1240, 97] on input "scrollable content" at bounding box center [1172, 106] width 134 height 23
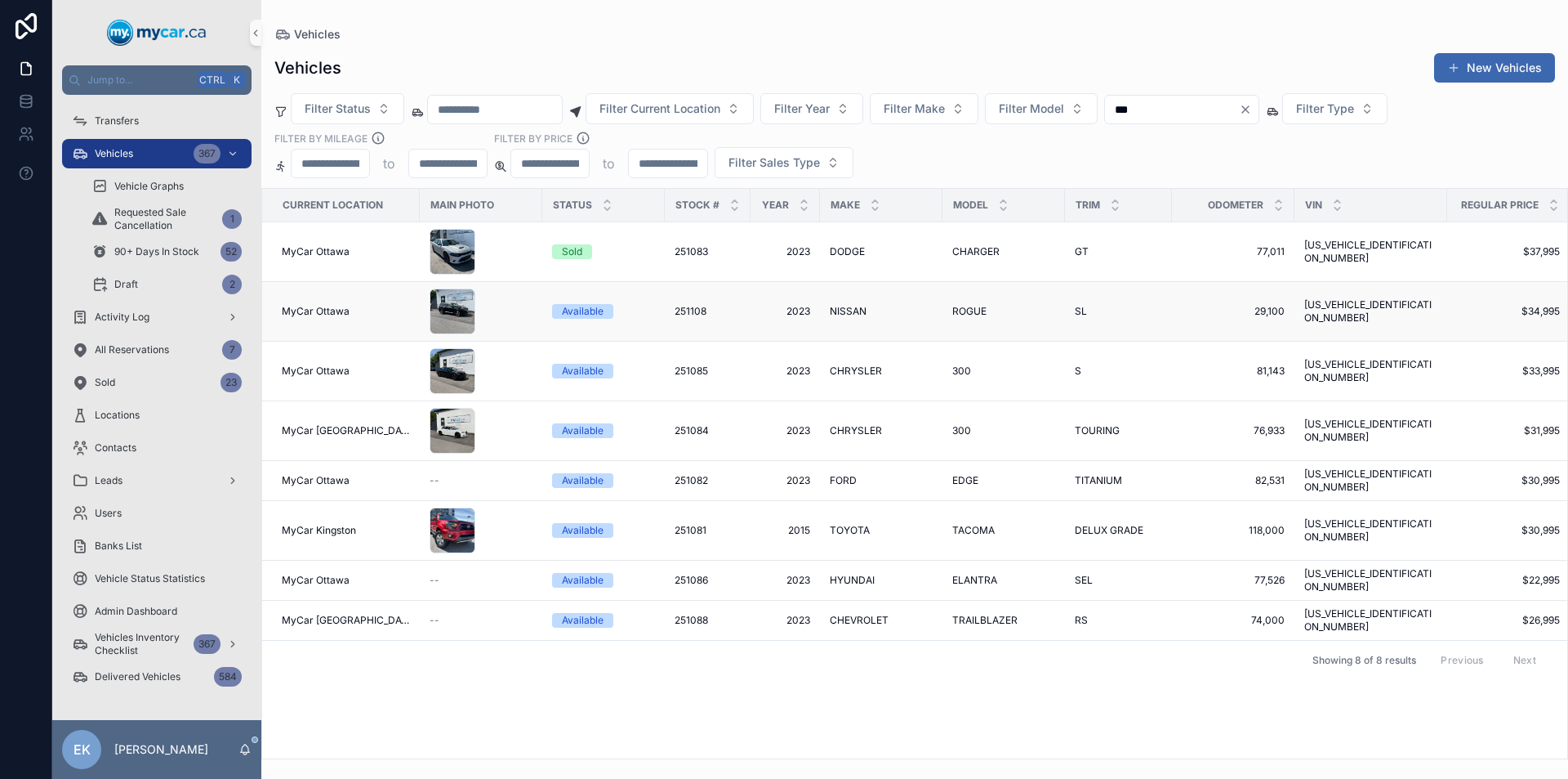
type input "***"
click at [686, 313] on span "251108" at bounding box center [690, 311] width 32 height 13
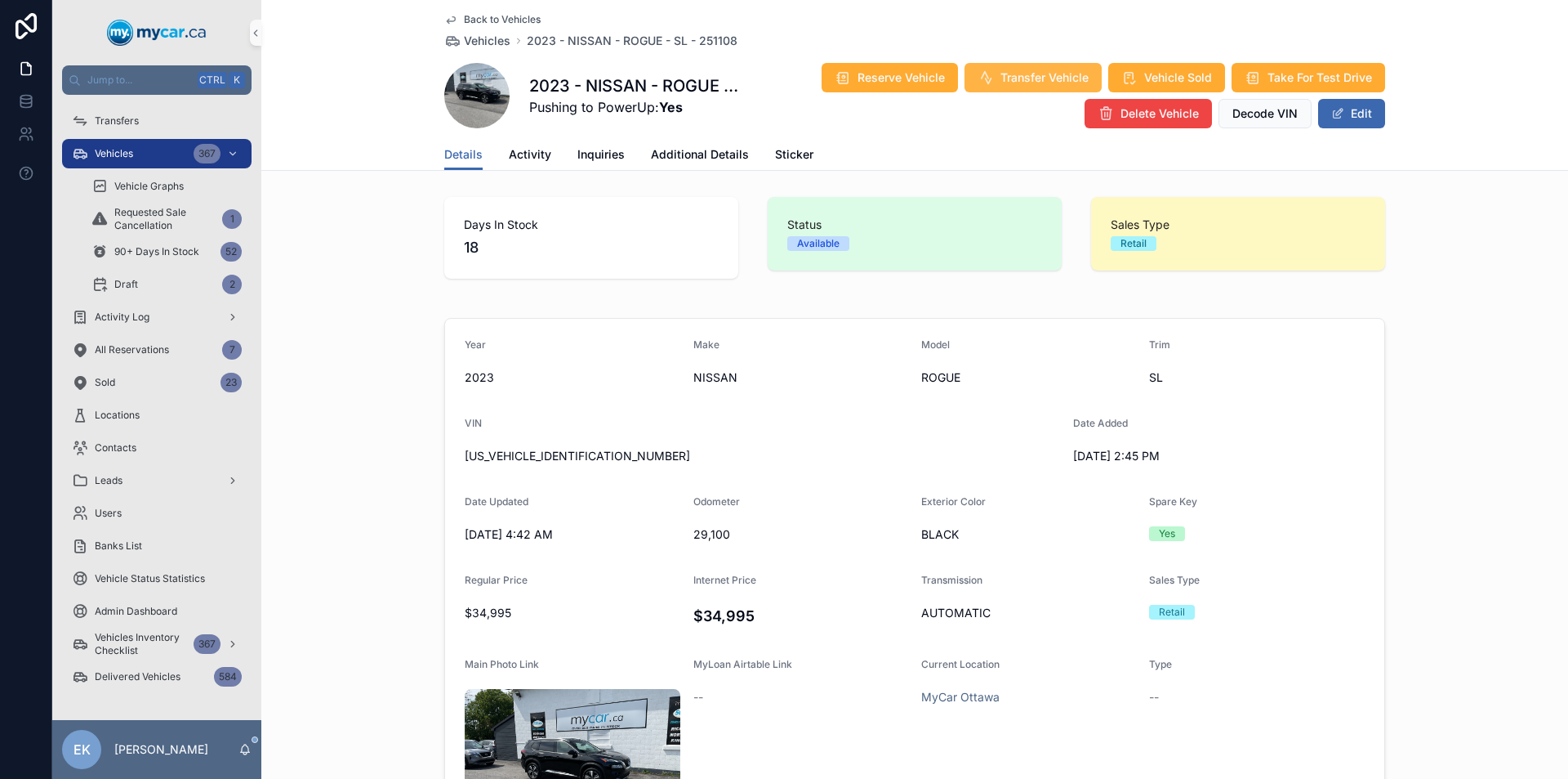
click at [1019, 79] on span "Transfer Vehicle" at bounding box center [1044, 78] width 88 height 17
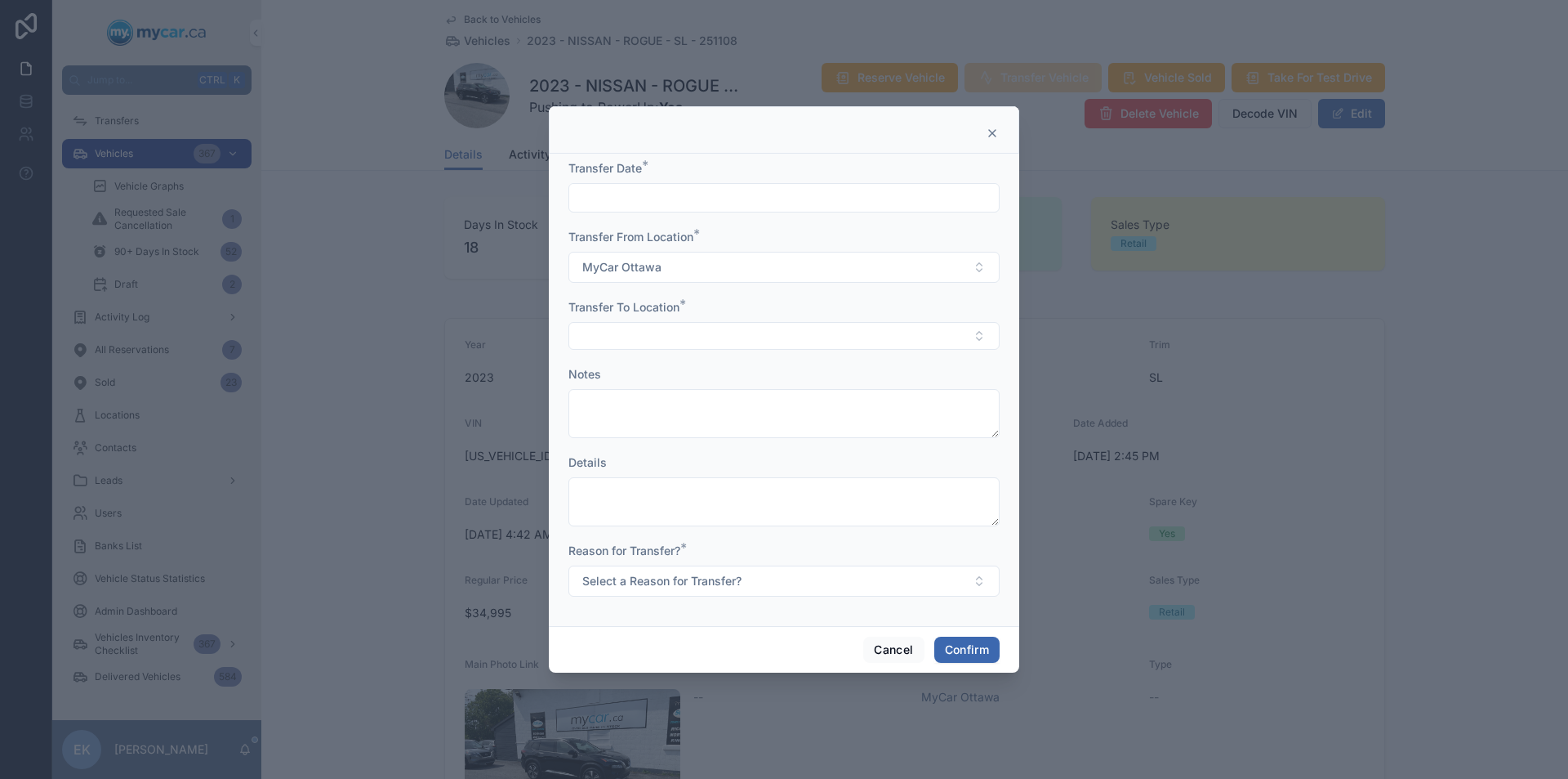
click at [764, 203] on input "text" at bounding box center [784, 198] width 430 height 23
click at [755, 334] on button "2" at bounding box center [754, 333] width 29 height 29
type input "********"
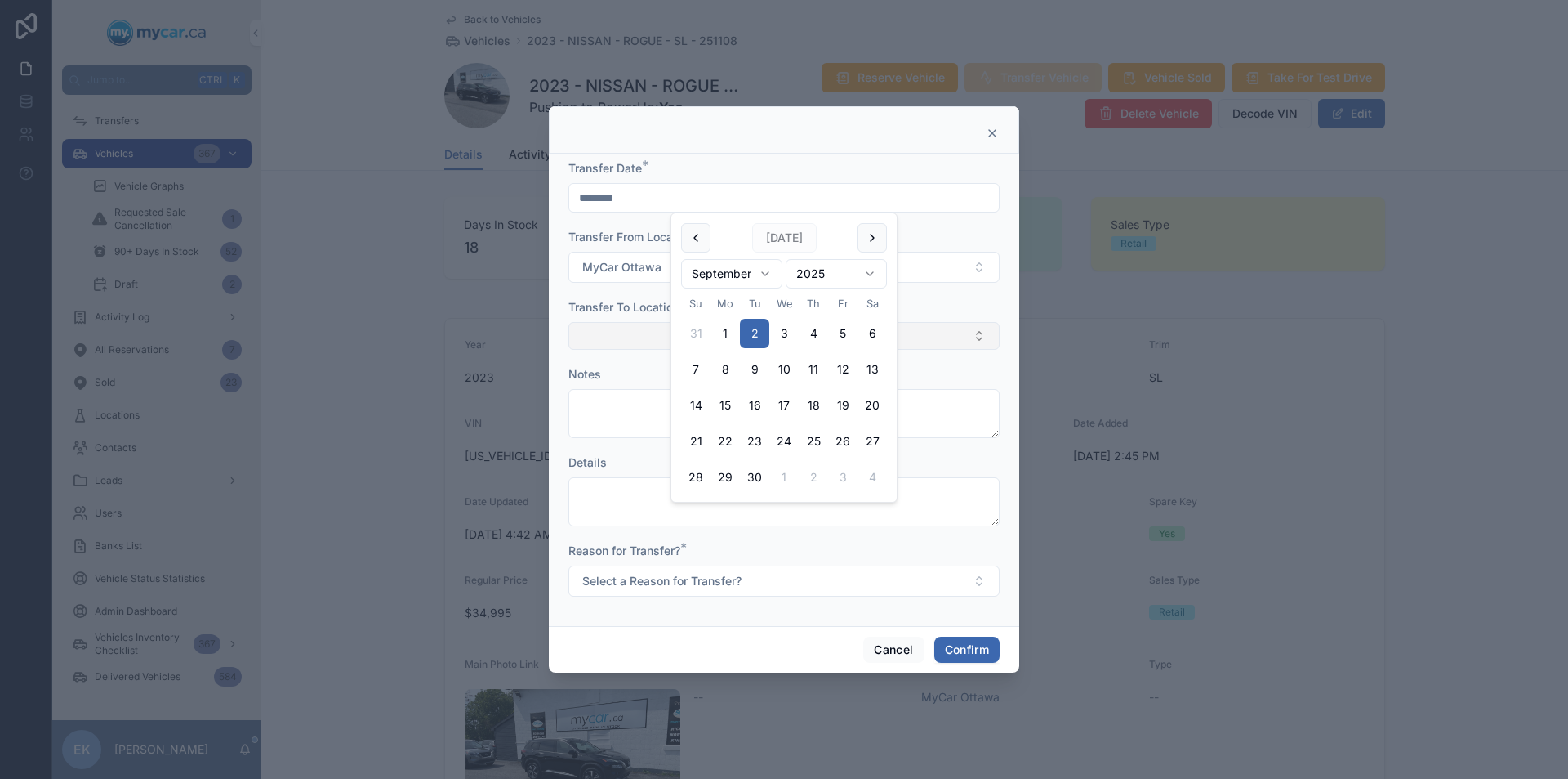
click at [647, 342] on button "Select Button" at bounding box center [784, 336] width 432 height 27
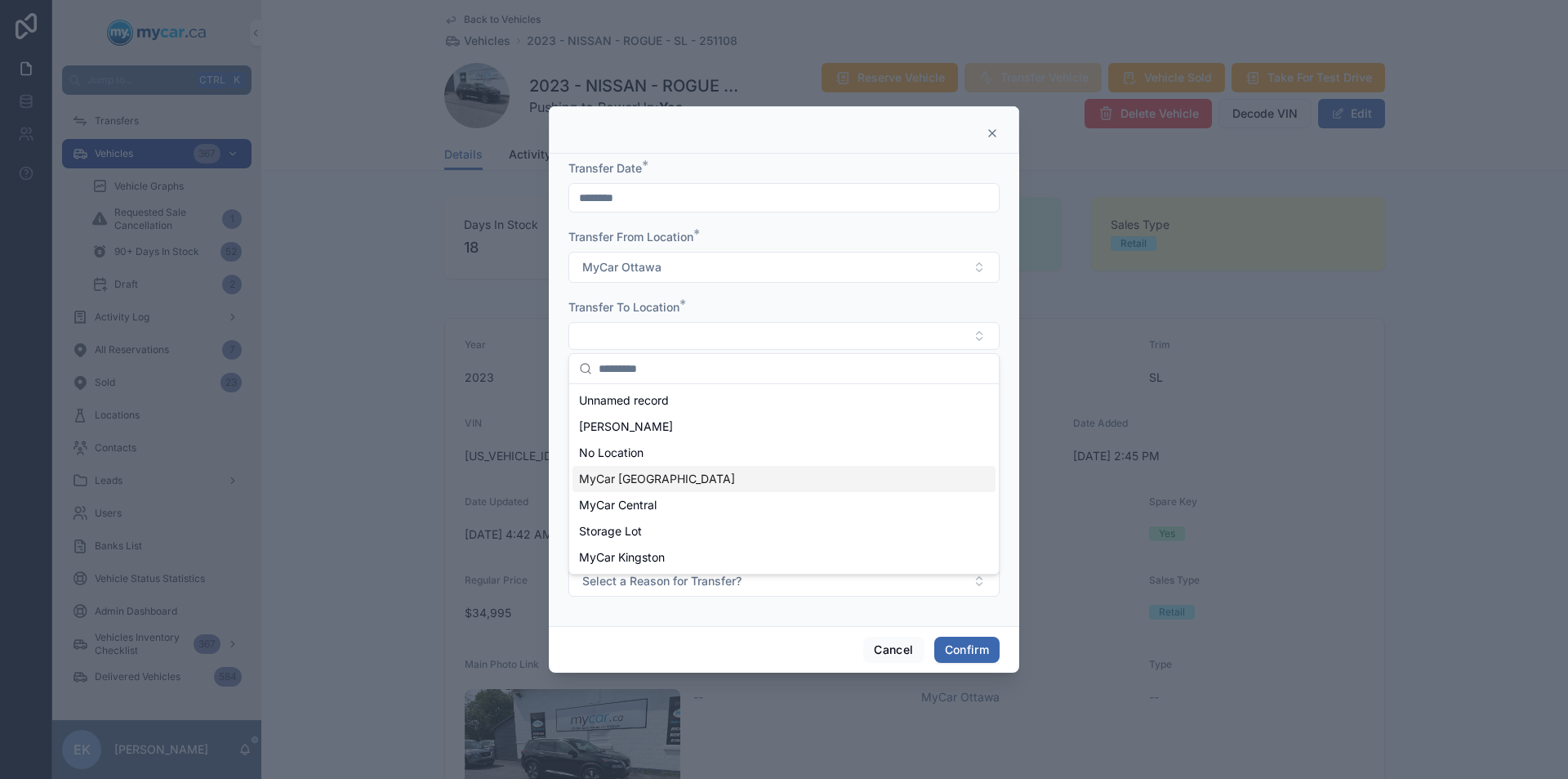
click at [646, 481] on span "MyCar [GEOGRAPHIC_DATA]" at bounding box center [657, 479] width 156 height 17
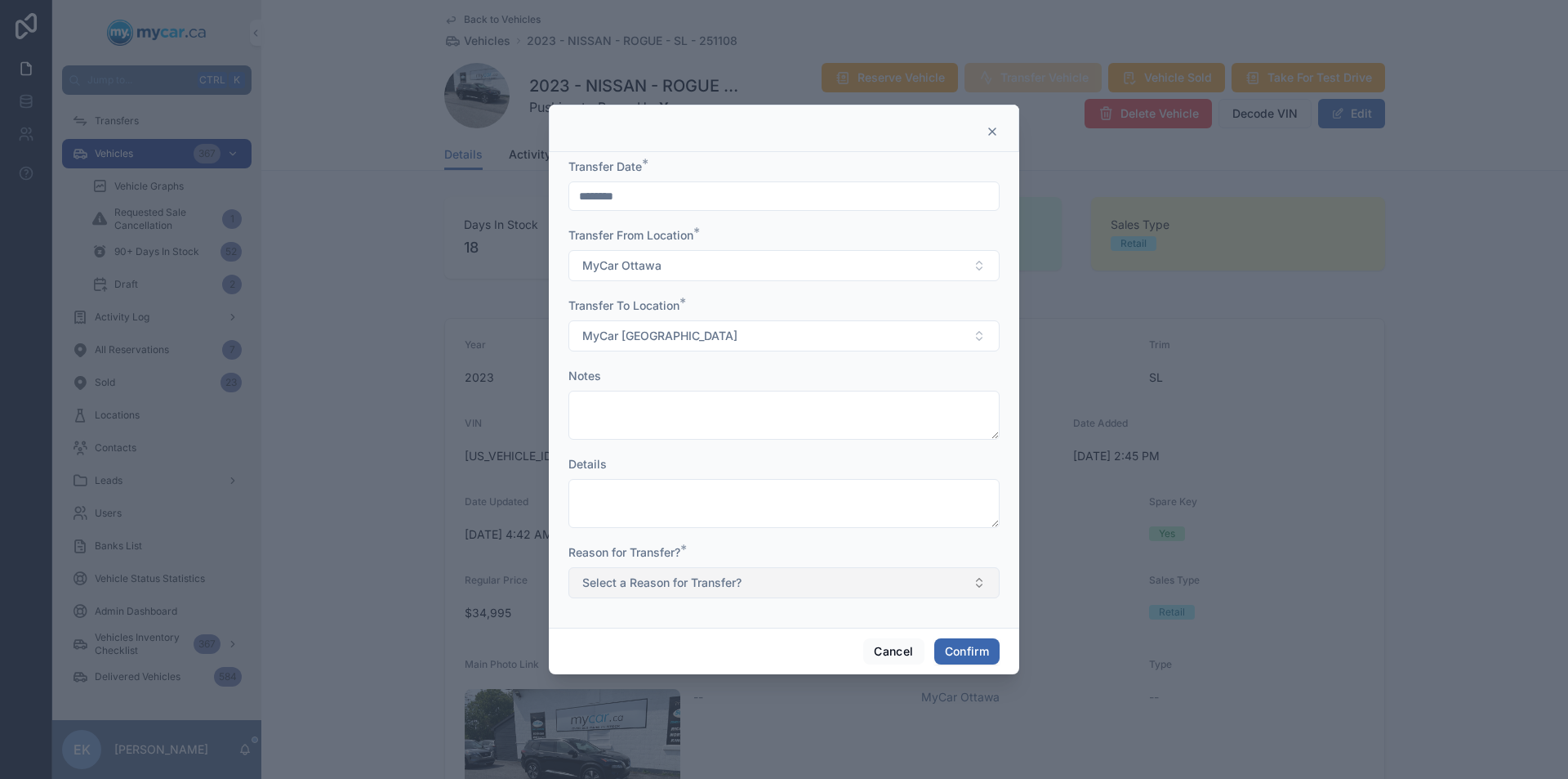
click at [982, 582] on button "Select a Reason for Transfer?" at bounding box center [784, 582] width 432 height 31
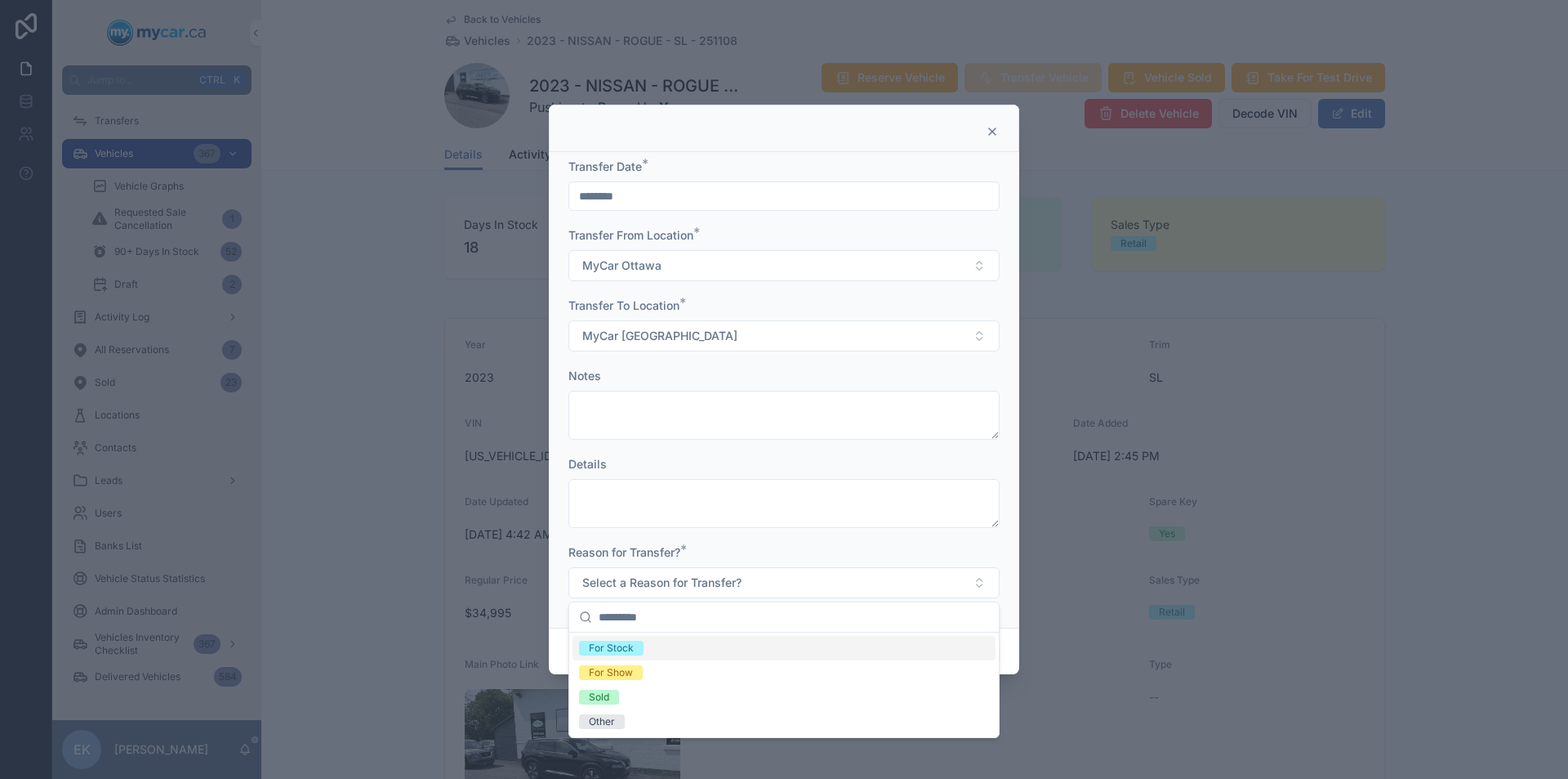
click at [625, 650] on div "For Stock" at bounding box center [611, 647] width 45 height 15
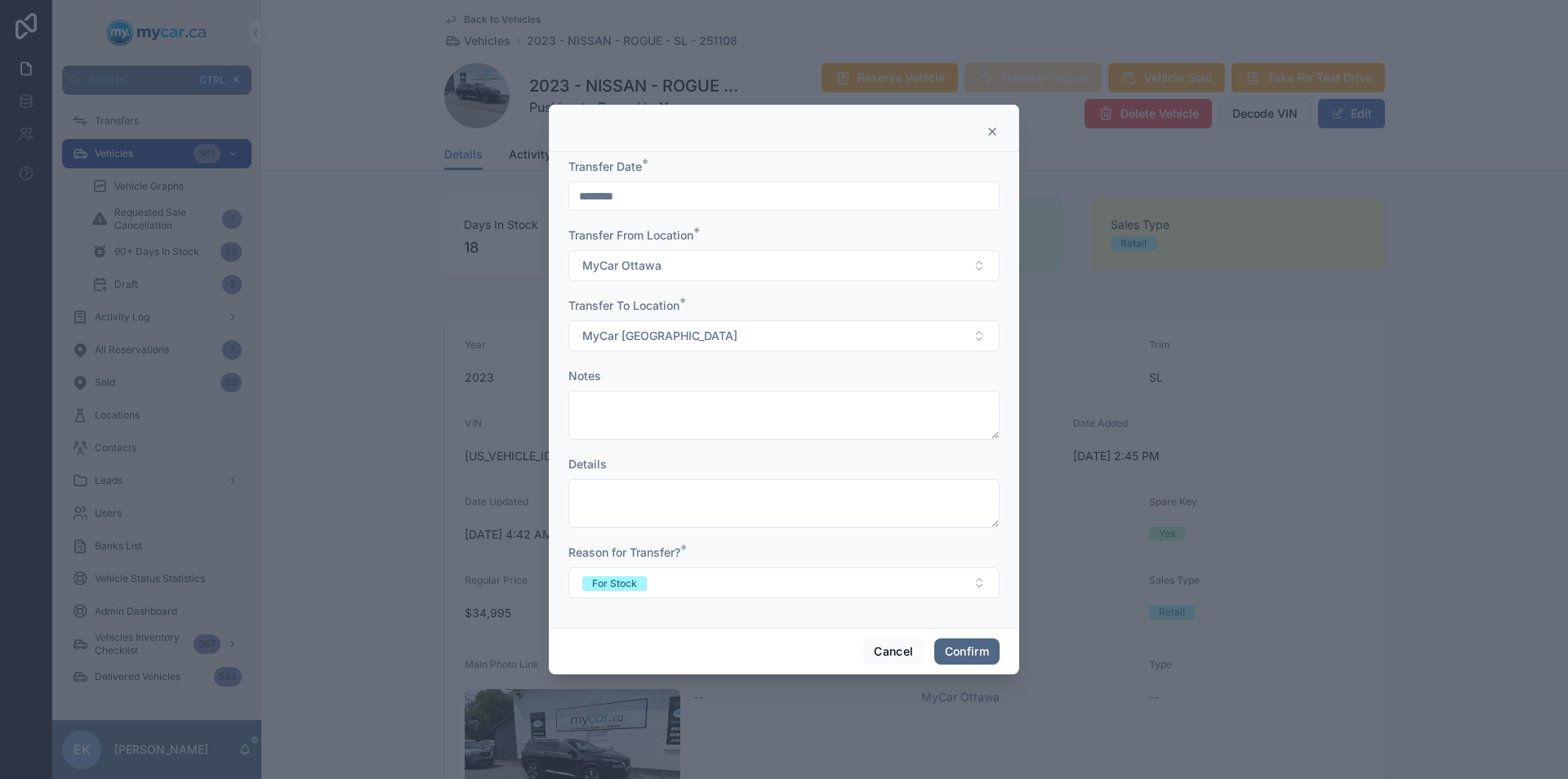
click at [962, 652] on button "Confirm" at bounding box center [967, 652] width 65 height 26
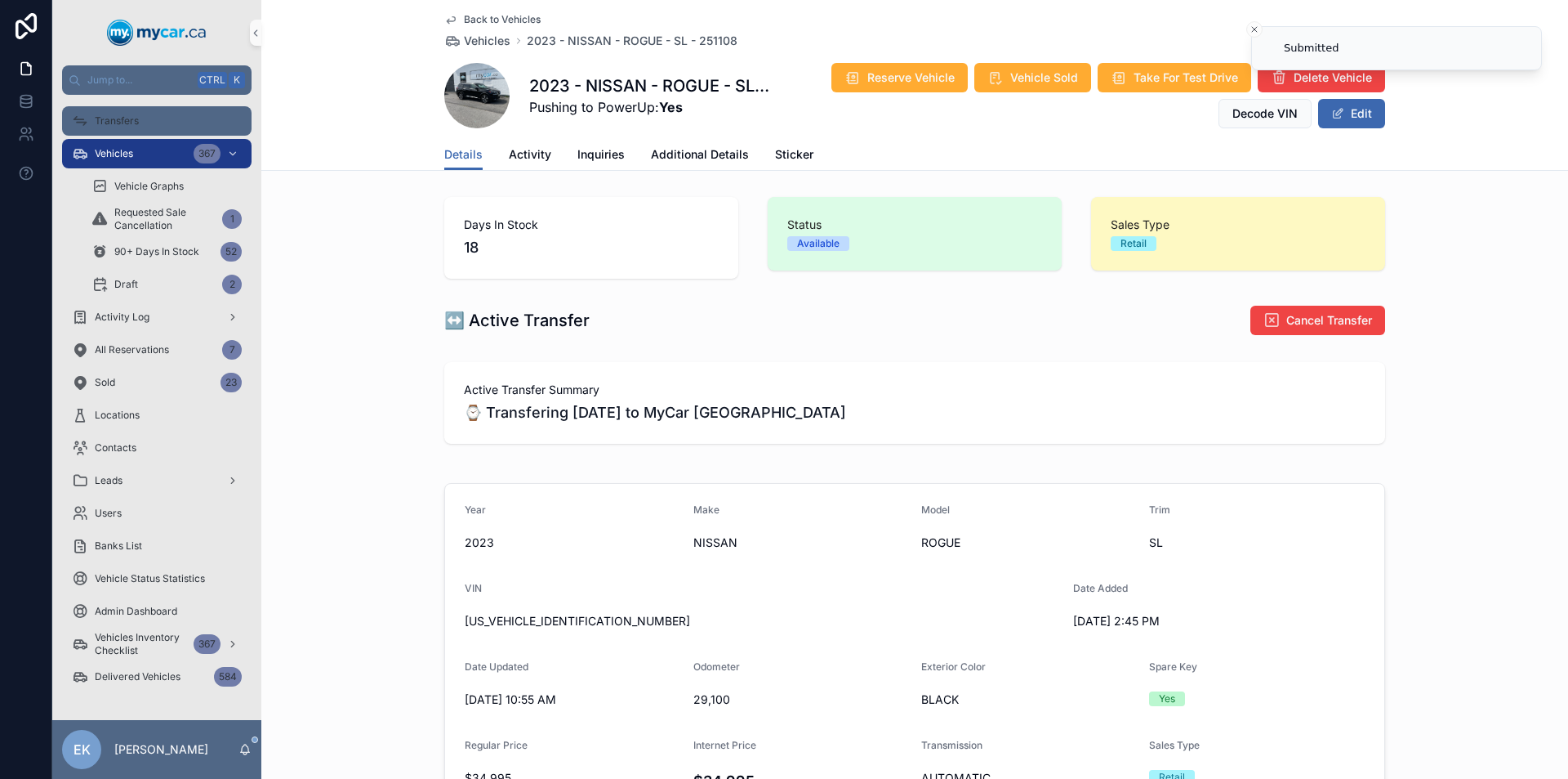
click at [109, 122] on span "Transfers" at bounding box center [117, 121] width 44 height 13
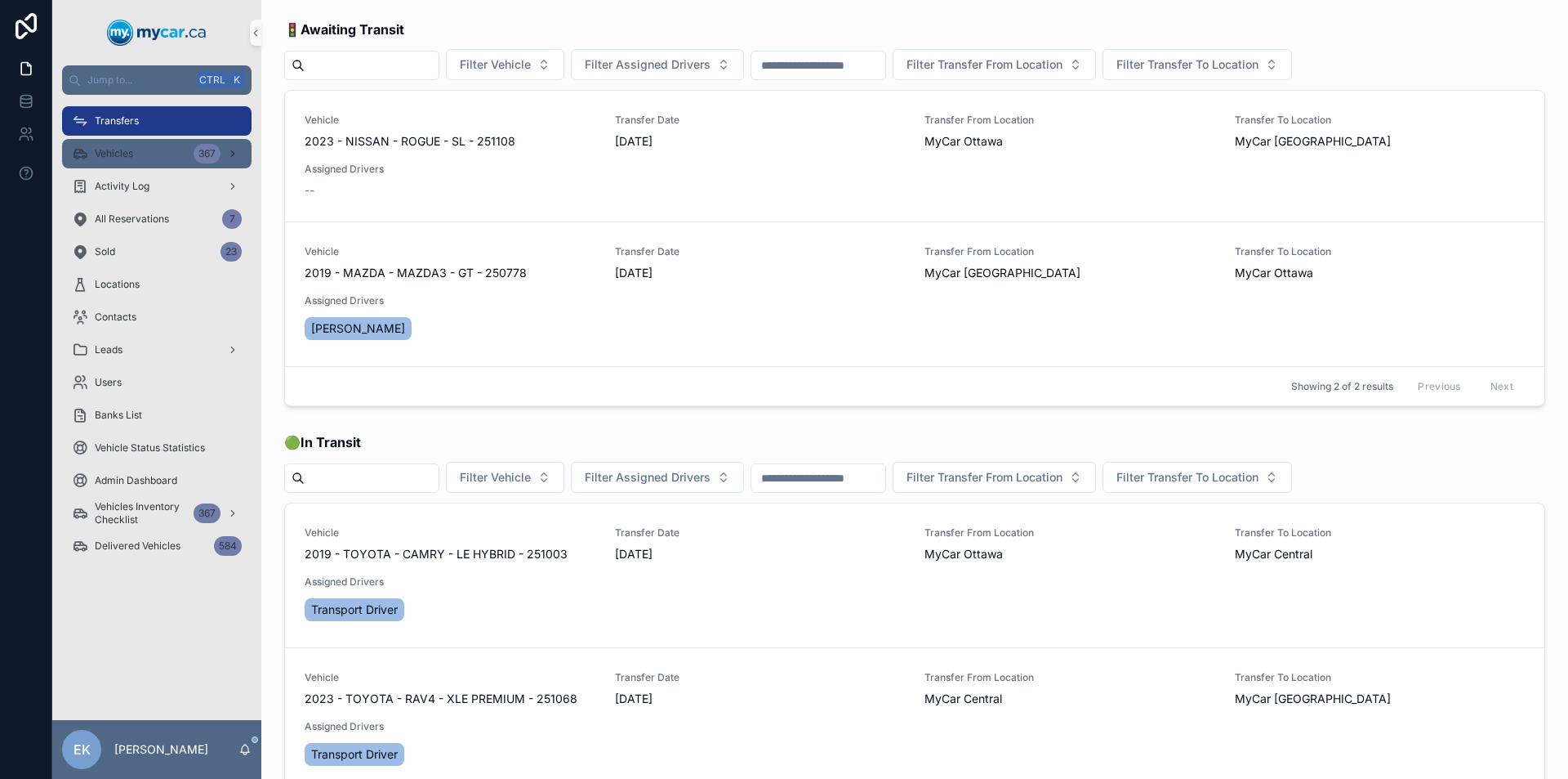
click at [139, 159] on div "Vehicles 367" at bounding box center [156, 154] width 170 height 26
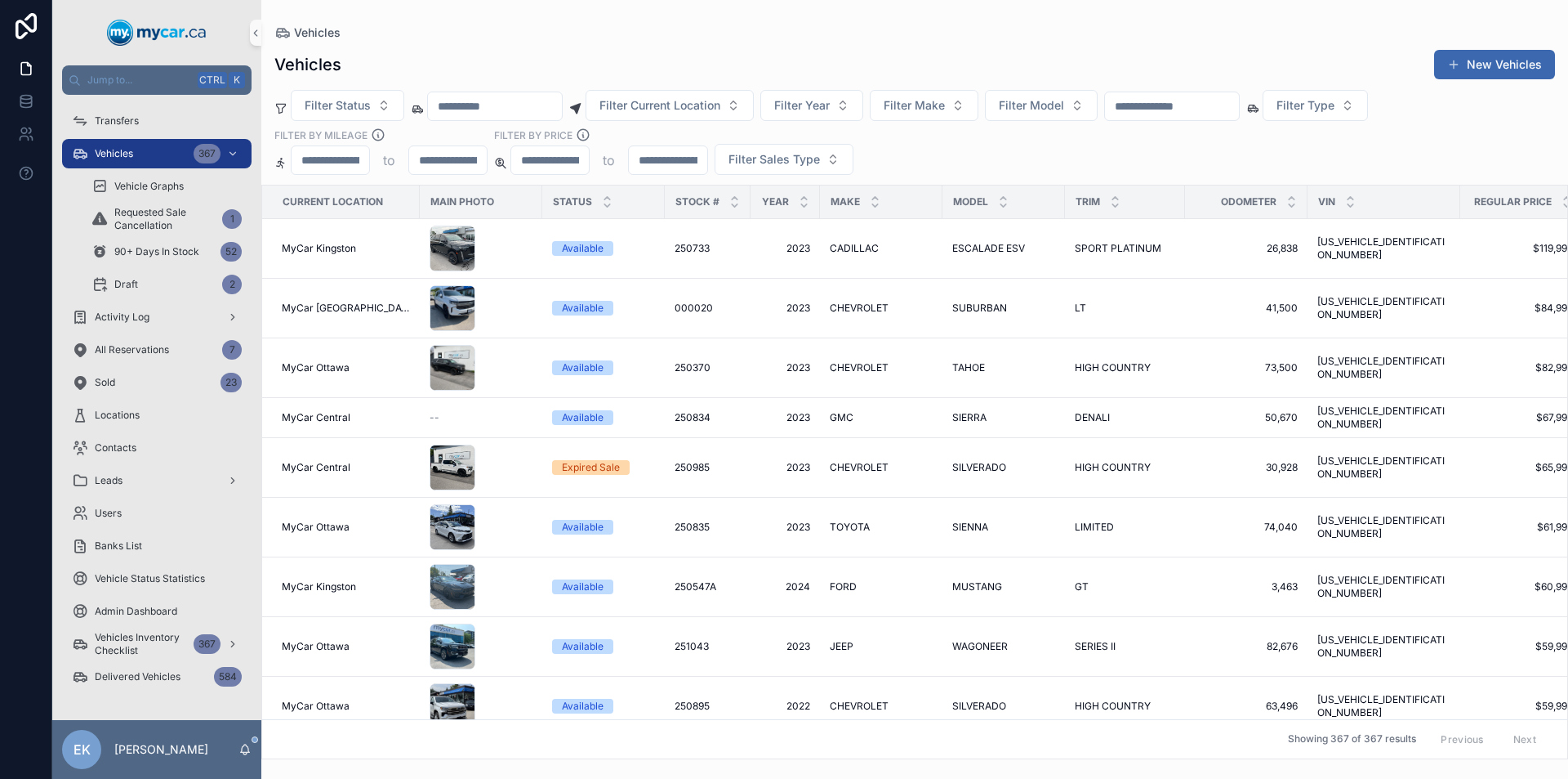
click at [1169, 101] on input "scrollable content" at bounding box center [1172, 106] width 134 height 23
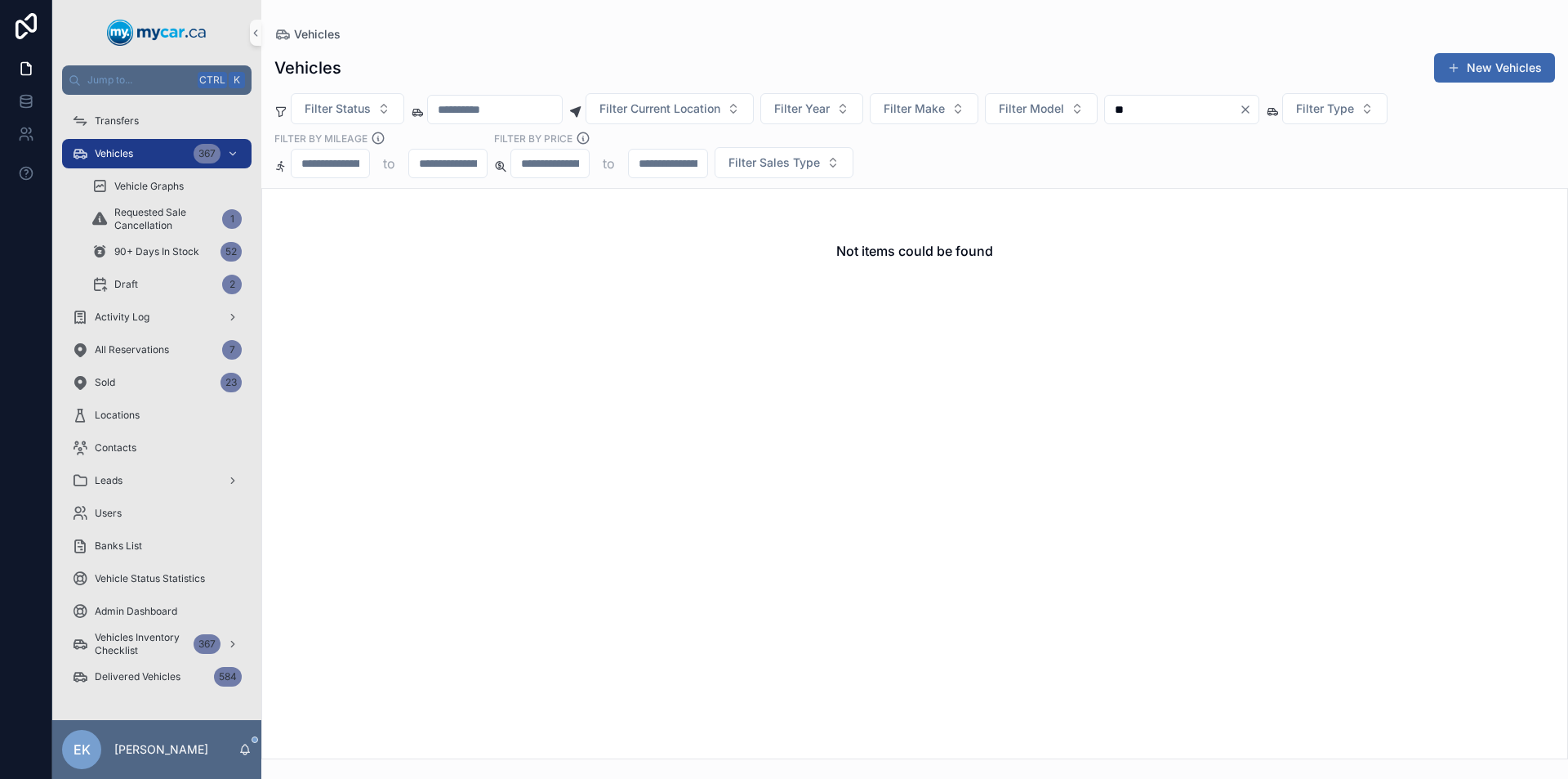
type input "*"
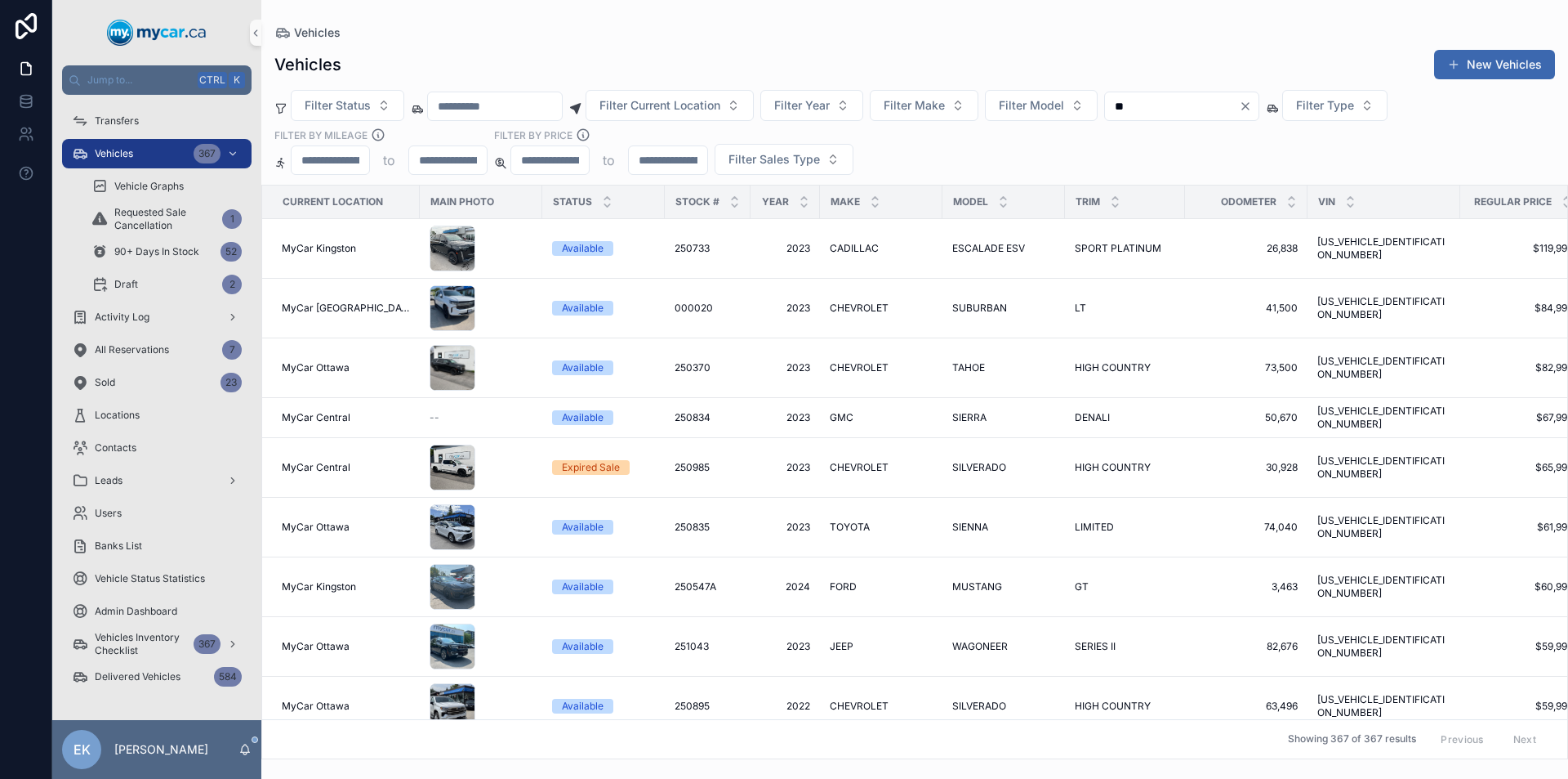
type input "***"
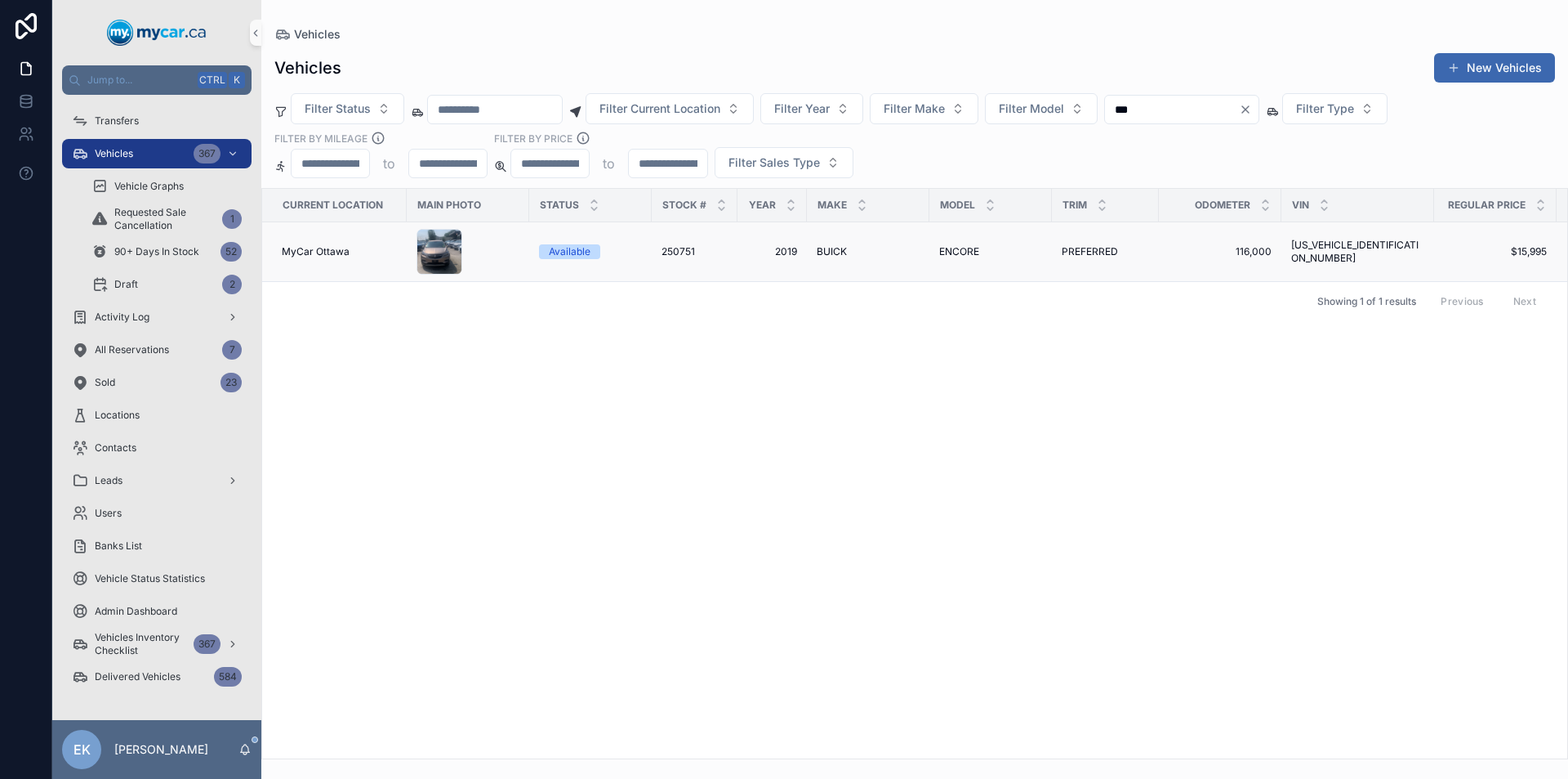
click at [954, 250] on span "ENCORE" at bounding box center [959, 252] width 40 height 13
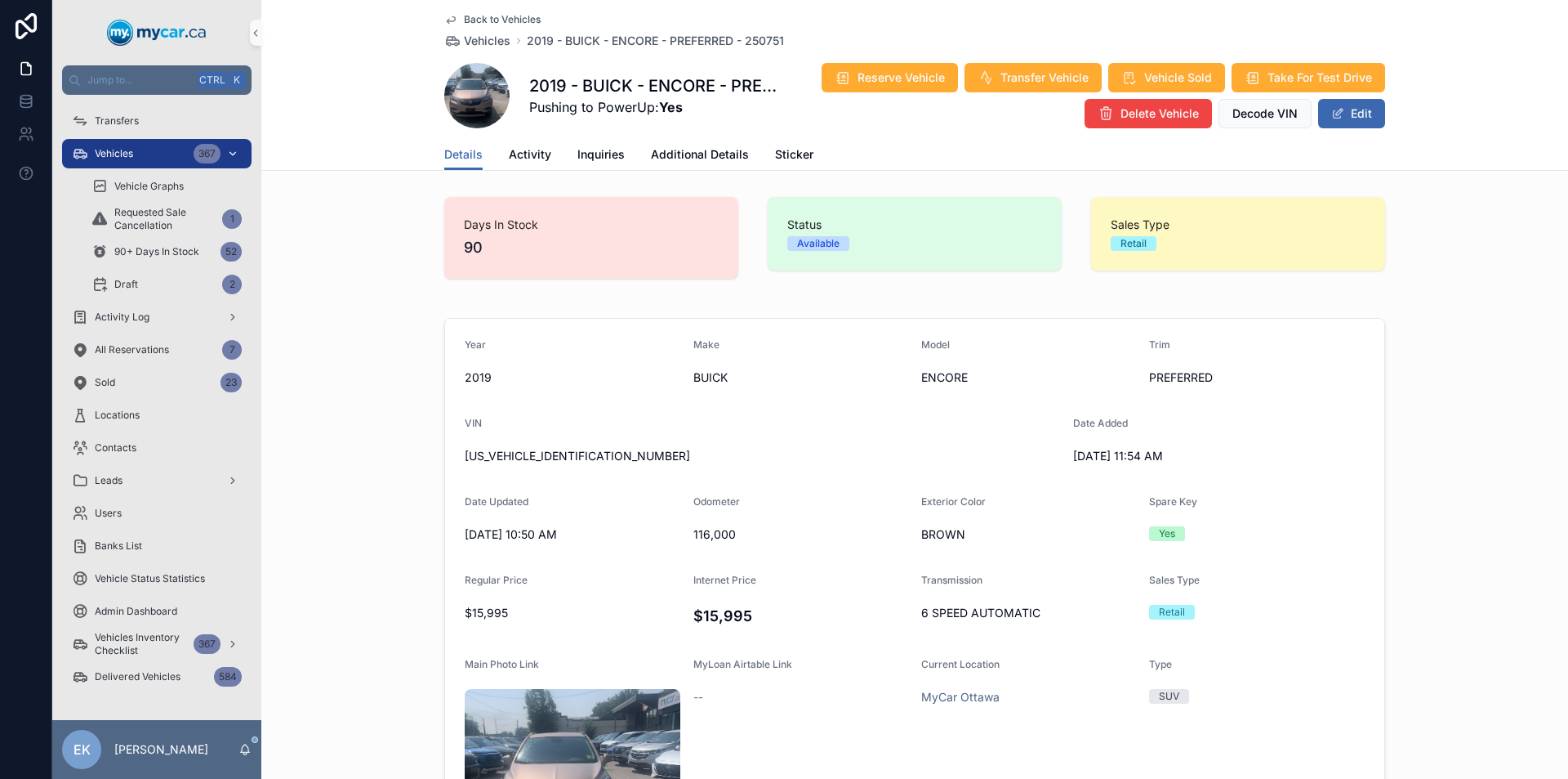
click at [100, 150] on span "Vehicles" at bounding box center [113, 154] width 38 height 13
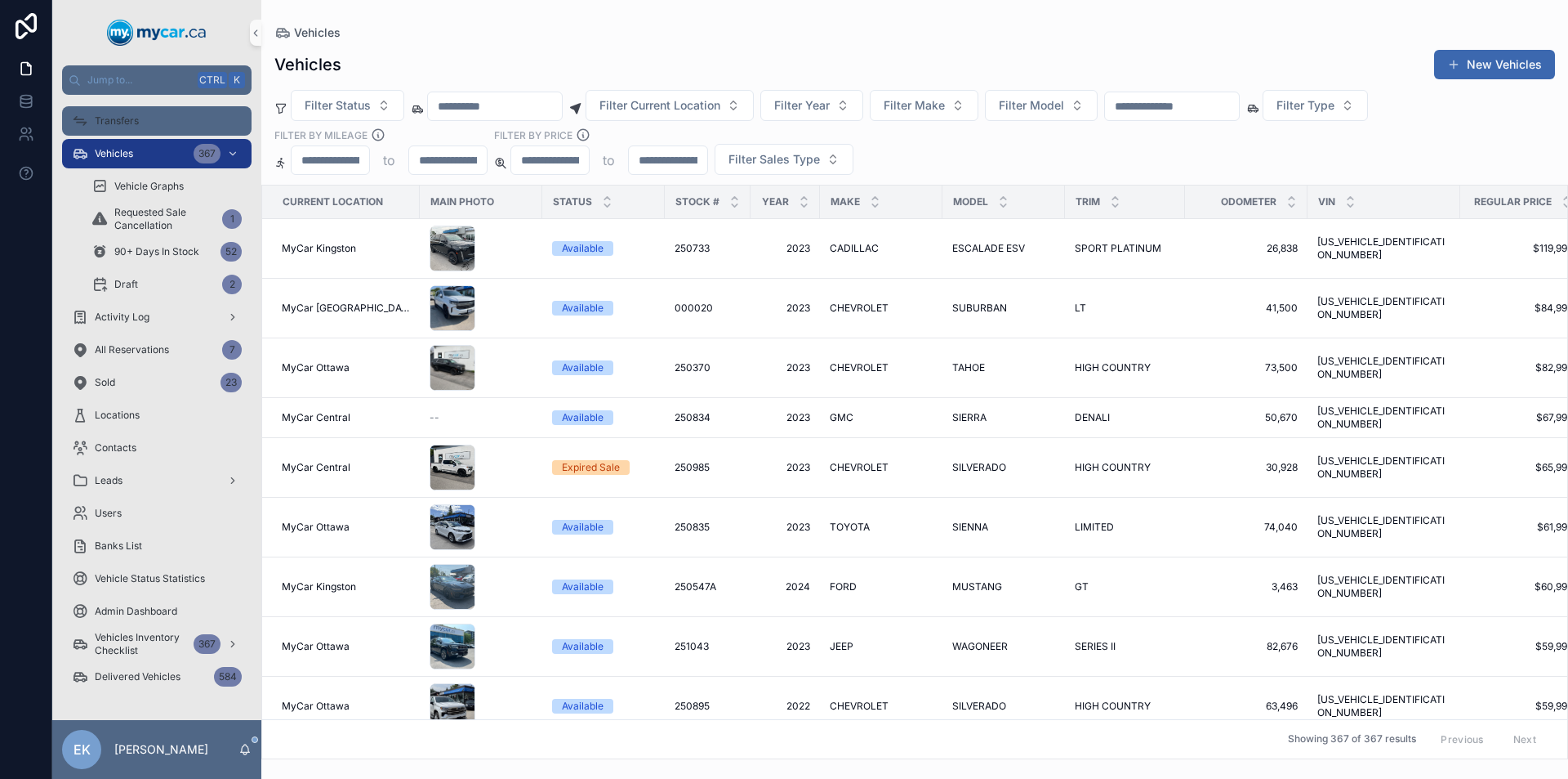
click at [102, 121] on span "Transfers" at bounding box center [117, 121] width 44 height 13
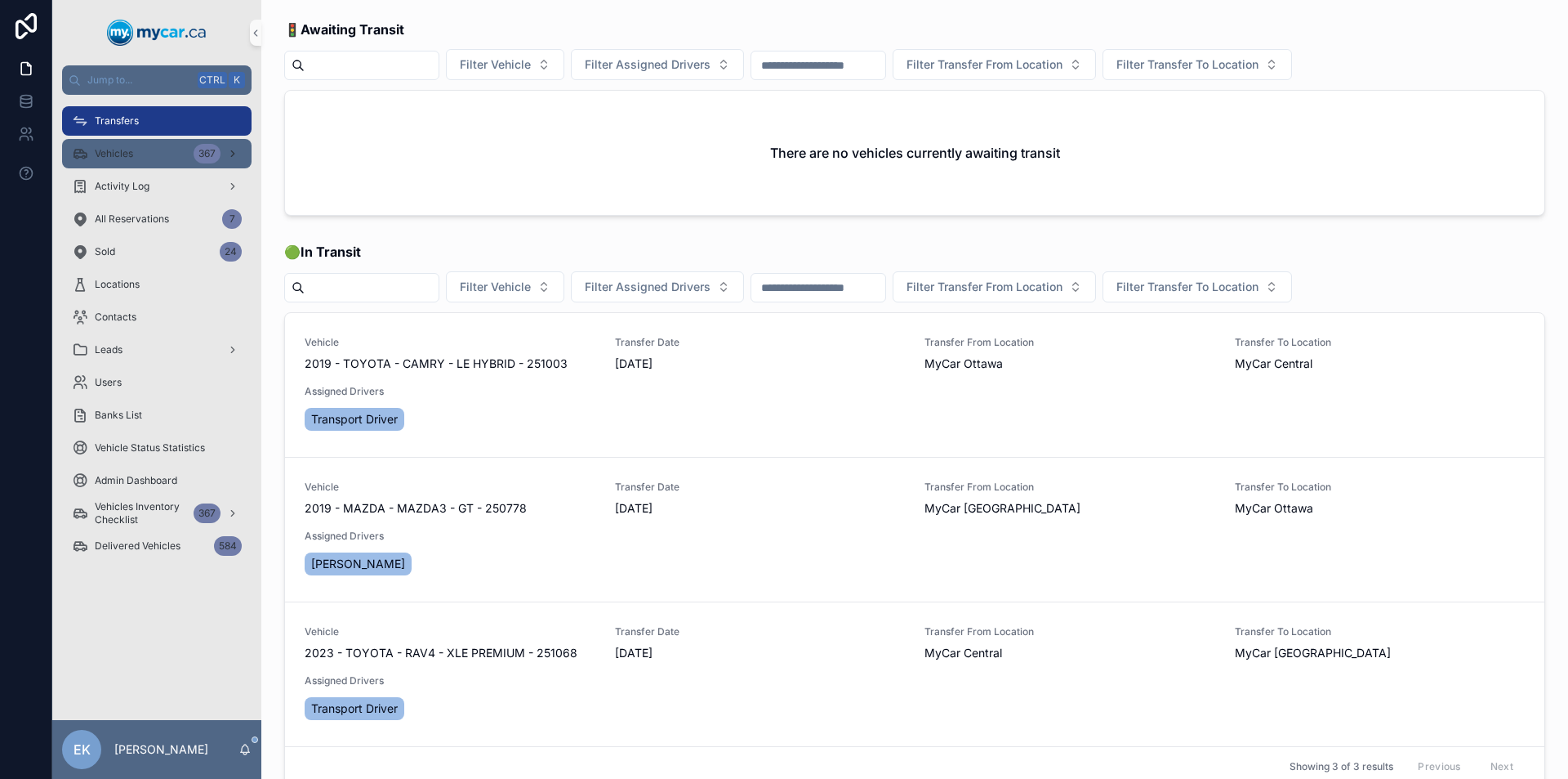
click at [158, 148] on div "Vehicles 367" at bounding box center [156, 154] width 170 height 26
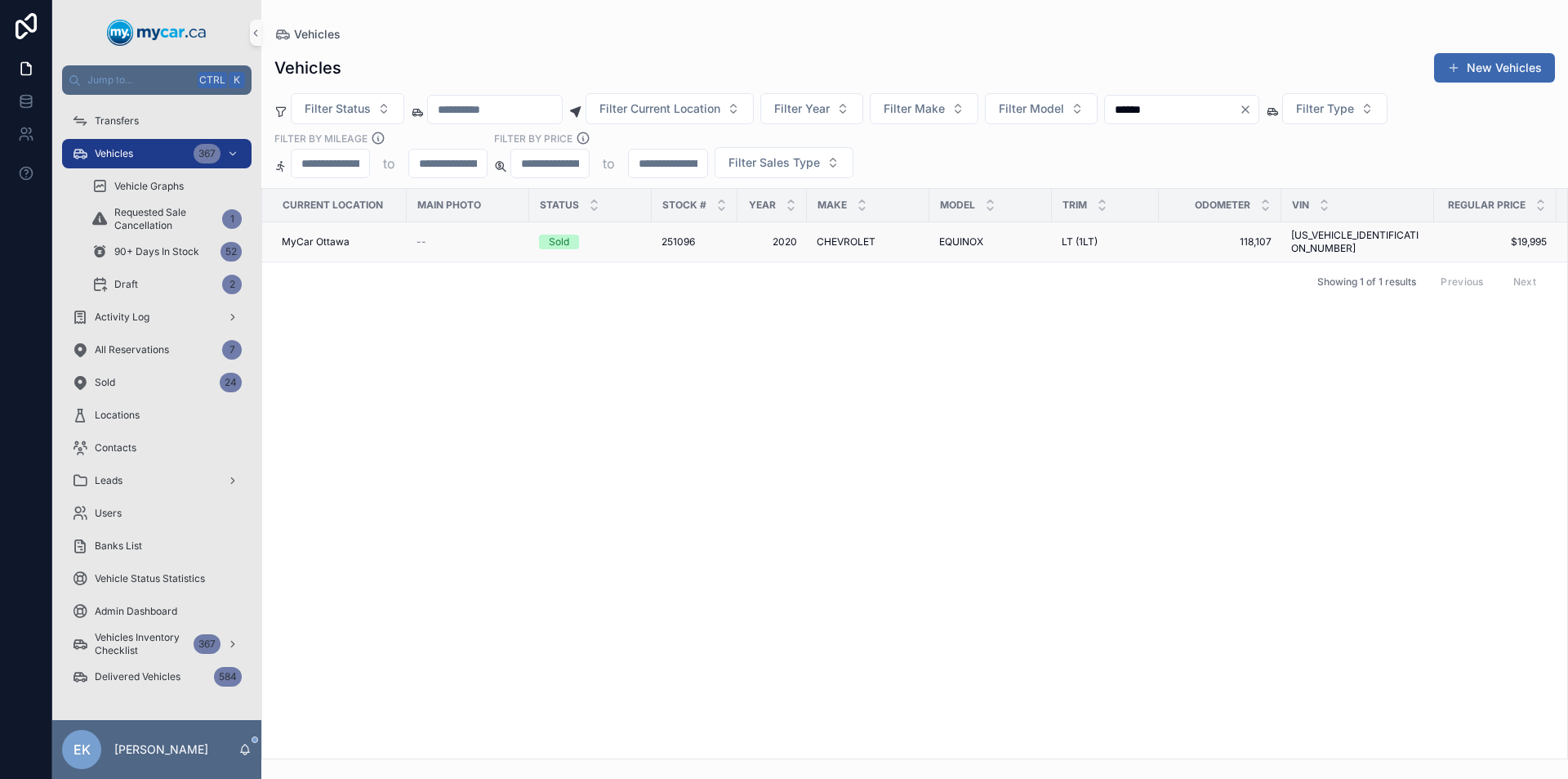
type input "******"
click at [852, 237] on span "CHEVROLET" at bounding box center [846, 241] width 59 height 13
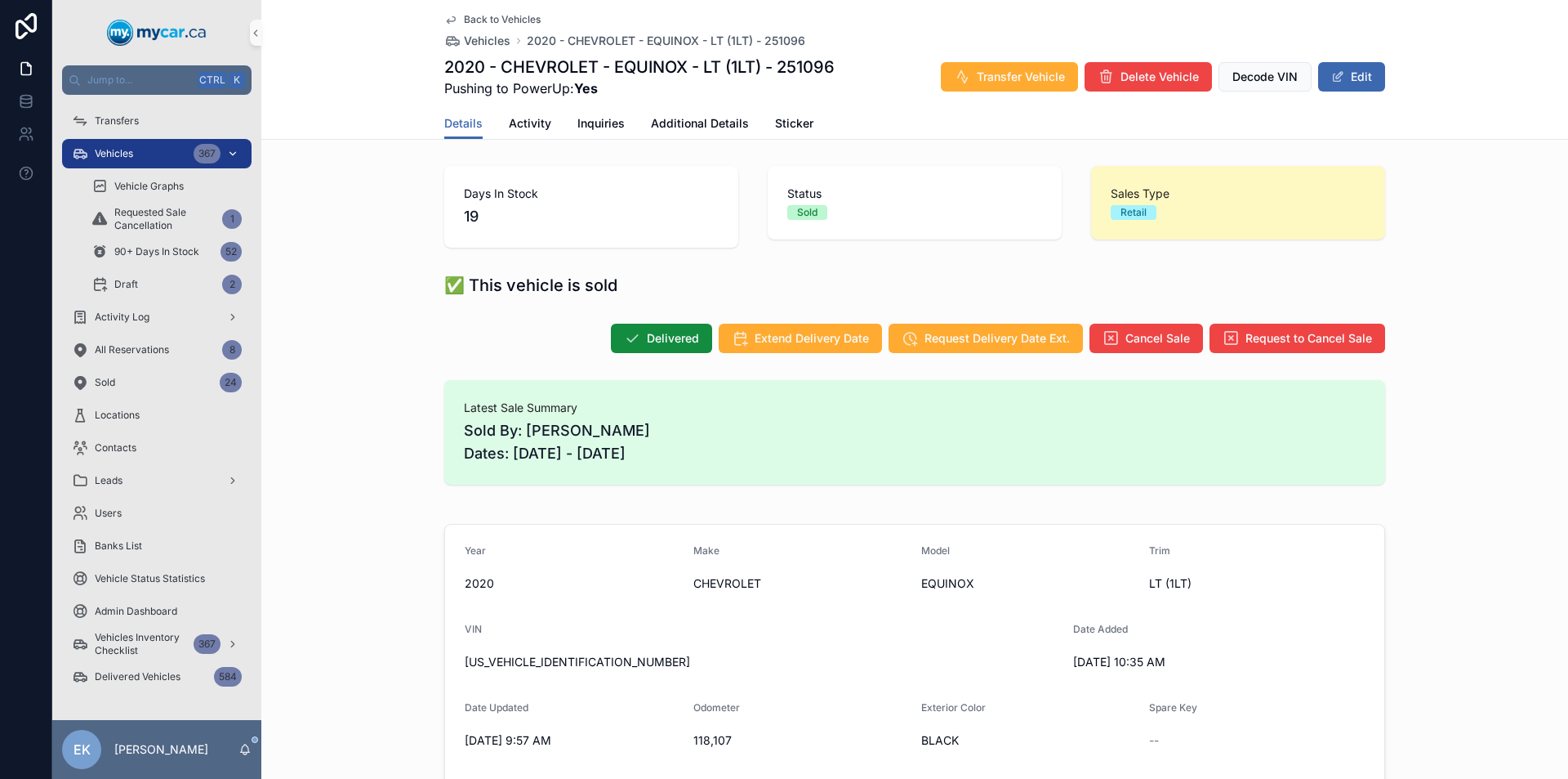
click at [177, 160] on div "Vehicles 367" at bounding box center [156, 154] width 170 height 26
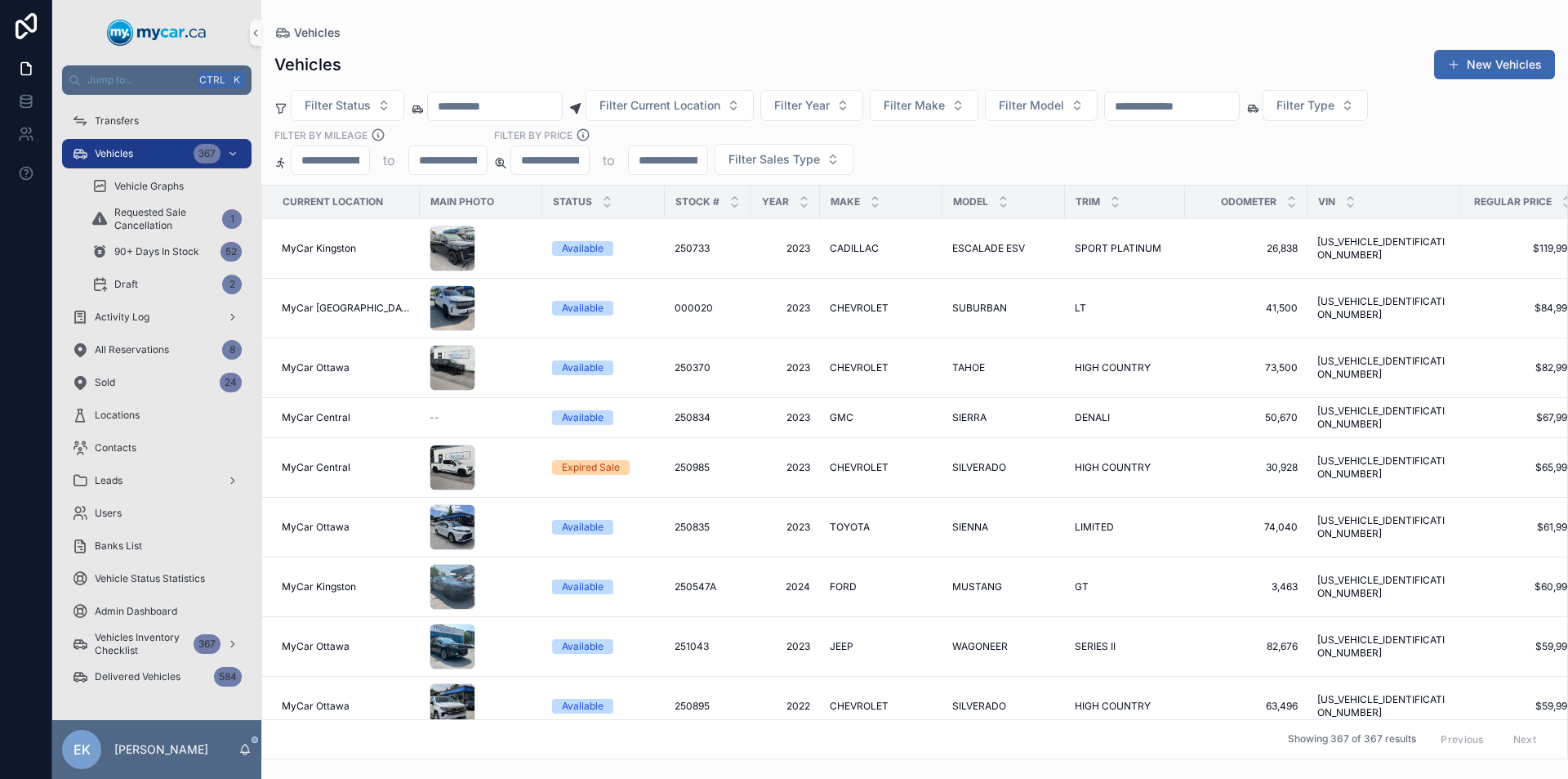
click at [531, 108] on input "scrollable content" at bounding box center [495, 106] width 134 height 23
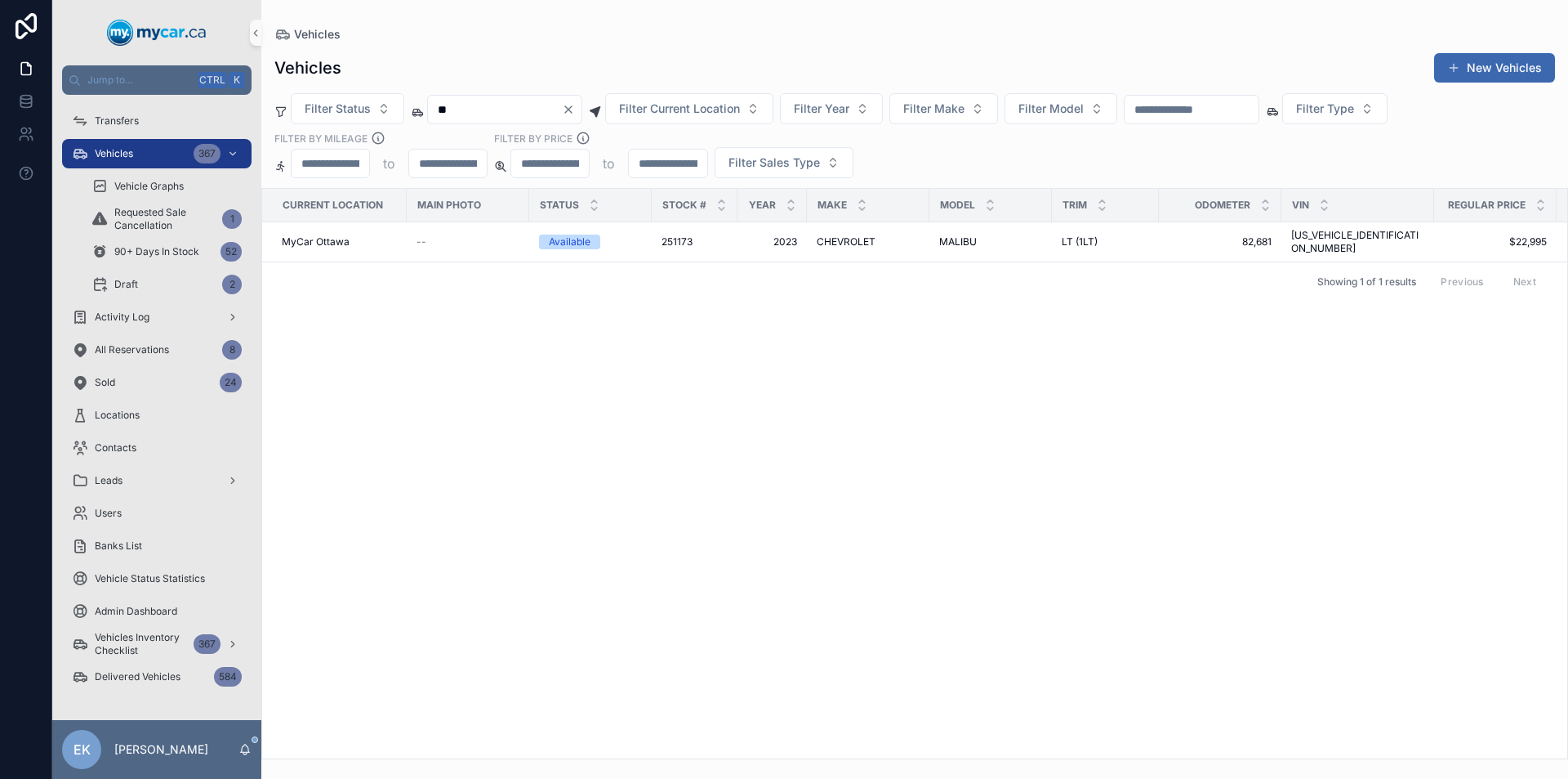
type input "*"
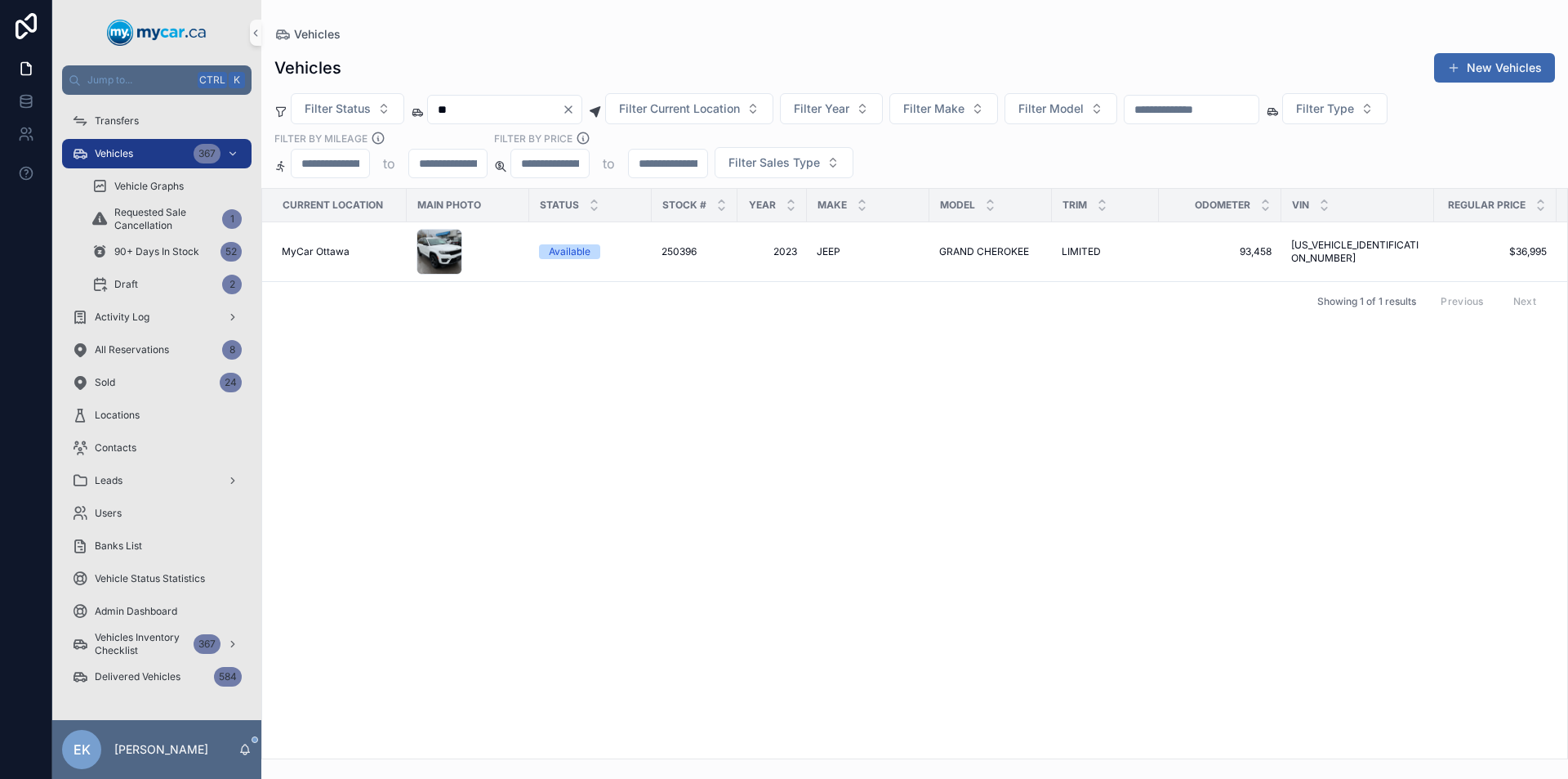
type input "*"
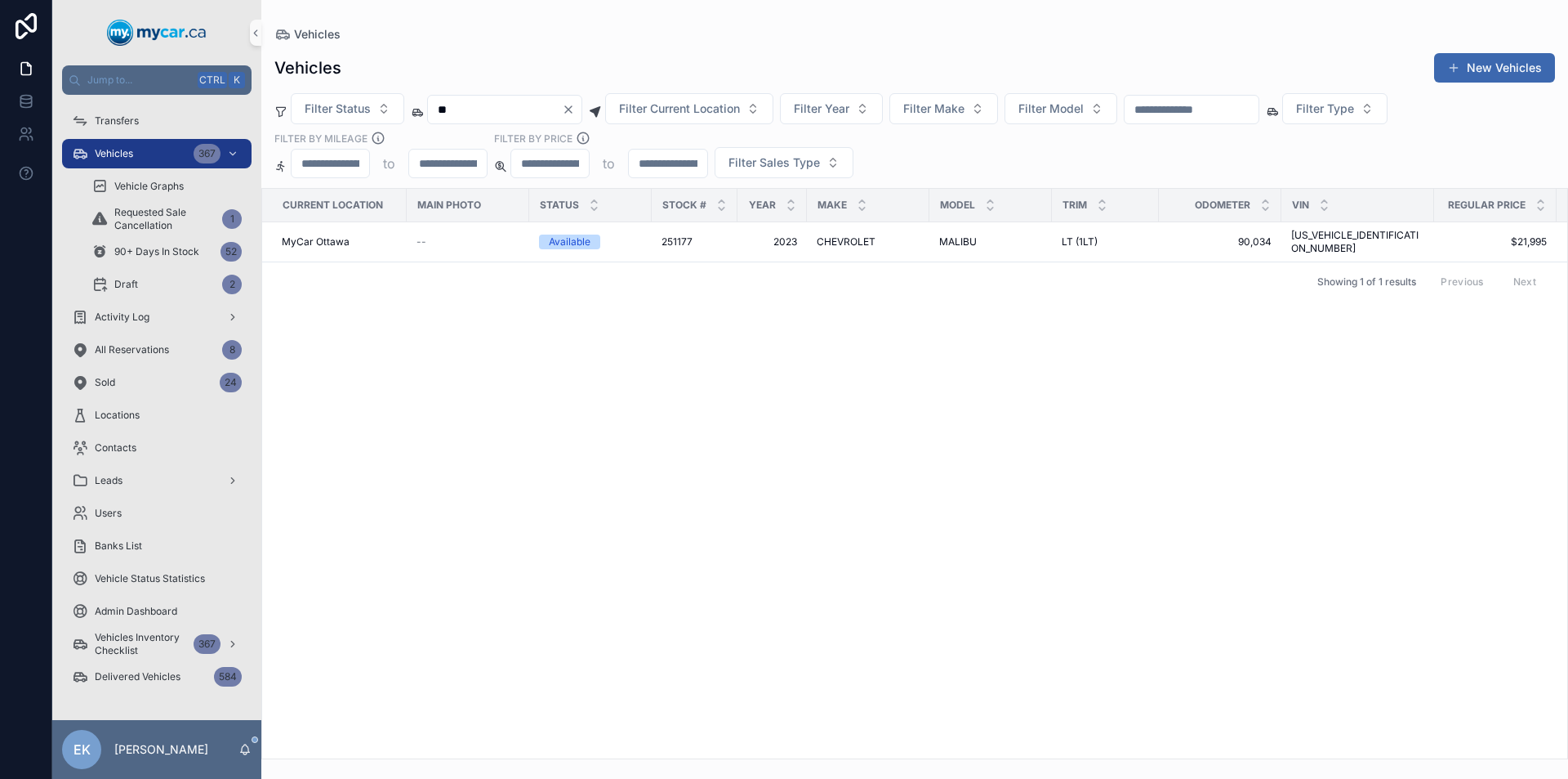
type input "*"
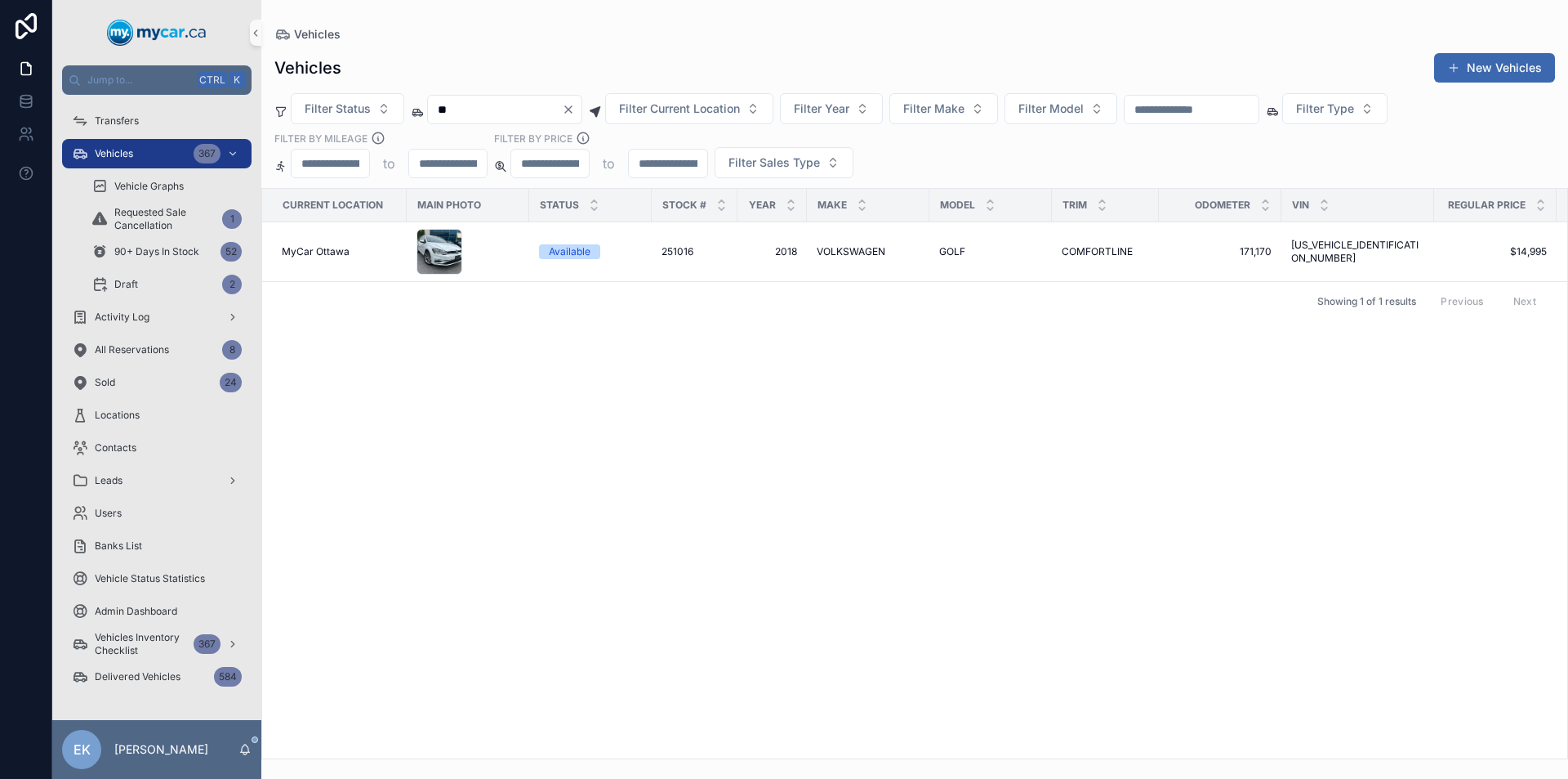
type input "*"
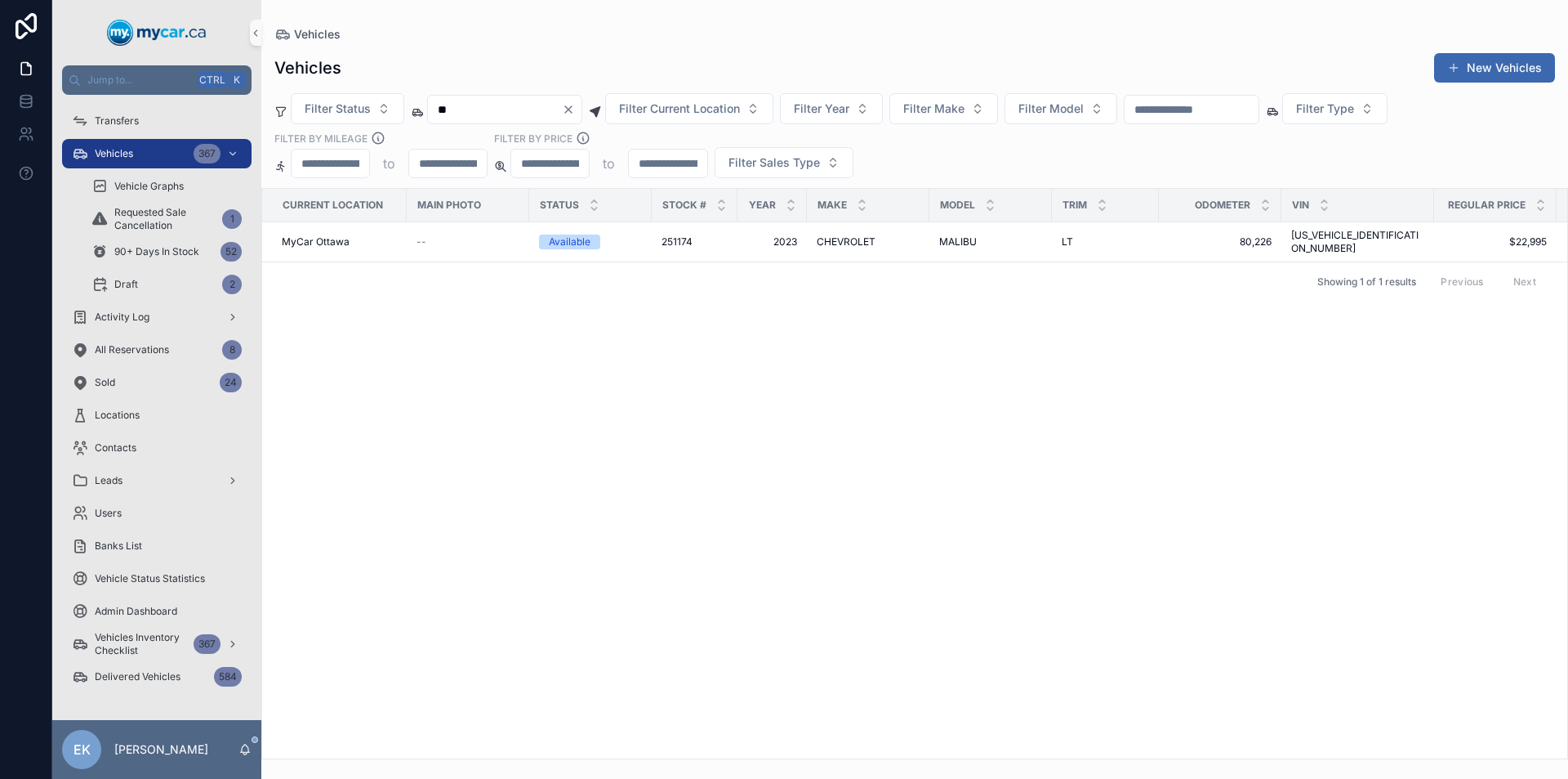
type input "*"
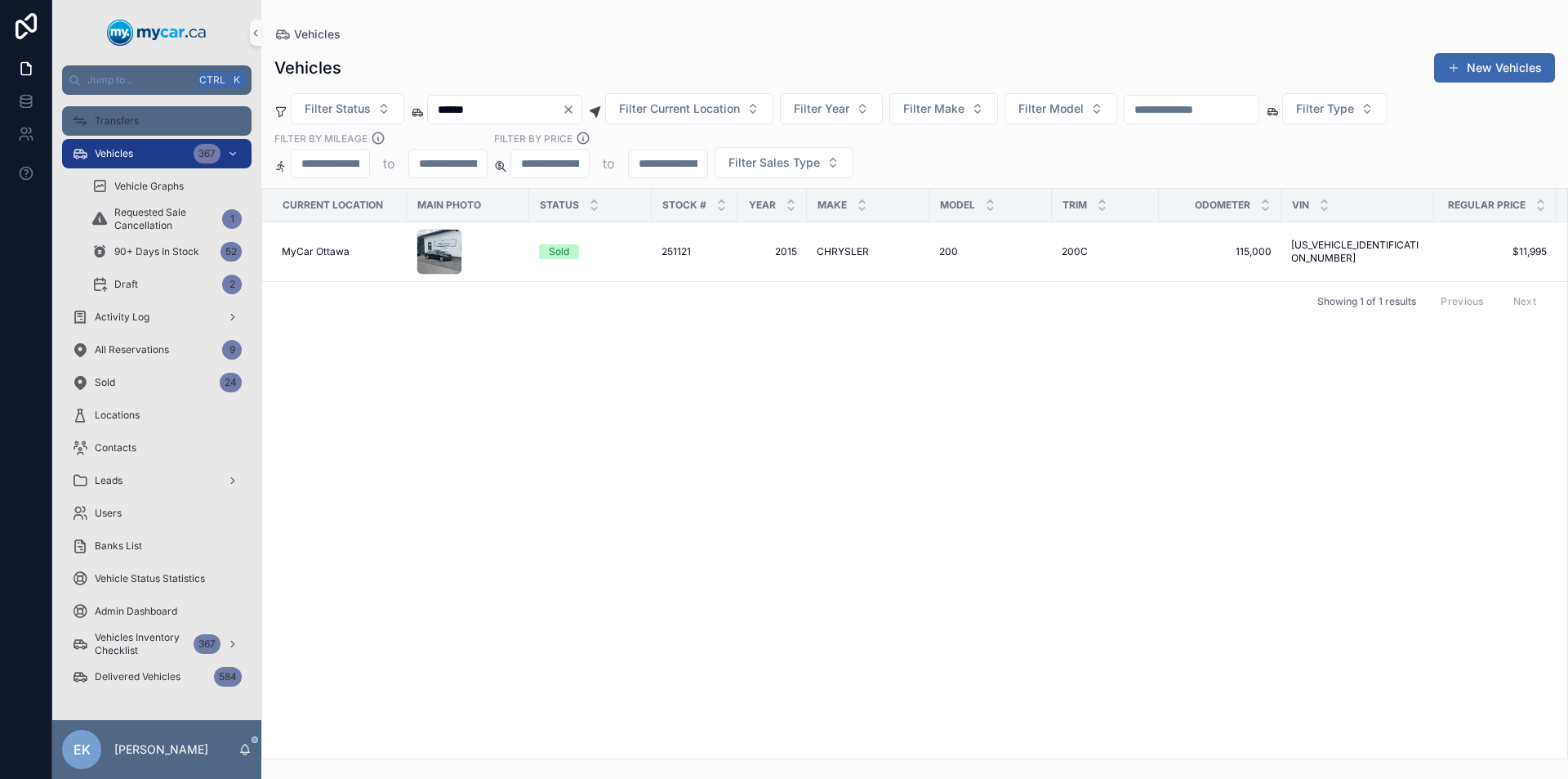
type input "******"
click at [108, 110] on div "Transfers" at bounding box center [156, 121] width 170 height 26
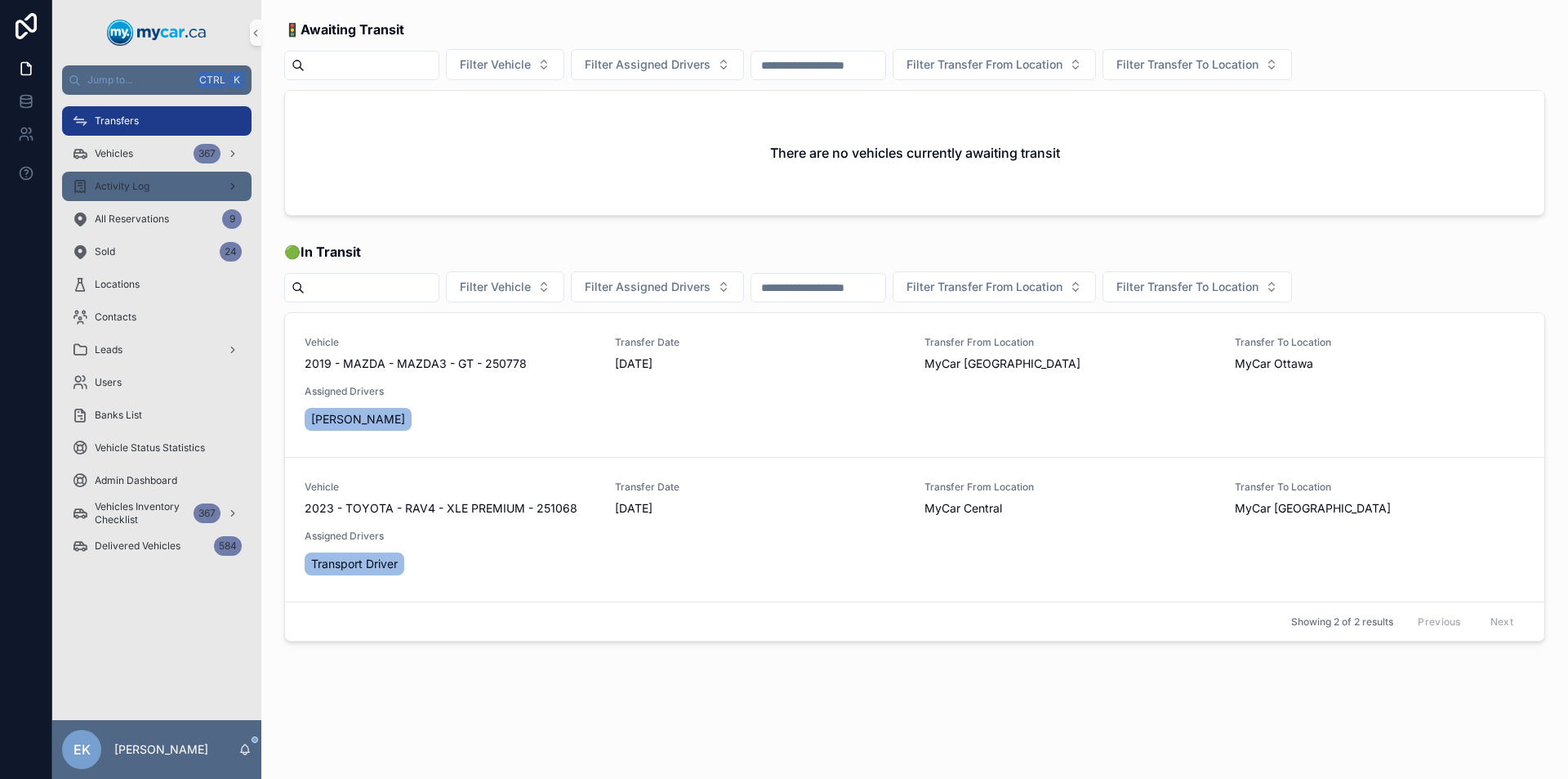
click at [212, 192] on div "Activity Log" at bounding box center [156, 186] width 170 height 26
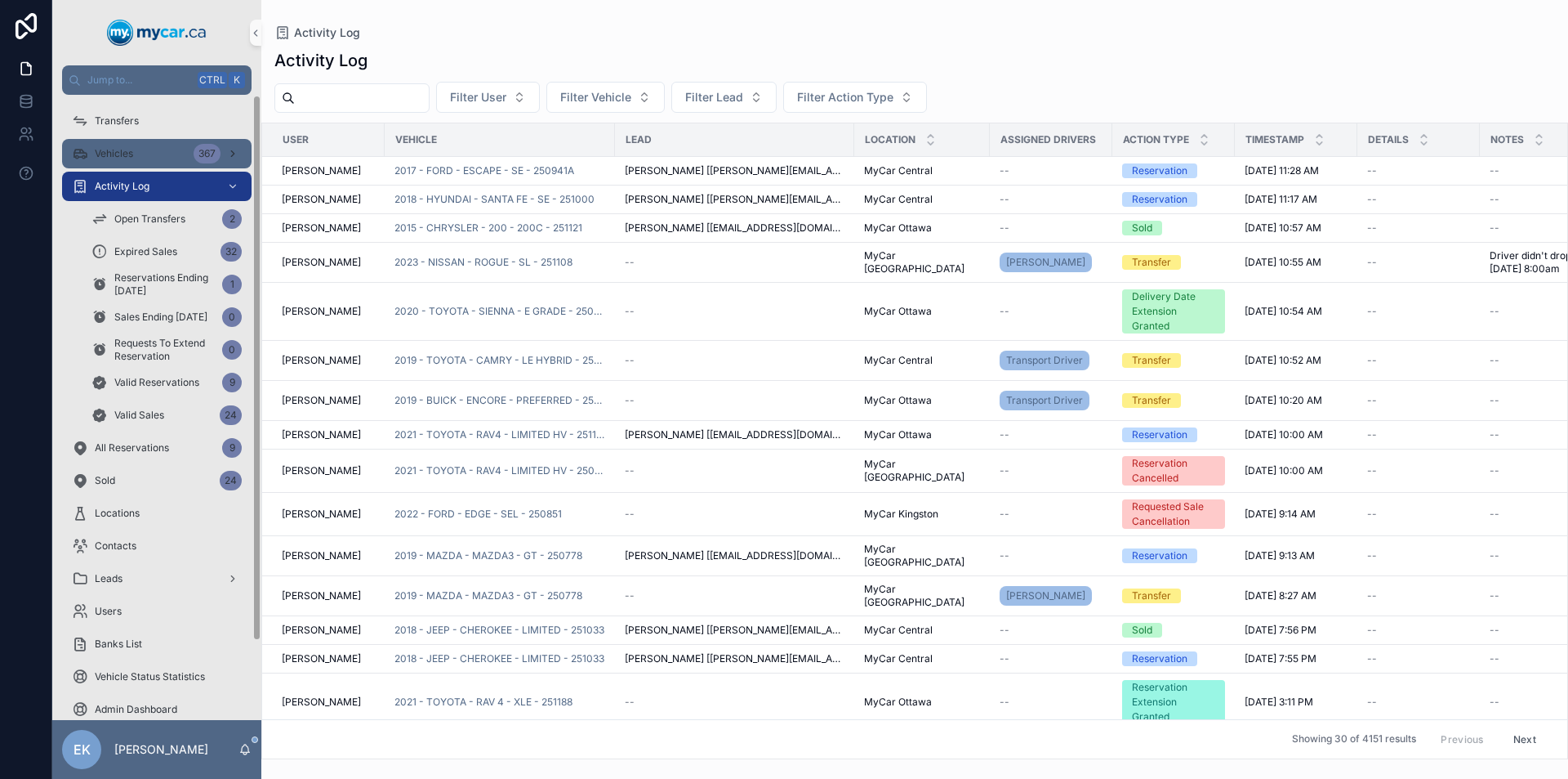
click at [82, 152] on icon "scrollable content" at bounding box center [79, 154] width 17 height 17
